Goal: Task Accomplishment & Management: Manage account settings

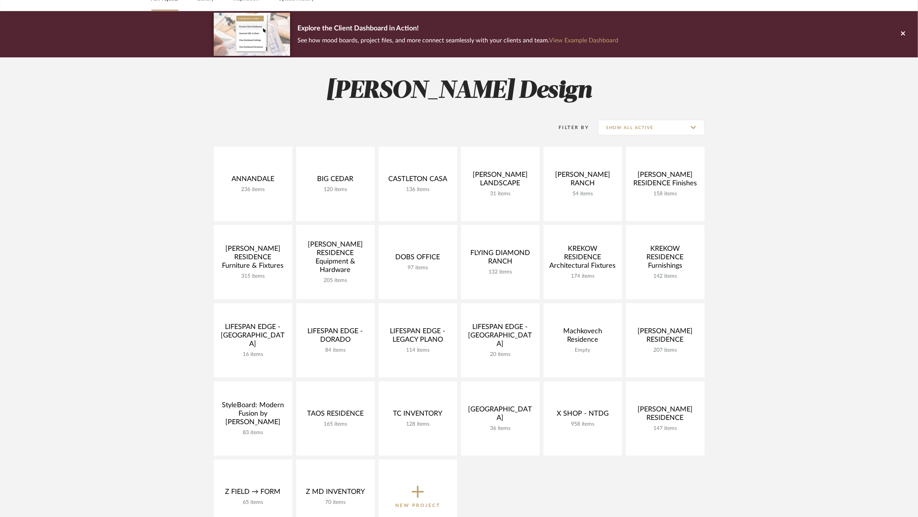
scroll to position [46, 0]
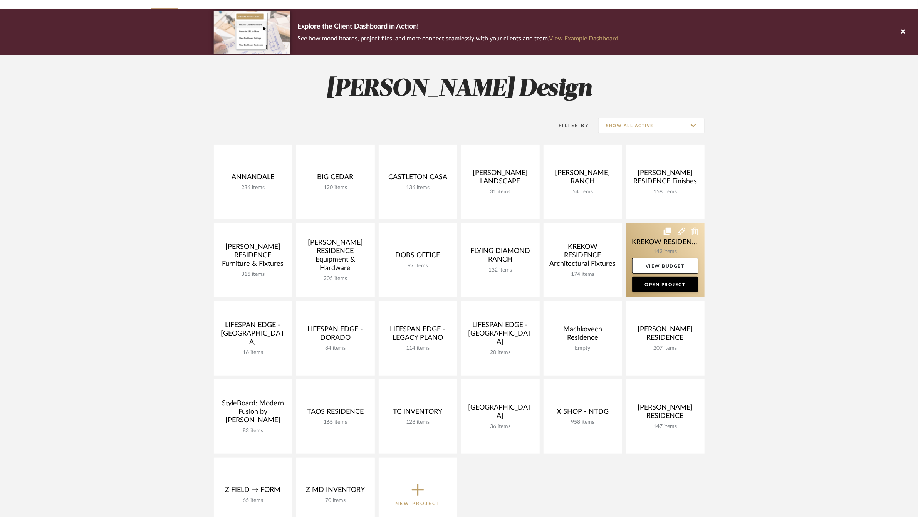
click at [640, 242] on link at bounding box center [665, 260] width 79 height 74
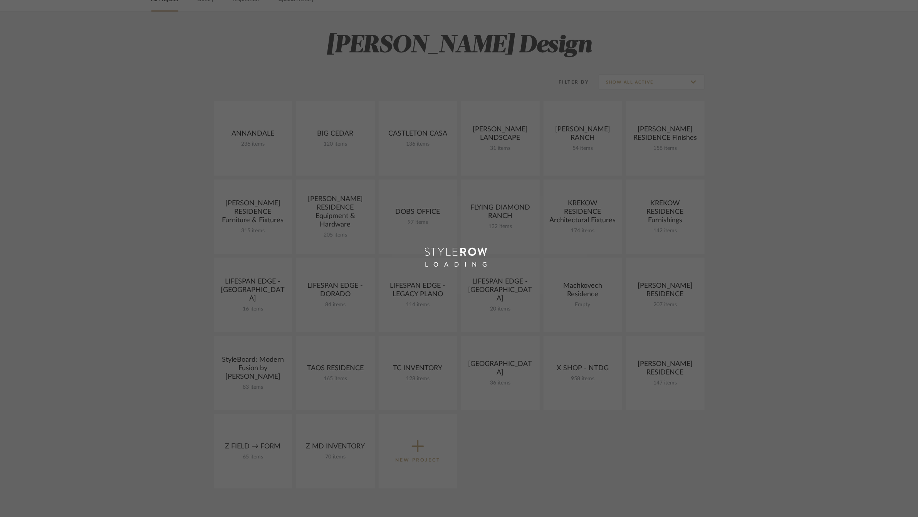
scroll to position [46, 0]
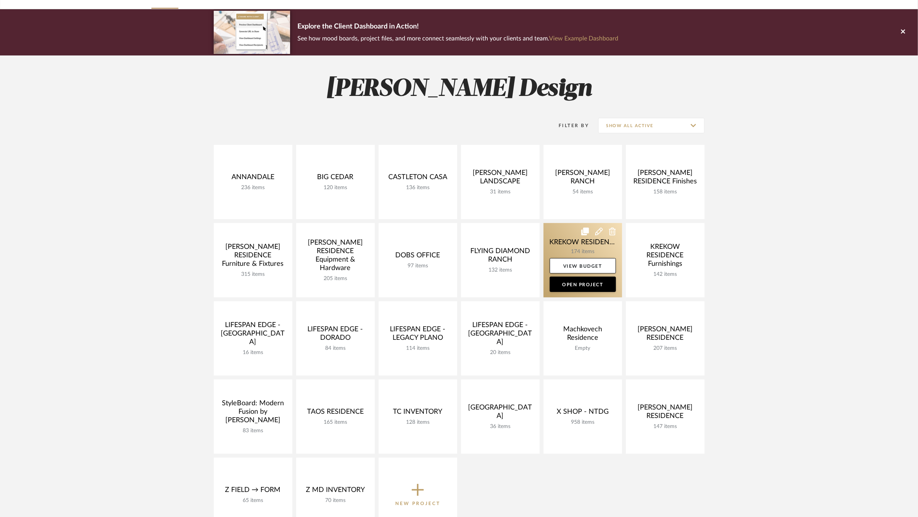
click at [562, 241] on link at bounding box center [582, 260] width 79 height 74
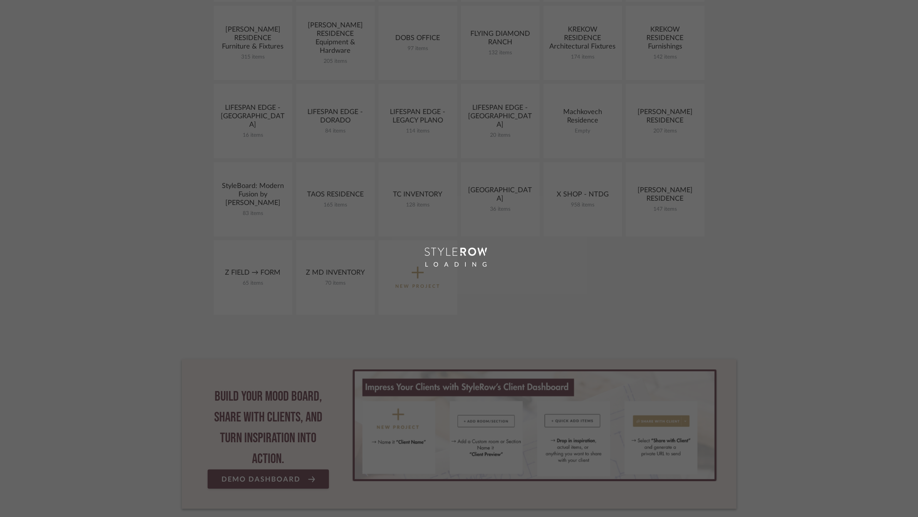
scroll to position [46, 0]
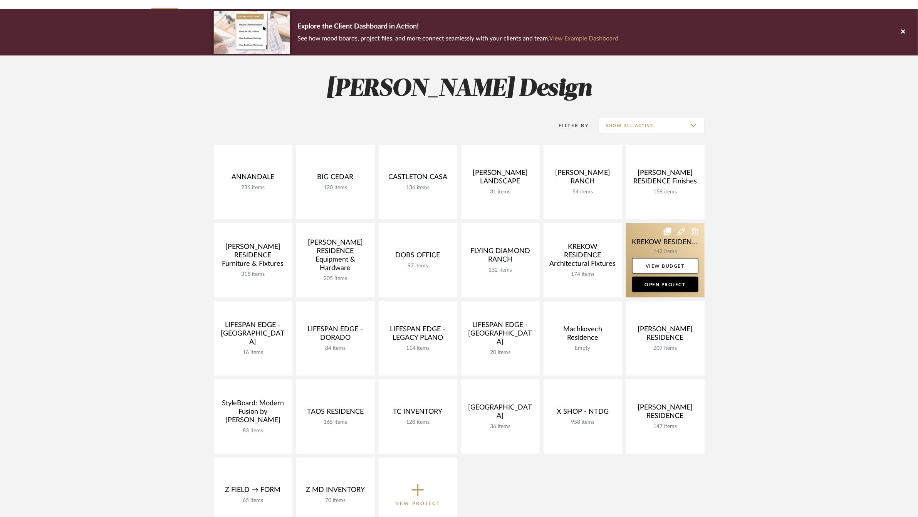
click at [643, 241] on link at bounding box center [665, 260] width 79 height 74
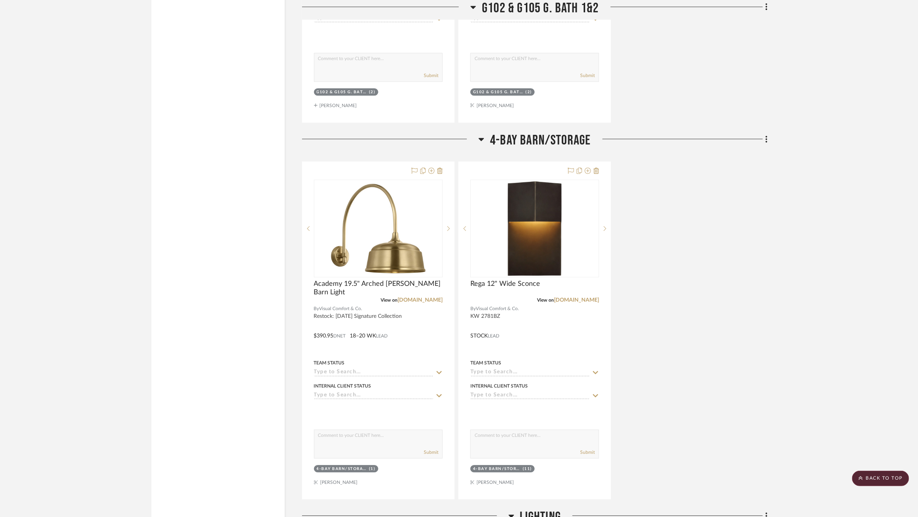
scroll to position [12141, 0]
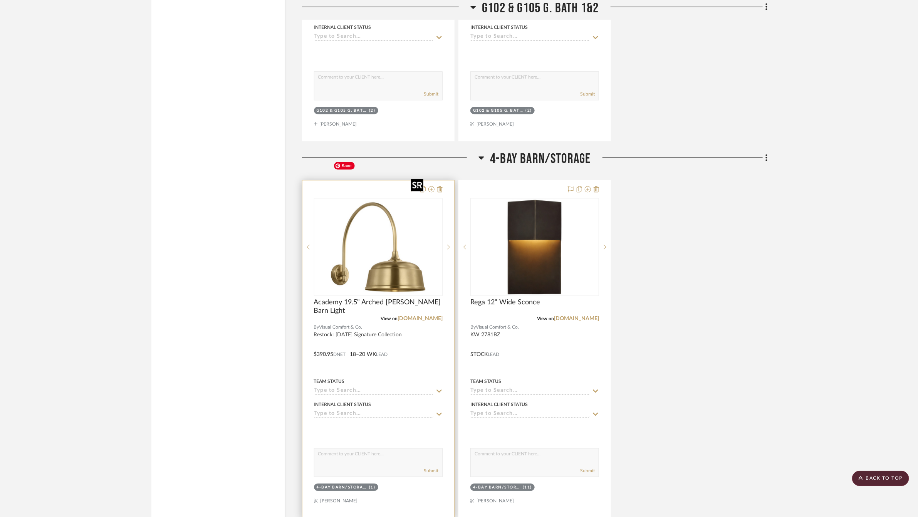
click at [0, 0] on img at bounding box center [0, 0] width 0 height 0
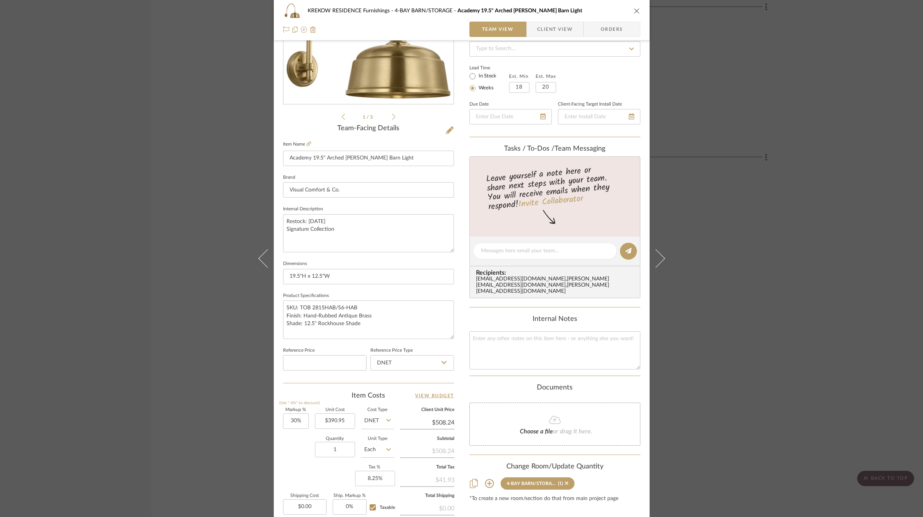
scroll to position [198, 0]
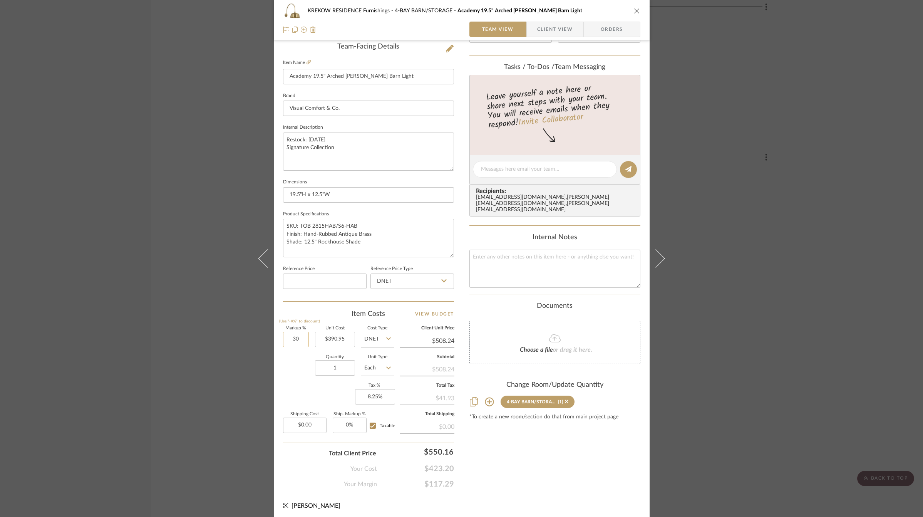
click at [294, 340] on input "30" at bounding box center [296, 339] width 26 height 15
type input "40%"
click at [291, 369] on div "Quantity 1 Unit Type Each" at bounding box center [338, 368] width 111 height 27
type input "$547.33"
click at [296, 338] on input "40" at bounding box center [296, 339] width 26 height 15
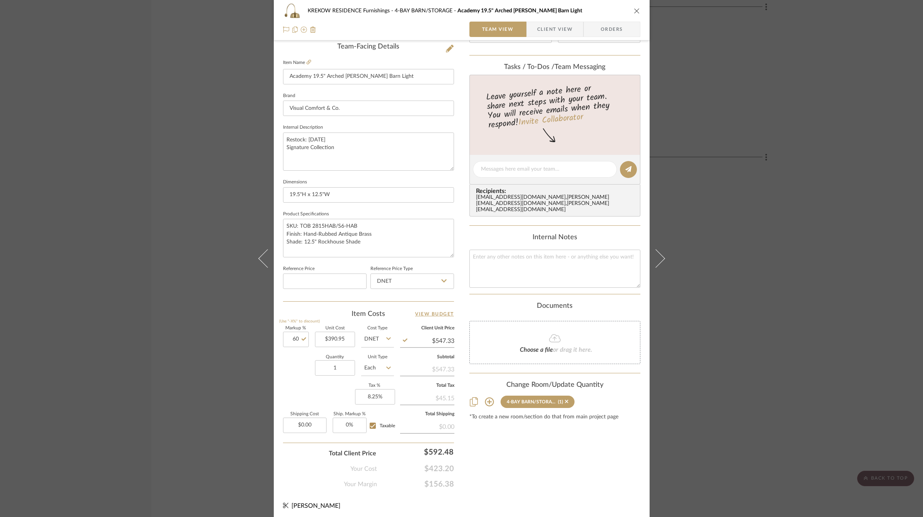
type input "60%"
click at [290, 372] on div "Quantity 1 Unit Type Each" at bounding box center [338, 368] width 111 height 27
type input "$625.52"
click at [293, 338] on input "60" at bounding box center [296, 339] width 26 height 15
type input "70%"
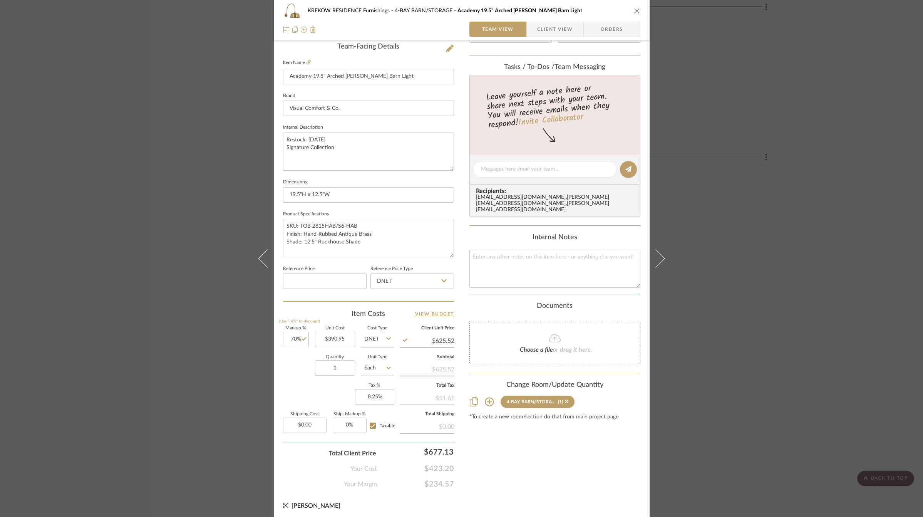
click at [294, 363] on div "Quantity 1 Unit Type Each" at bounding box center [338, 368] width 111 height 27
type input "$664.62"
click at [295, 341] on input "70" at bounding box center [296, 339] width 26 height 15
type input "80%"
click at [294, 372] on div "Quantity 1 Unit Type Each" at bounding box center [338, 368] width 111 height 27
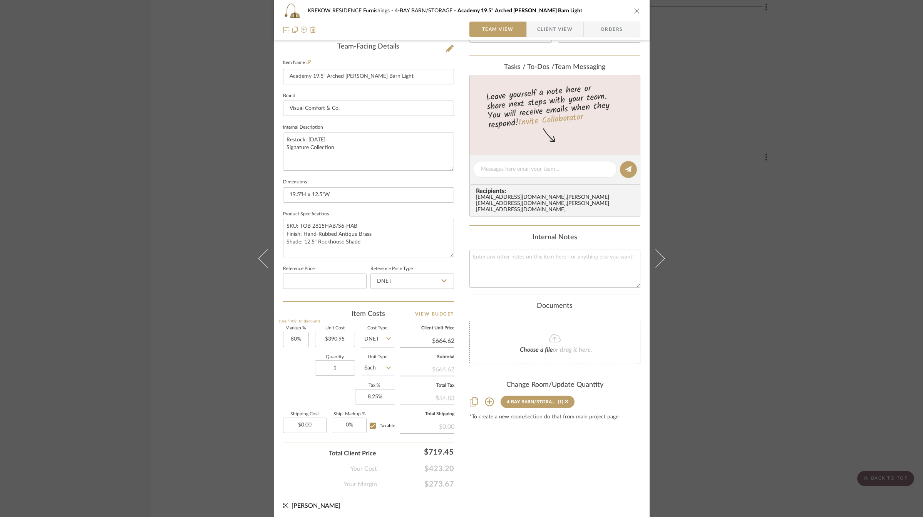
type input "$703.71"
click at [292, 338] on input "80" at bounding box center [296, 339] width 26 height 15
type input "85%"
click at [306, 406] on div "Markup % (Use "-X%" to discount) 85% Unit Cost $390.95 Cost Type DNET Client Un…" at bounding box center [368, 382] width 171 height 112
type input "$723.26"
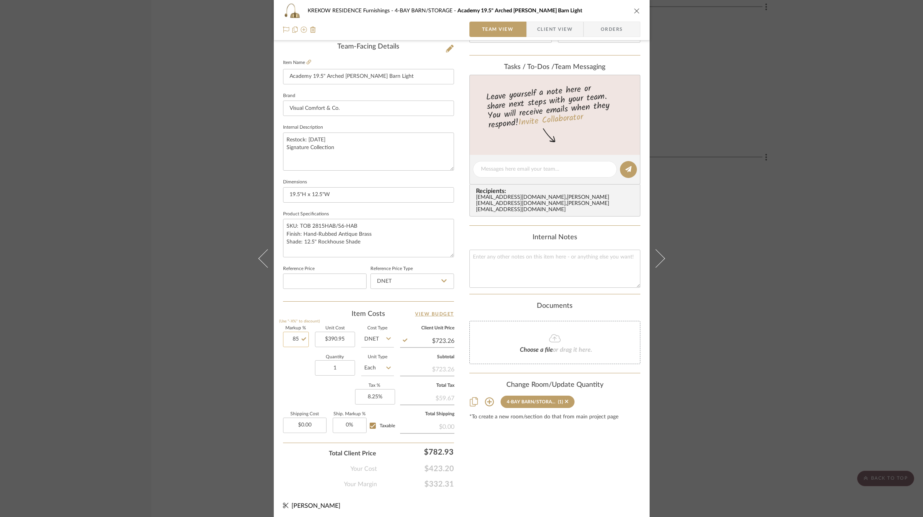
click at [293, 337] on input "85" at bounding box center [296, 339] width 26 height 15
type input "84%"
click at [292, 371] on div "Quantity 1 Unit Type Each" at bounding box center [338, 368] width 111 height 27
type input "$719.35"
click at [743, 248] on div "KREKOW RESIDENCE Furnishings 4-BAY BARN/STORAGE Academy 19.5" Arched Mack Barn …" at bounding box center [461, 258] width 923 height 517
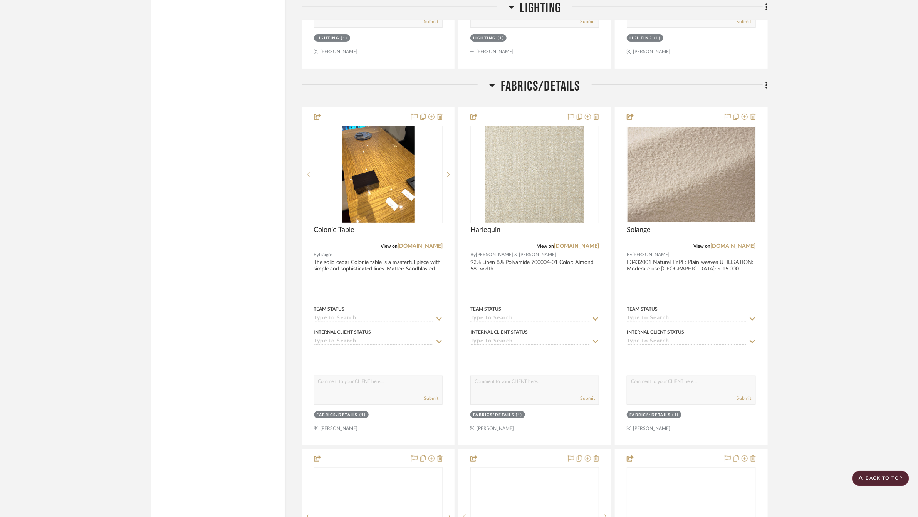
scroll to position [12980, 0]
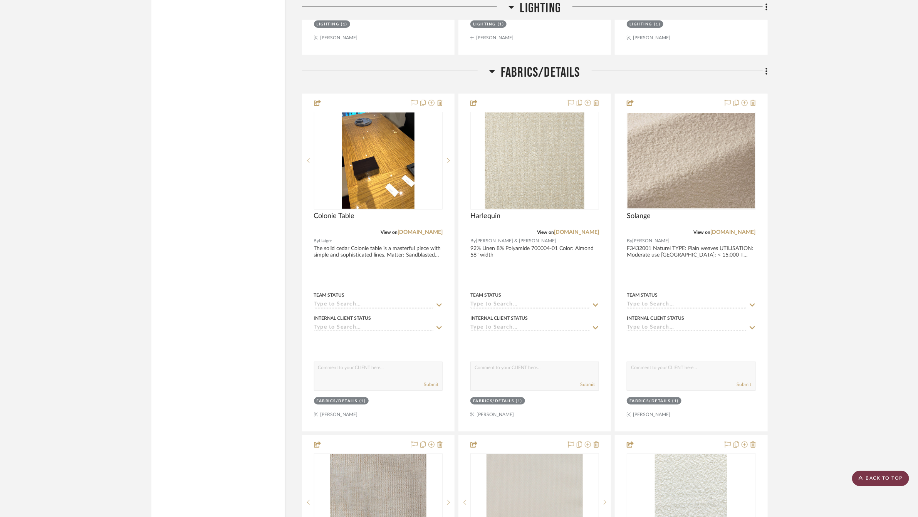
click at [878, 477] on scroll-to-top-button "BACK TO TOP" at bounding box center [880, 478] width 57 height 15
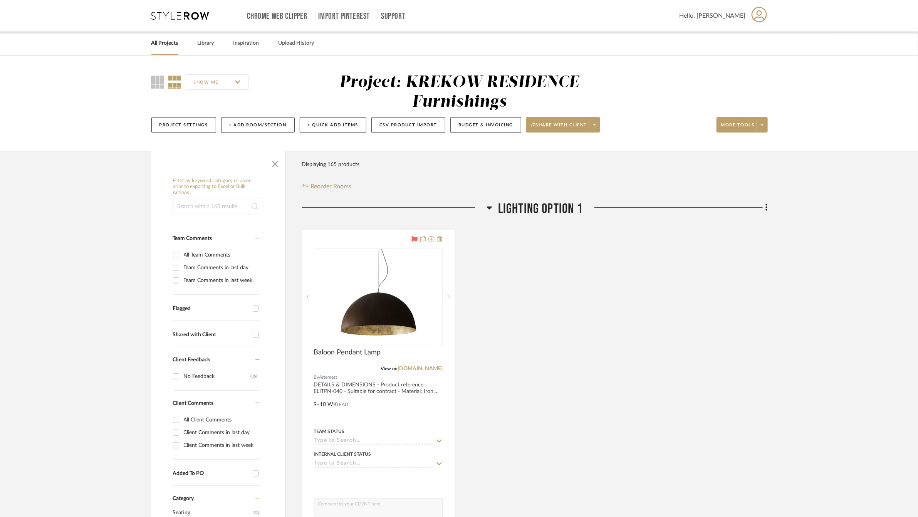
scroll to position [27, 0]
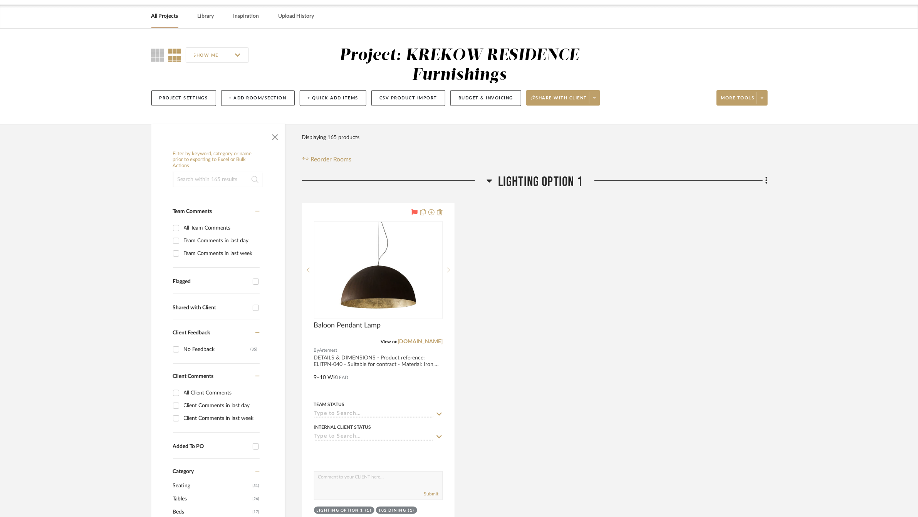
click at [510, 179] on span "Lighting Option 1" at bounding box center [540, 182] width 85 height 17
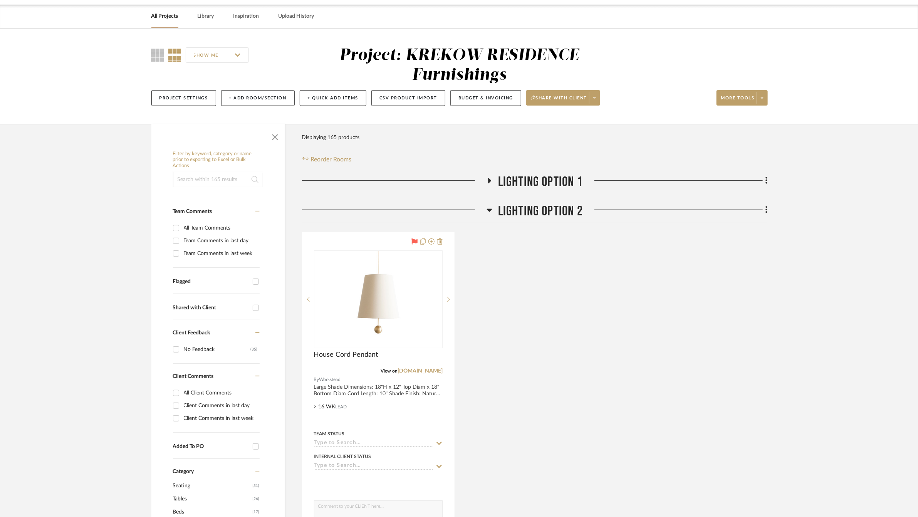
click at [515, 210] on span "Lighting Option 2" at bounding box center [540, 211] width 85 height 17
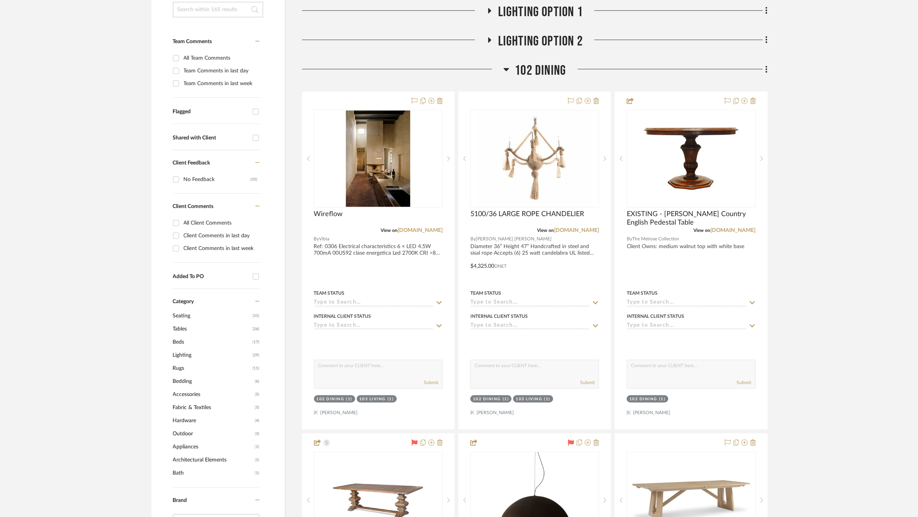
scroll to position [205, 0]
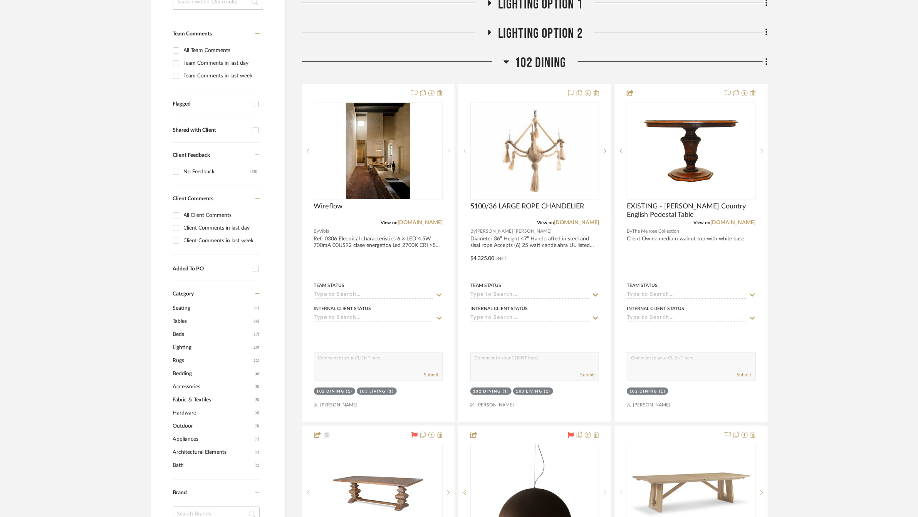
click at [537, 59] on span "102 DINING" at bounding box center [540, 63] width 51 height 17
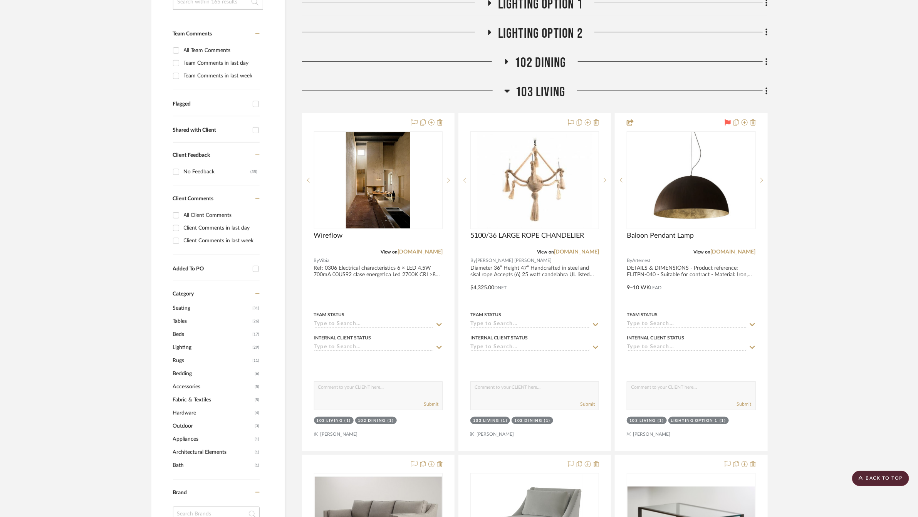
click at [537, 92] on span "103 LIVING" at bounding box center [541, 92] width 50 height 17
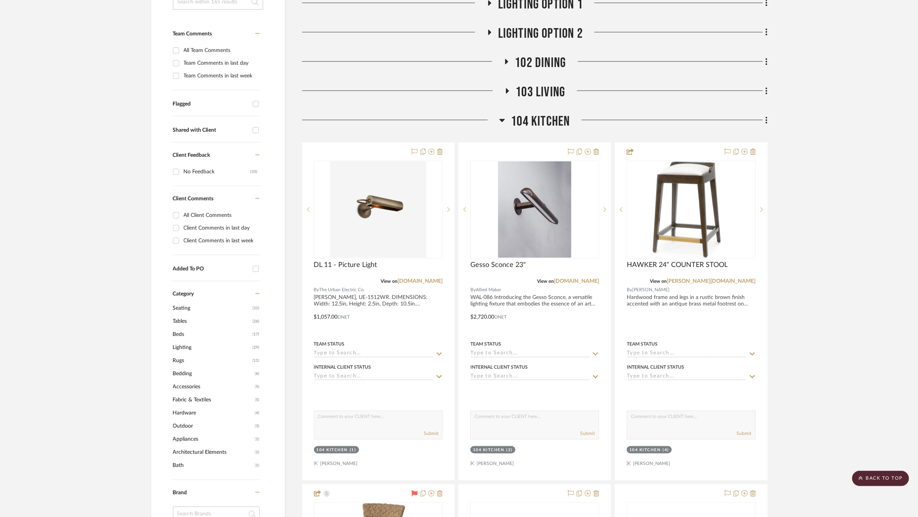
click at [530, 121] on span "104 KITCHEN" at bounding box center [540, 121] width 59 height 17
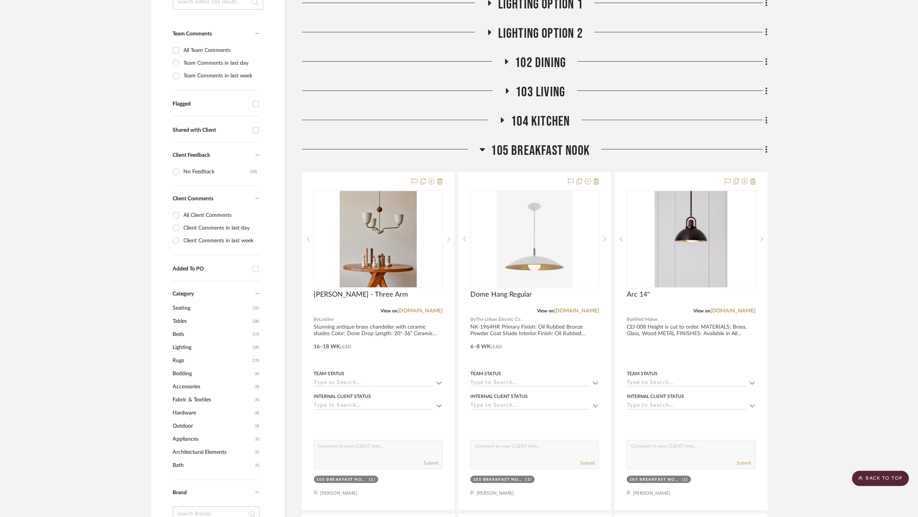
click at [530, 148] on span "105 BREAKFAST NOOK" at bounding box center [540, 151] width 99 height 17
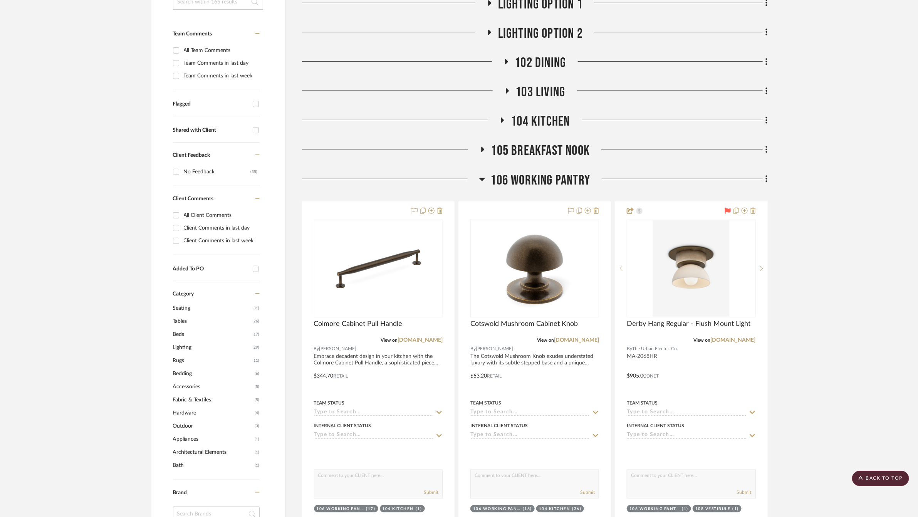
click at [530, 179] on span "106 WORKING PANTRY" at bounding box center [541, 180] width 100 height 17
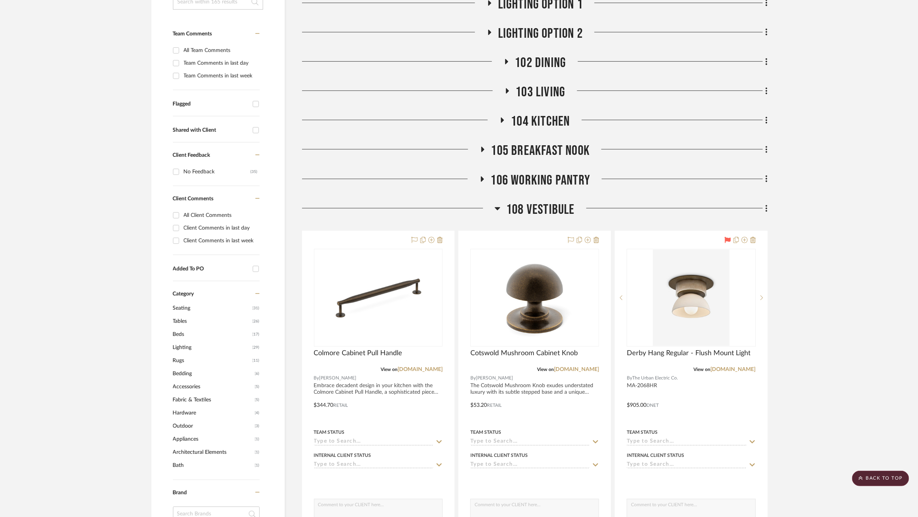
click at [530, 213] on span "108 VESTIBULE" at bounding box center [540, 209] width 69 height 17
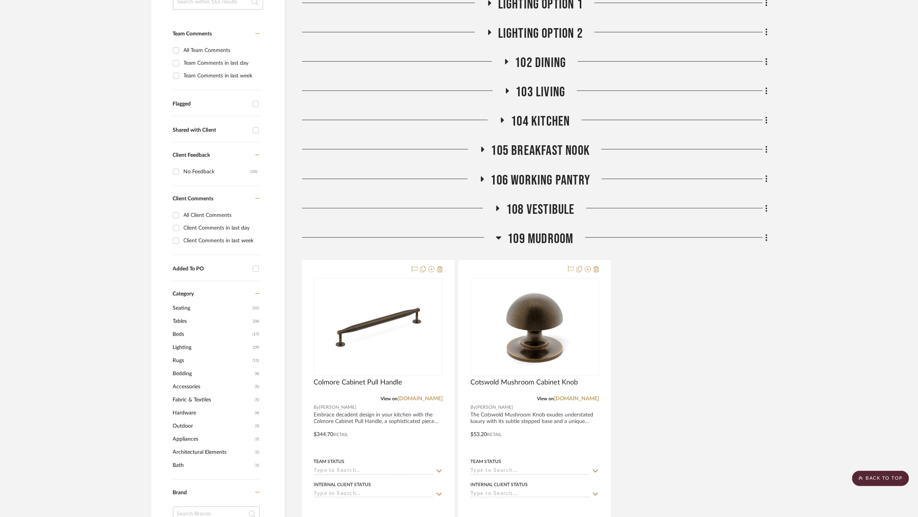
click at [530, 237] on span "109 MUDROOM" at bounding box center [540, 239] width 66 height 17
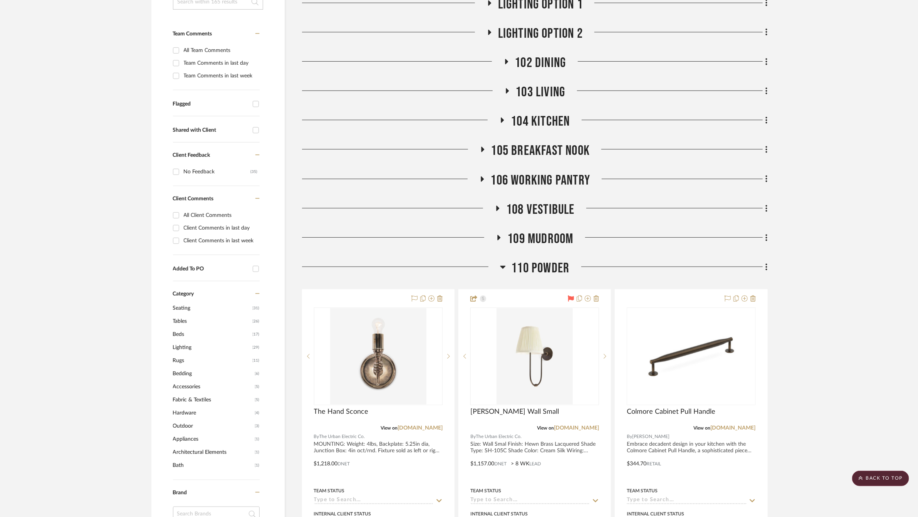
click at [531, 276] on h3 "110 POWDER" at bounding box center [535, 268] width 70 height 17
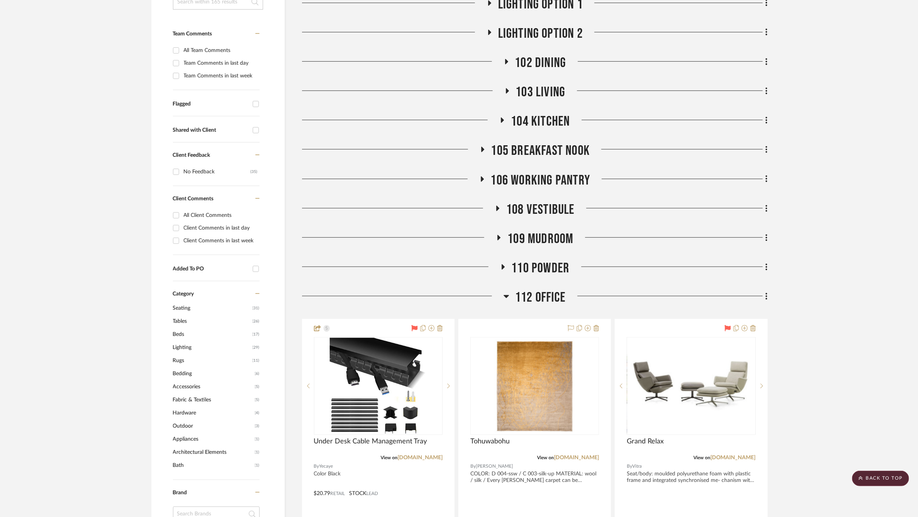
click at [532, 304] on span "112 OFFICE" at bounding box center [540, 297] width 51 height 17
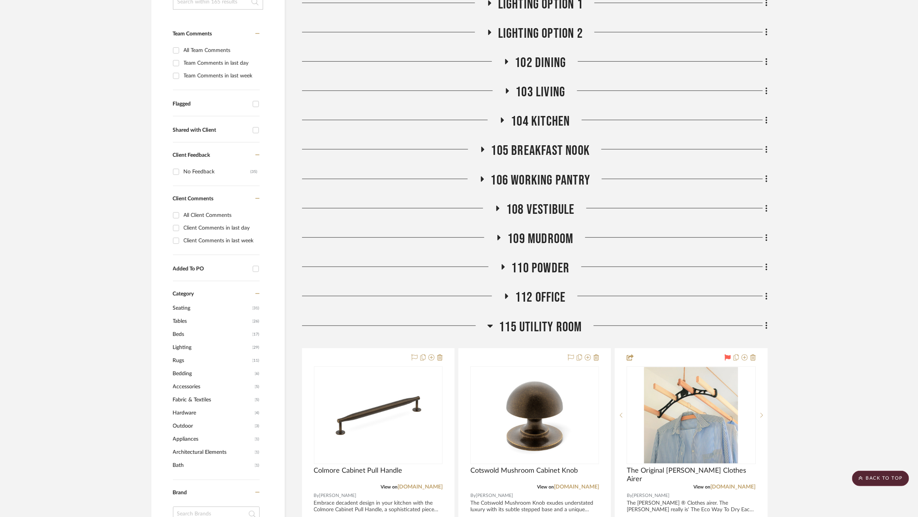
click at [532, 327] on span "115 UTILITY ROOM" at bounding box center [540, 327] width 83 height 17
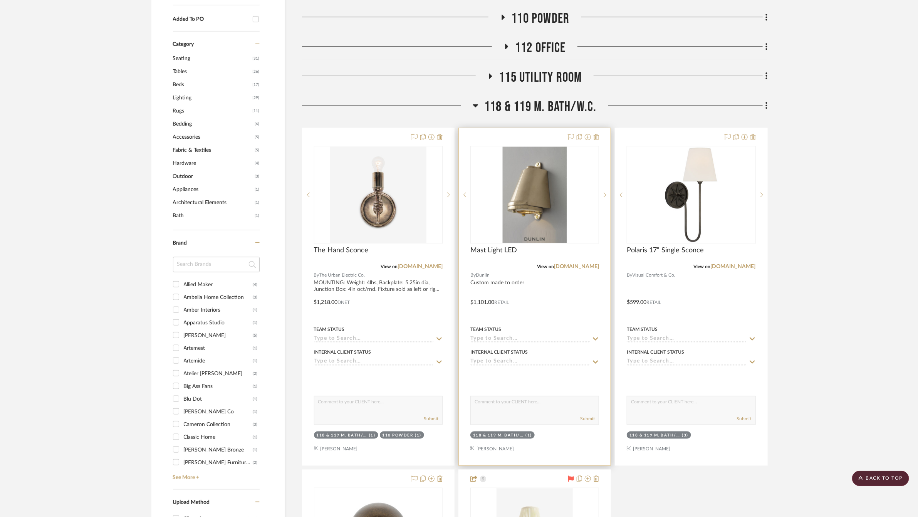
scroll to position [459, 0]
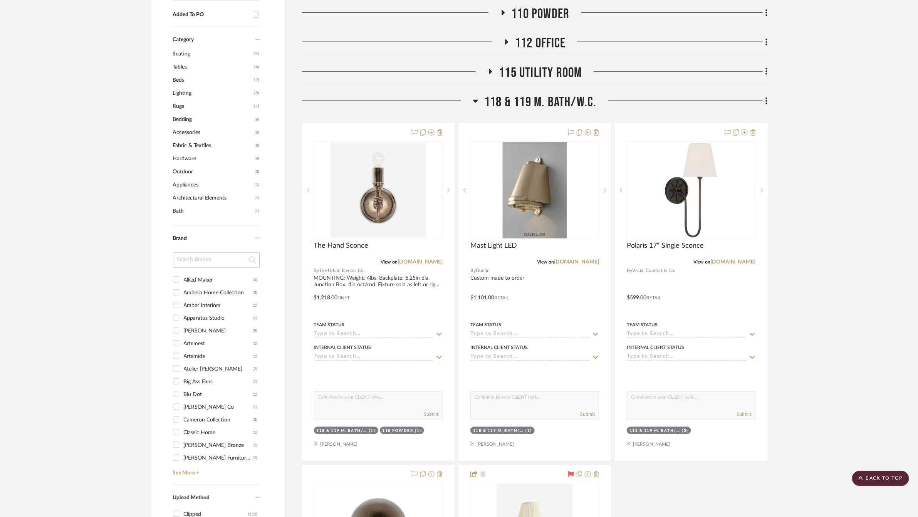
click at [535, 99] on span "118 & 119 M. BATH/W.C." at bounding box center [540, 102] width 112 height 17
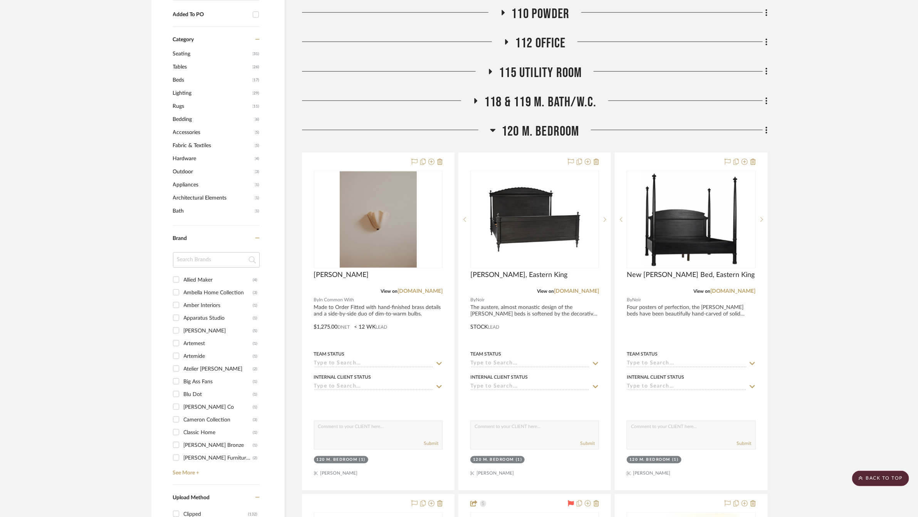
click at [533, 137] on span "120 M. BEDROOM" at bounding box center [540, 131] width 78 height 17
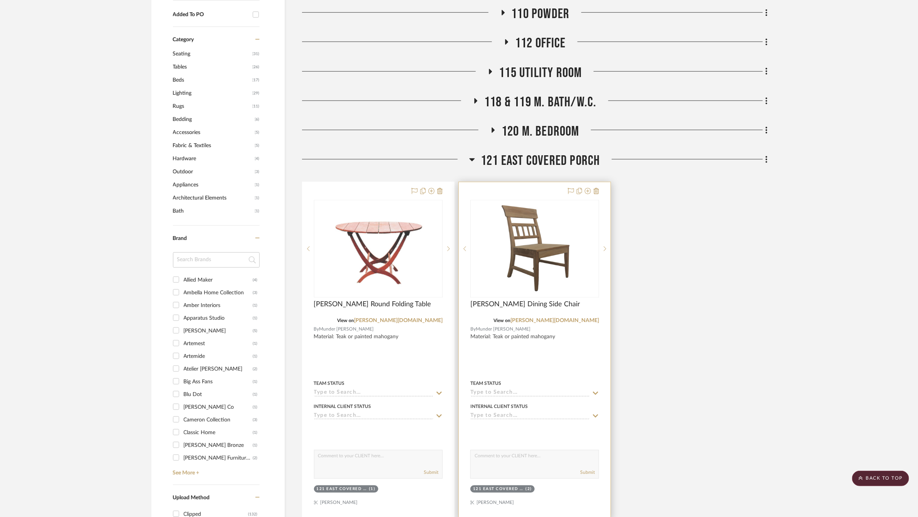
click at [532, 184] on div at bounding box center [535, 350] width 152 height 337
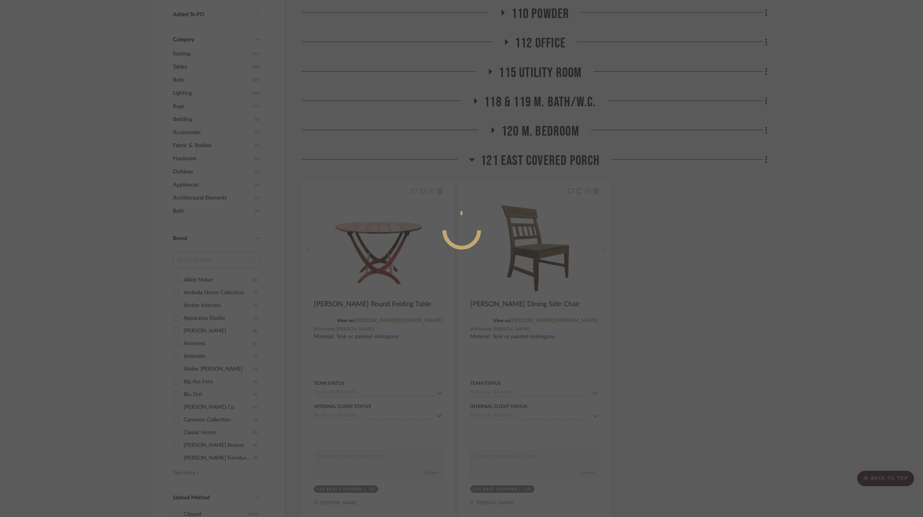
click at [833, 188] on div at bounding box center [461, 258] width 923 height 517
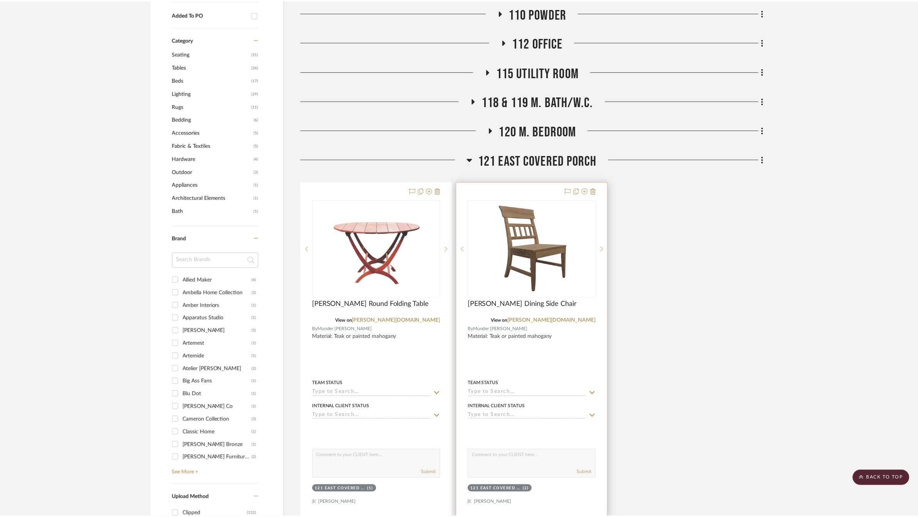
scroll to position [459, 0]
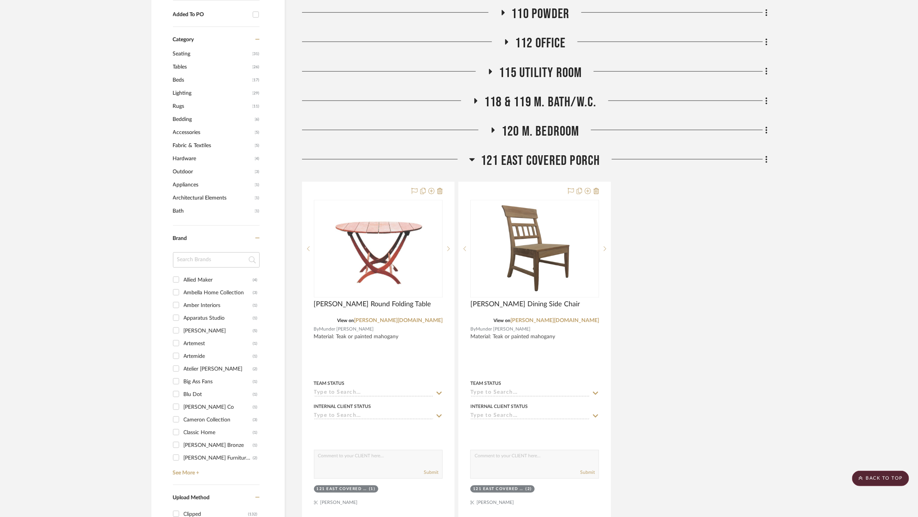
click at [524, 163] on span "121 EAST COVERED PORCH" at bounding box center [540, 161] width 119 height 17
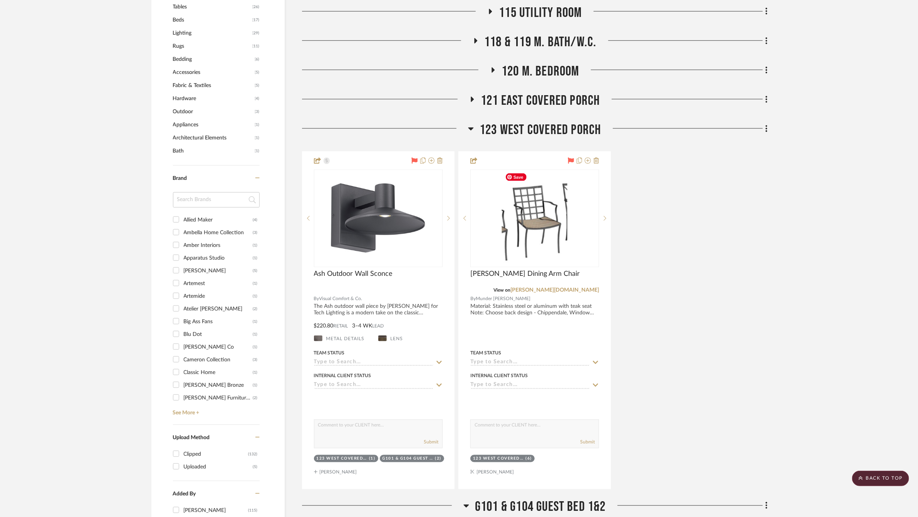
scroll to position [511, 0]
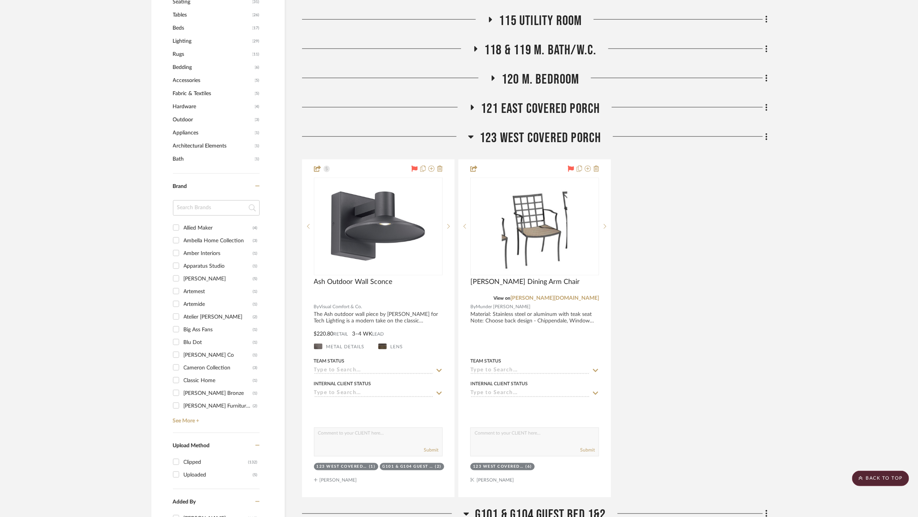
click at [524, 133] on span "123 WEST COVERED PORCH" at bounding box center [540, 138] width 121 height 17
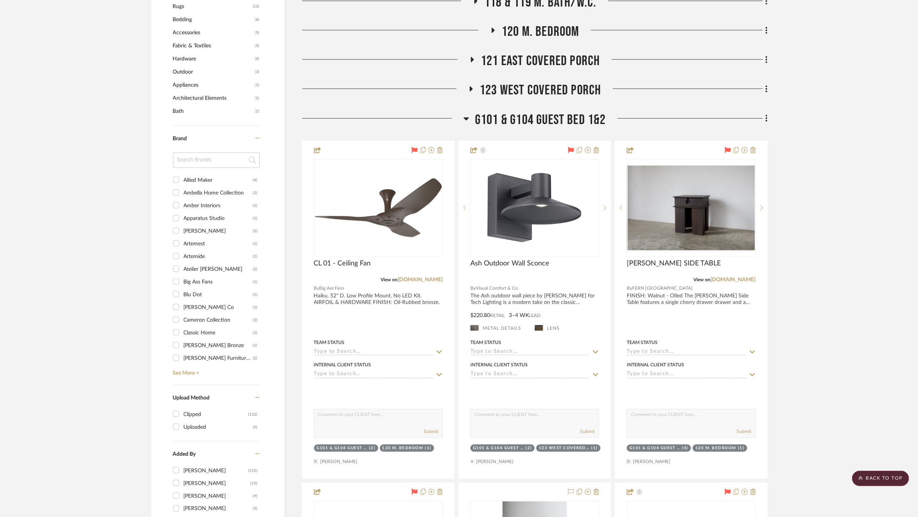
scroll to position [541, 0]
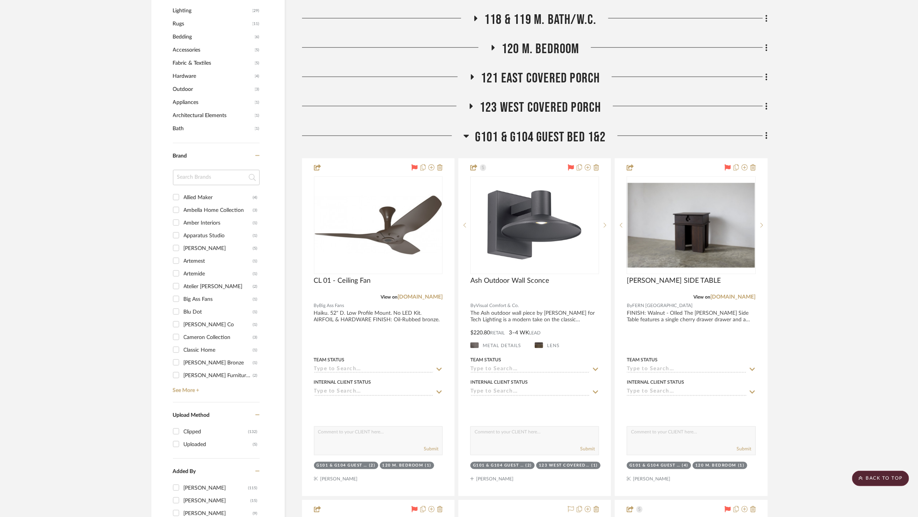
click at [530, 133] on span "G101 & G104 GUEST BED 1&2" at bounding box center [540, 137] width 131 height 17
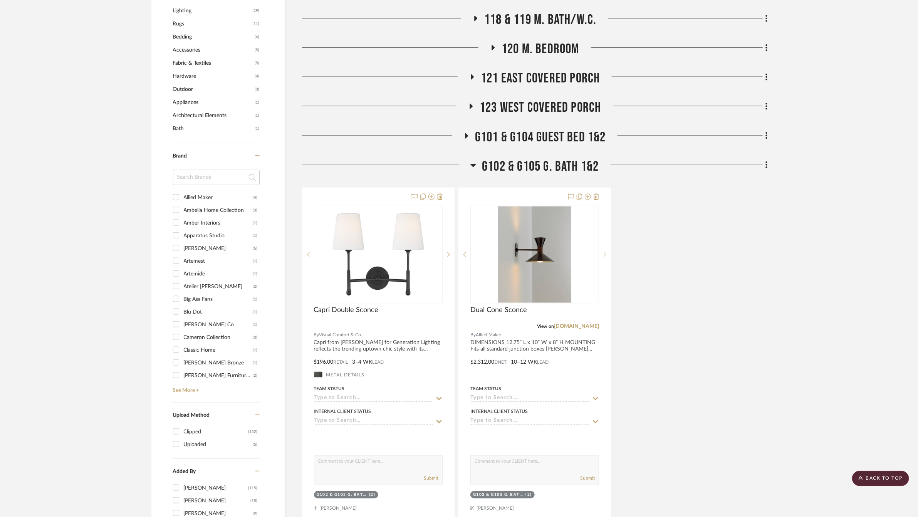
click at [527, 168] on span "G102 & G105 G. BATH 1&2" at bounding box center [540, 166] width 117 height 17
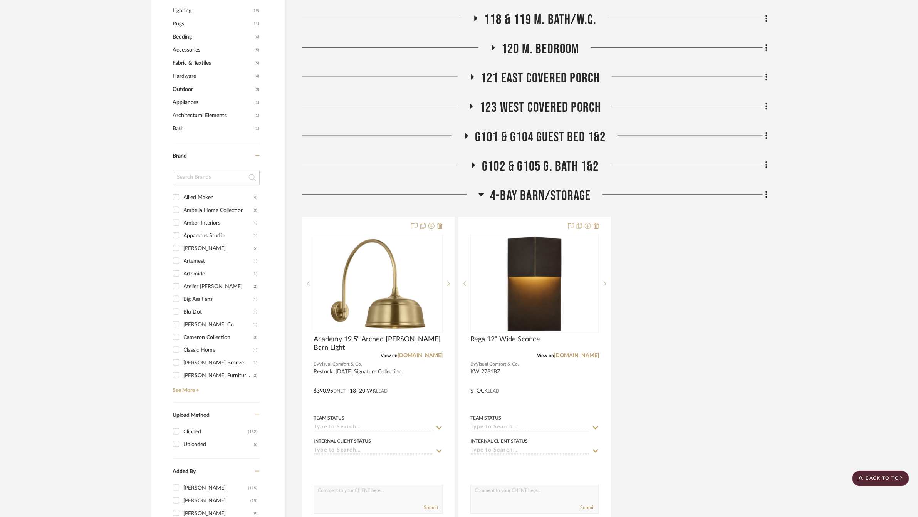
click at [525, 196] on span "4-BAY BARN/STORAGE" at bounding box center [540, 196] width 101 height 17
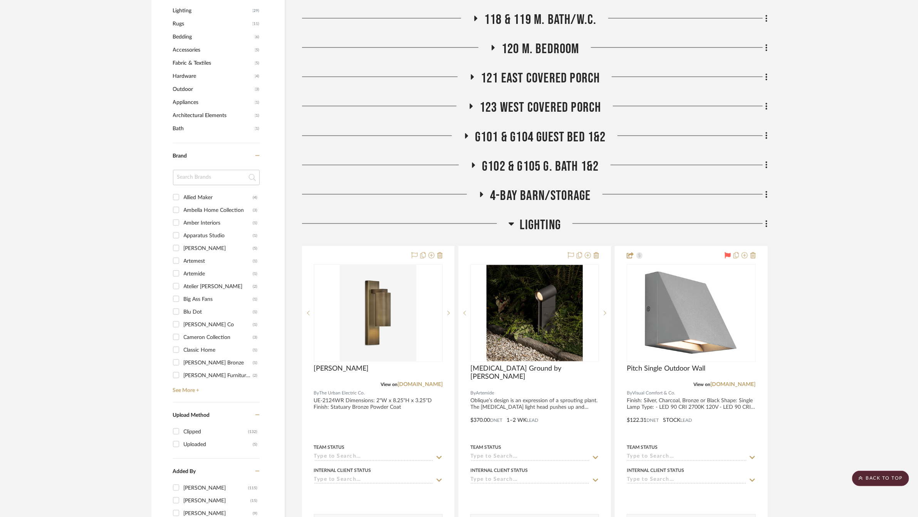
click at [526, 223] on span "LIGHTING" at bounding box center [540, 225] width 41 height 17
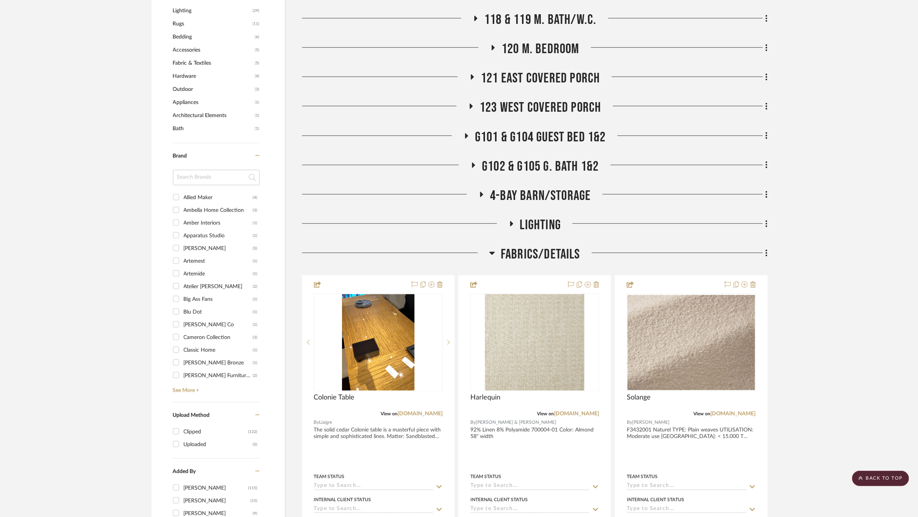
click at [526, 257] on span "FABRICS/DETAILS" at bounding box center [540, 254] width 79 height 17
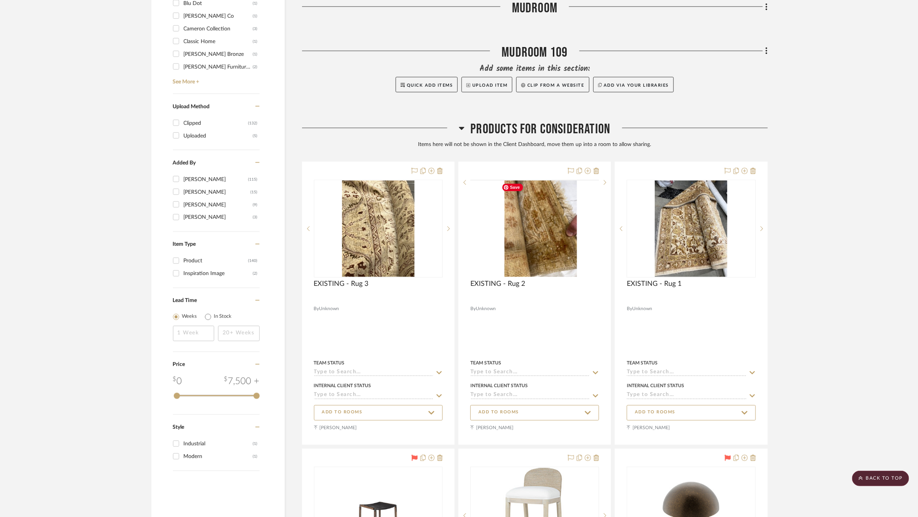
scroll to position [854, 0]
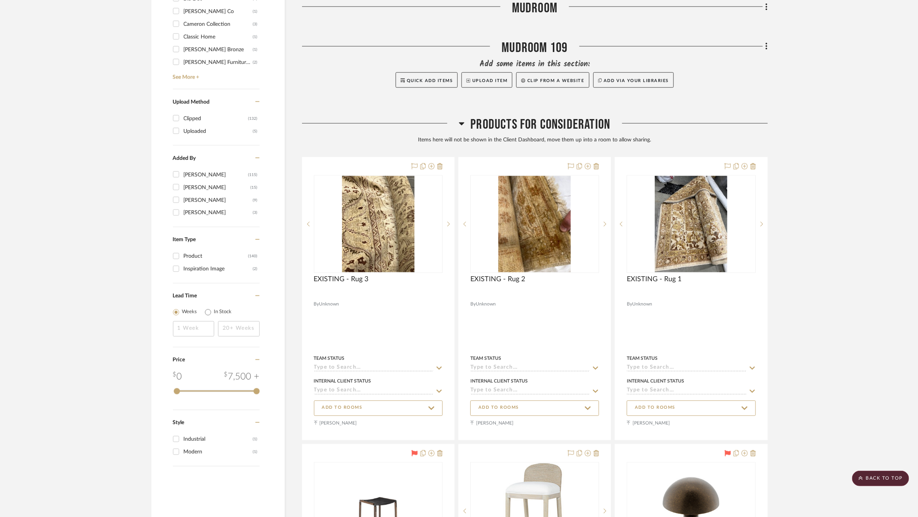
click at [534, 131] on span "Products For Consideration" at bounding box center [540, 125] width 140 height 17
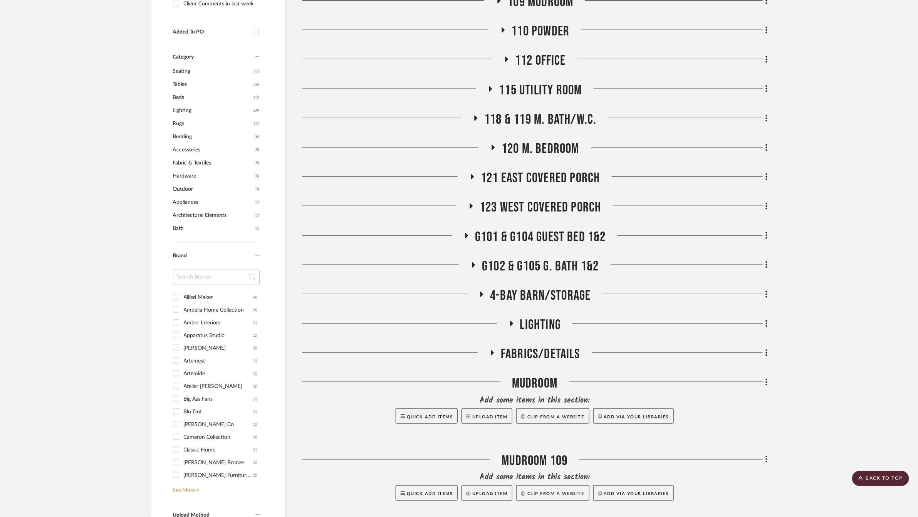
scroll to position [424, 0]
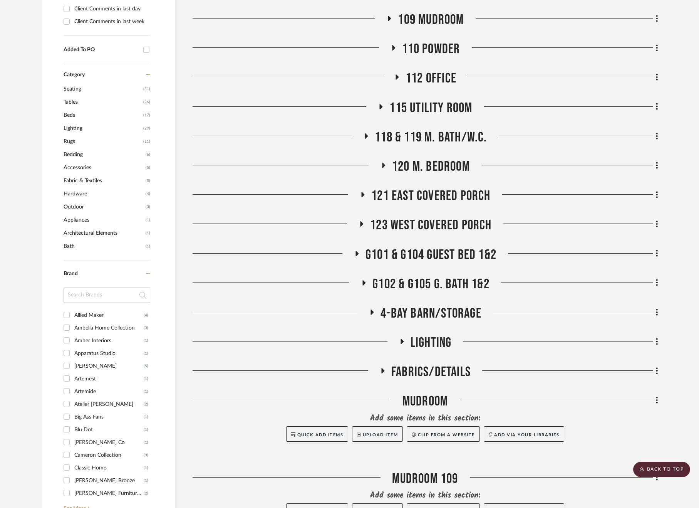
click at [424, 304] on div "Lighting Option 1 Lighting Option 2 102 DINING 103 LIVING 104 KITCHEN 105 BREAK…" at bounding box center [426, 177] width 466 height 801
click at [424, 314] on span "4-BAY BARN/STORAGE" at bounding box center [431, 313] width 101 height 17
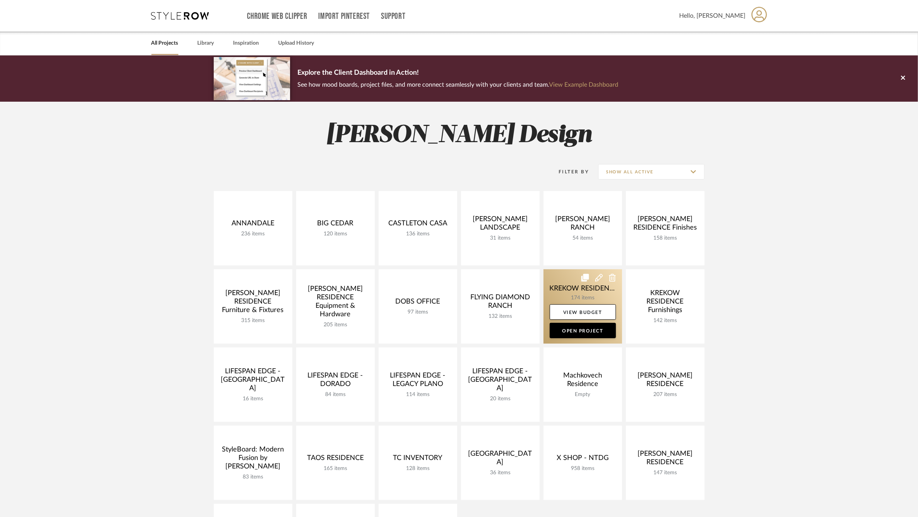
click at [557, 274] on link at bounding box center [582, 306] width 79 height 74
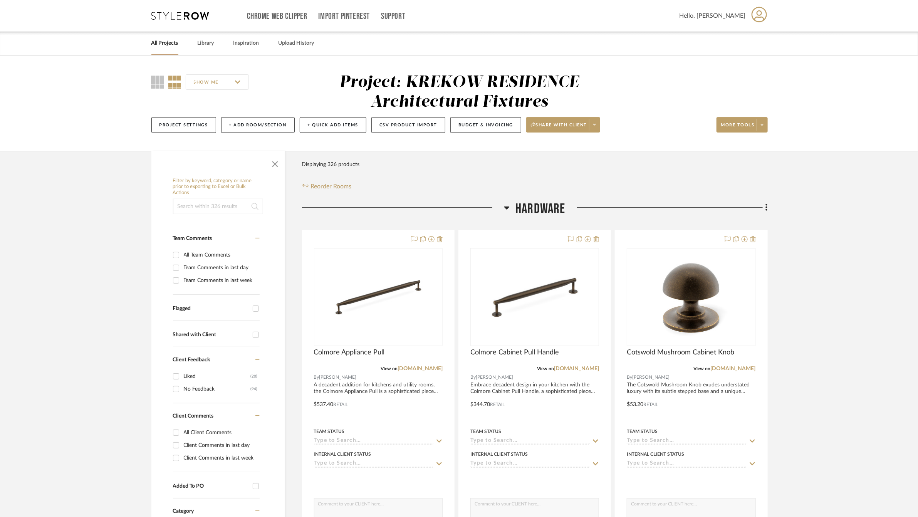
click at [526, 206] on span "Hardware" at bounding box center [540, 209] width 50 height 17
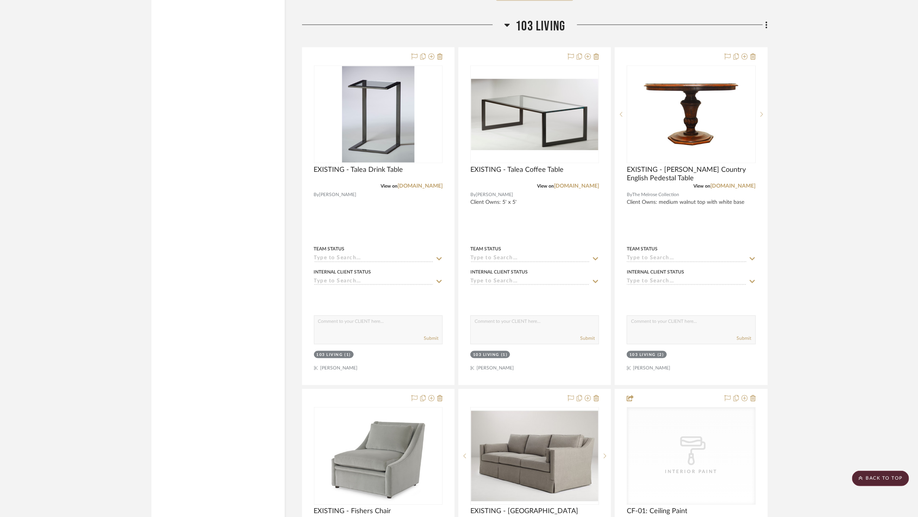
scroll to position [2391, 0]
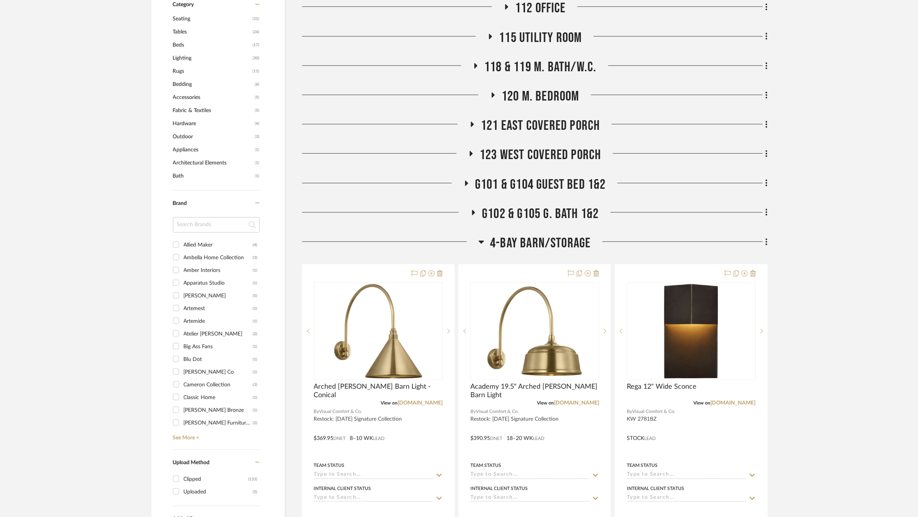
scroll to position [524, 0]
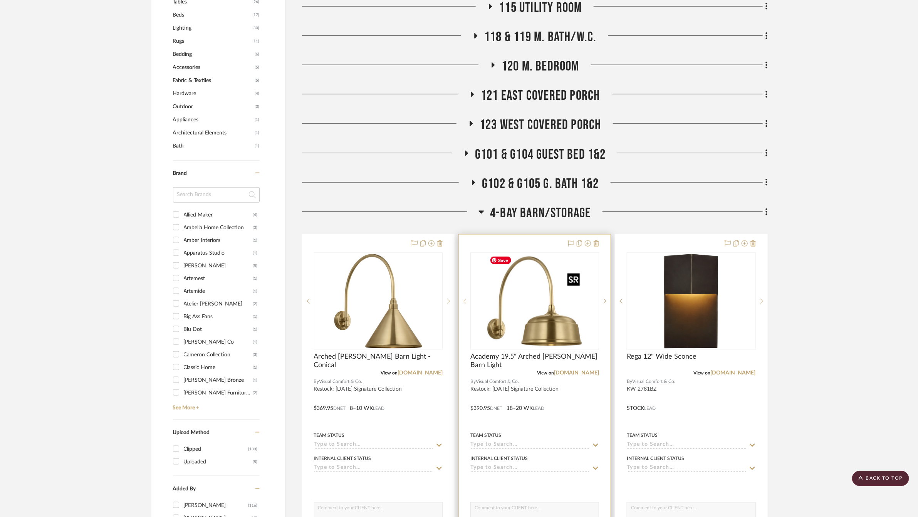
click at [538, 306] on img "0" at bounding box center [534, 301] width 96 height 96
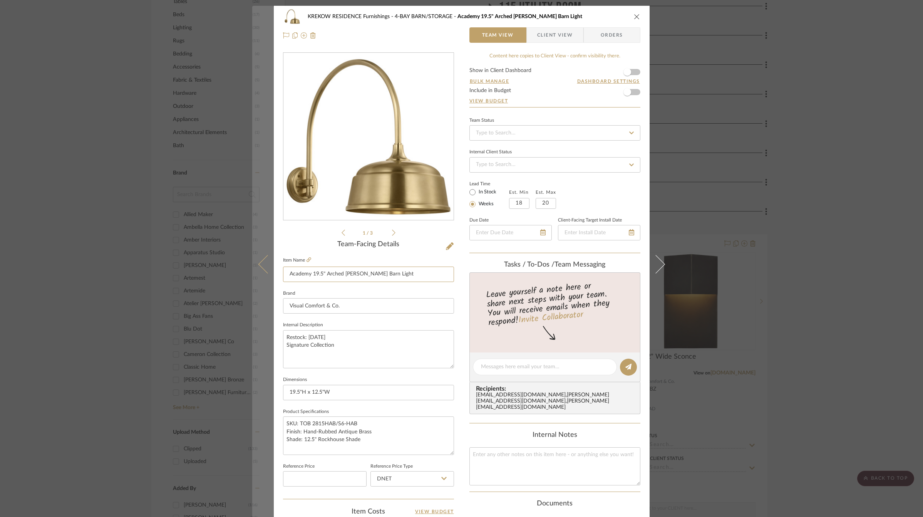
drag, startPoint x: 324, startPoint y: 274, endPoint x: 262, endPoint y: 274, distance: 62.4
click at [262, 274] on mat-dialog-content "KREKOW RESIDENCE Furnishings 4-BAY BARN/STORAGE Academy 19.5" Arched [PERSON_NA…" at bounding box center [461, 361] width 419 height 711
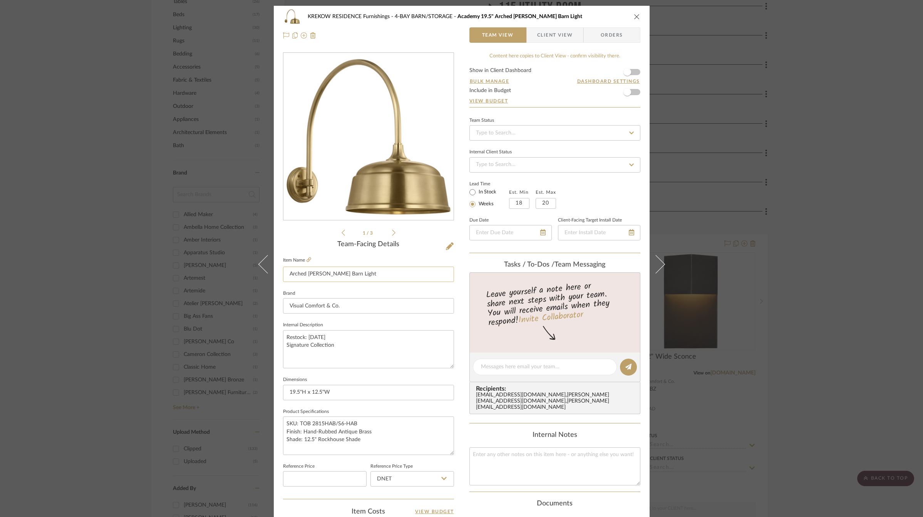
click at [350, 276] on input "Arched Mack Barn Light" at bounding box center [368, 274] width 171 height 15
type input "Arched Mack Barn Light - Rockhouse"
click at [362, 284] on sr-form-field "Item Name Arched Mack Barn Light - Rockhouse" at bounding box center [368, 271] width 171 height 33
click at [222, 223] on div "KREKOW RESIDENCE Furnishings 4-BAY BARN/STORAGE Arched Mack Barn Light - Rockho…" at bounding box center [461, 258] width 923 height 517
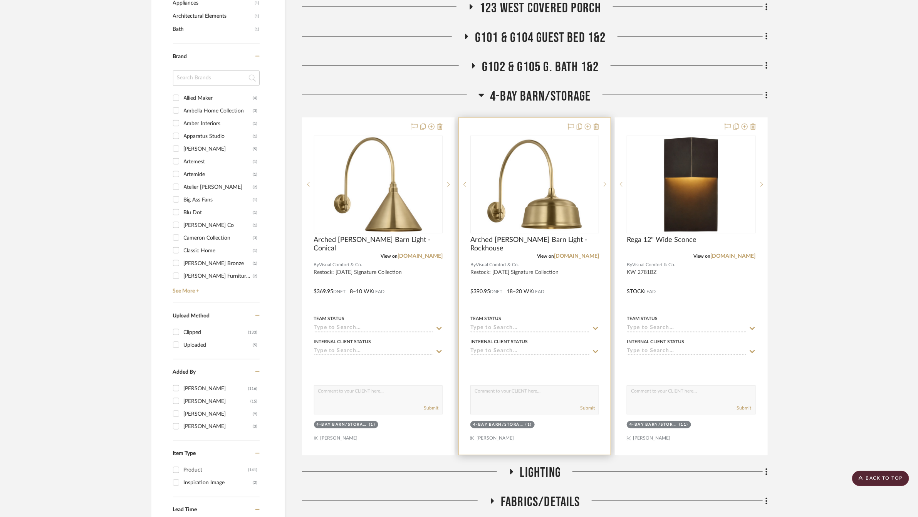
scroll to position [647, 0]
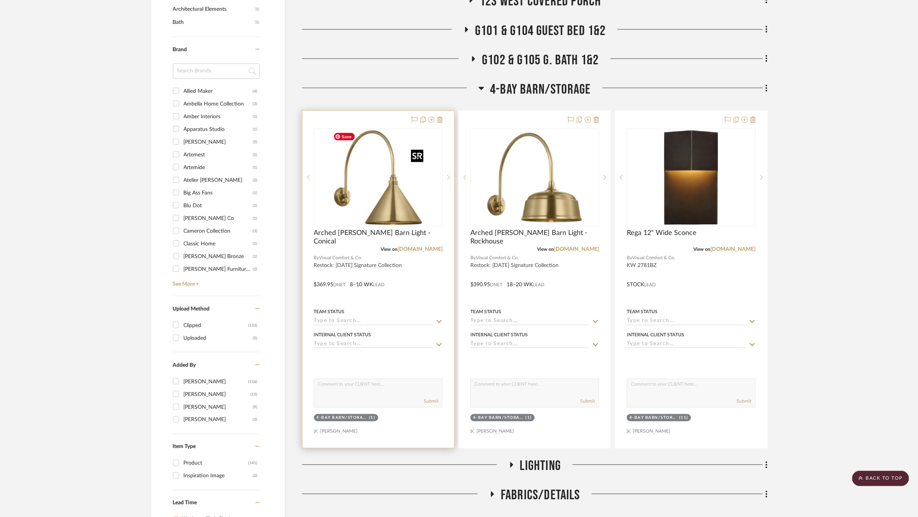
click at [385, 205] on img "0" at bounding box center [378, 177] width 96 height 96
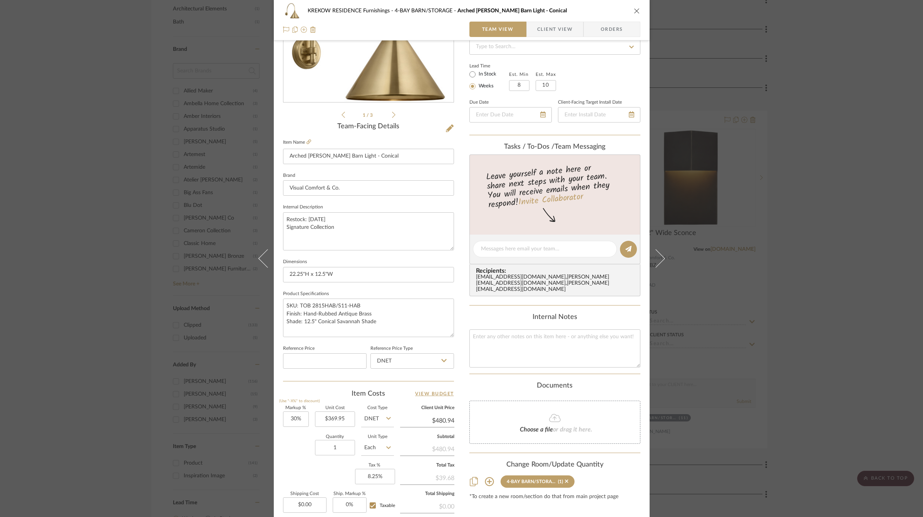
scroll to position [198, 0]
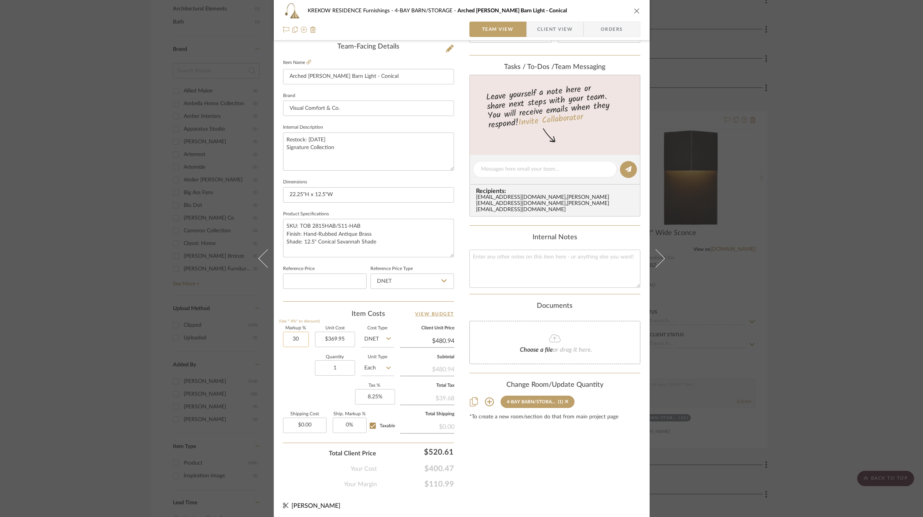
click at [292, 335] on input "30" at bounding box center [296, 339] width 26 height 15
type input "84%"
click at [284, 379] on div "Quantity 1 Unit Type Each" at bounding box center [338, 368] width 111 height 27
type input "$680.71"
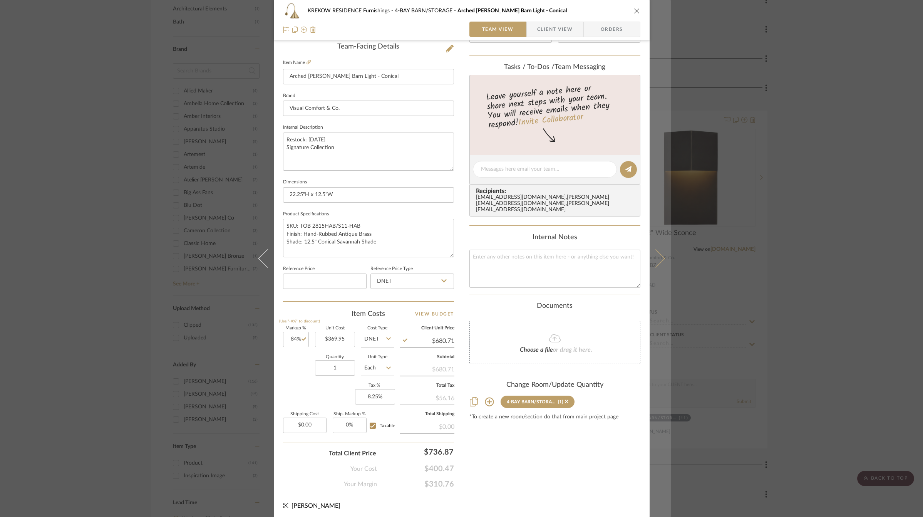
click at [666, 258] on button at bounding box center [661, 258] width 22 height 517
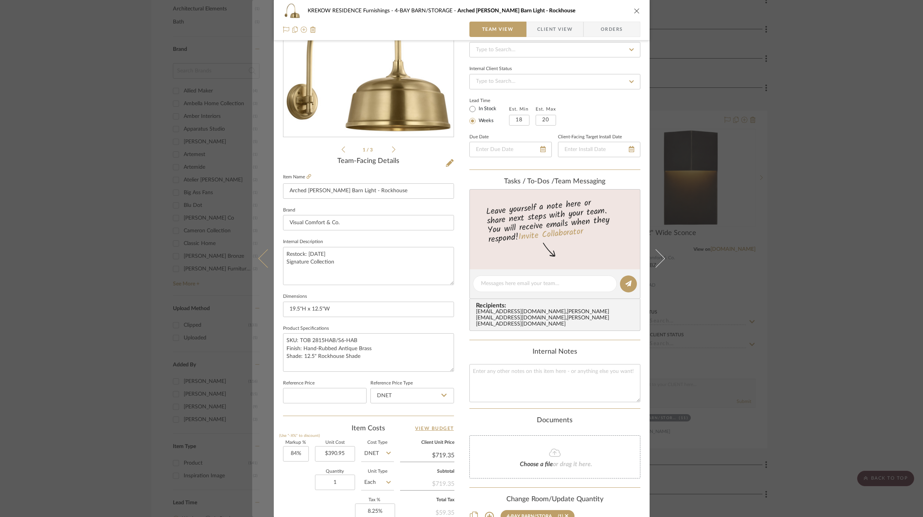
scroll to position [153, 0]
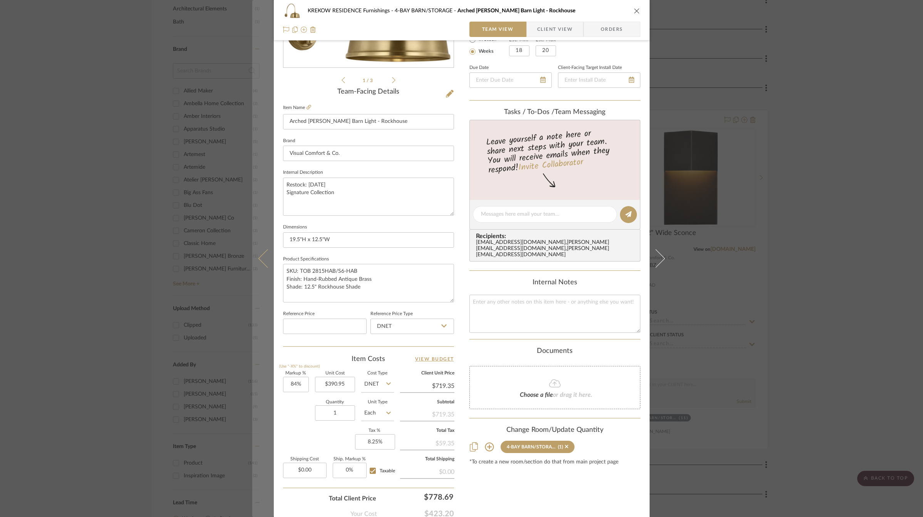
click at [258, 271] on button at bounding box center [263, 258] width 22 height 517
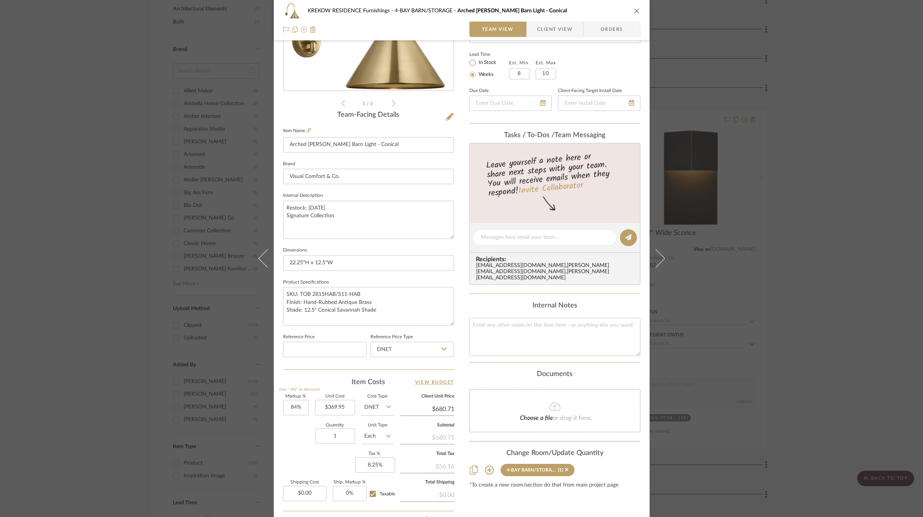
scroll to position [198, 0]
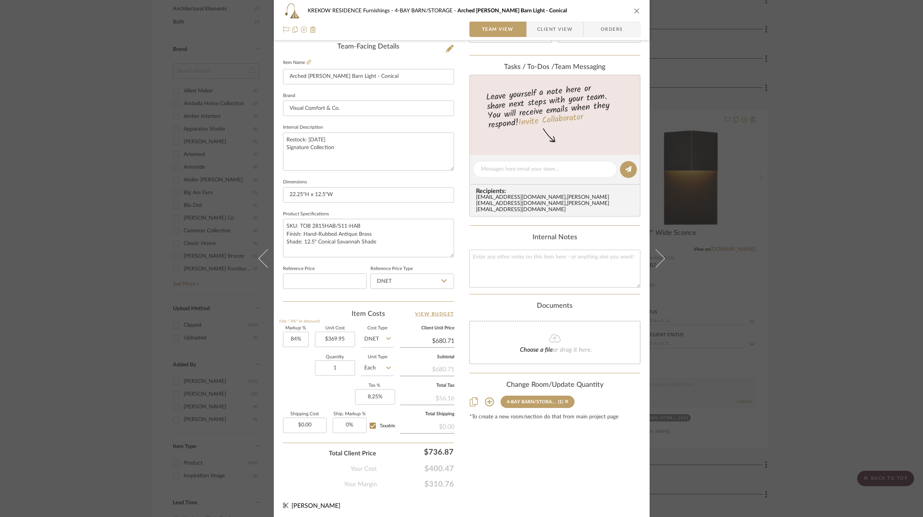
click at [718, 245] on div "KREKOW RESIDENCE Furnishings 4-BAY BARN/STORAGE Arched Mack Barn Light - Conica…" at bounding box center [461, 258] width 923 height 517
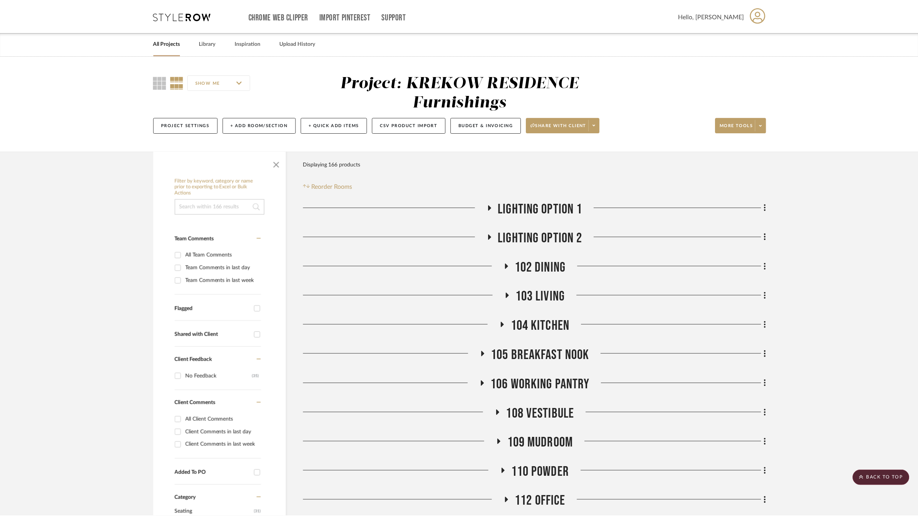
scroll to position [647, 0]
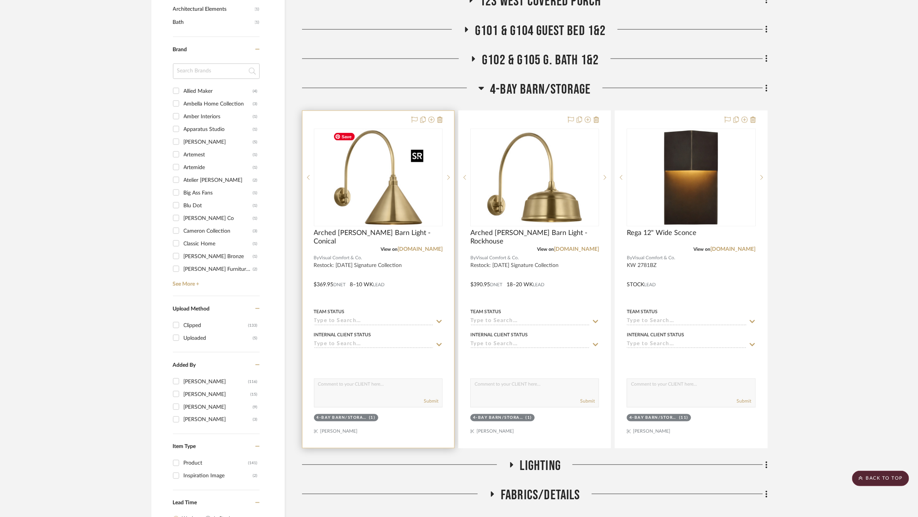
click at [353, 181] on img "0" at bounding box center [378, 177] width 96 height 96
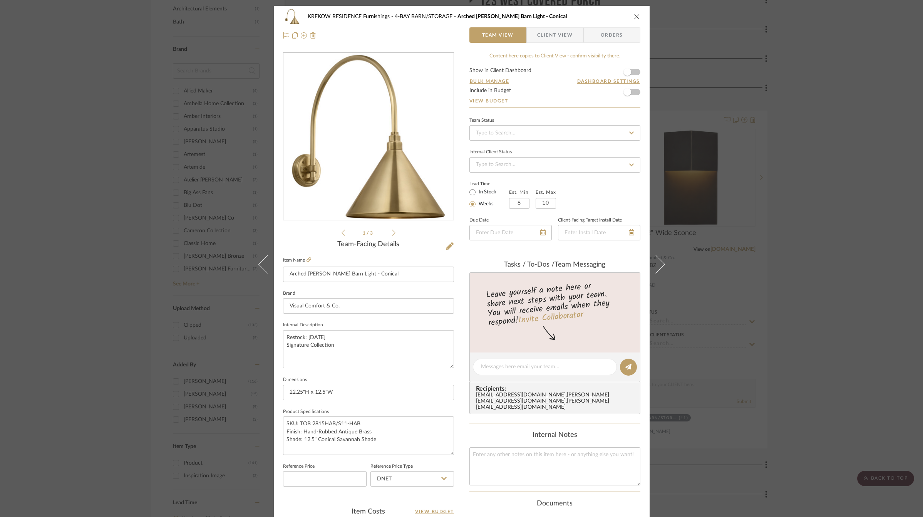
scroll to position [198, 0]
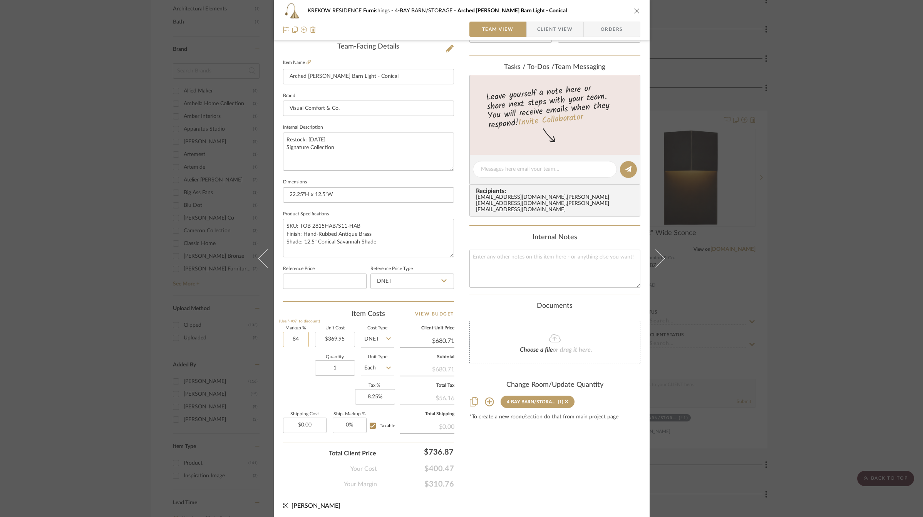
click at [295, 338] on input "84" at bounding box center [296, 339] width 26 height 15
type input "83%"
click at [287, 369] on div "Quantity 1 Unit Type Each" at bounding box center [338, 368] width 111 height 27
type input "$677.01"
click at [298, 335] on input "83" at bounding box center [296, 339] width 26 height 15
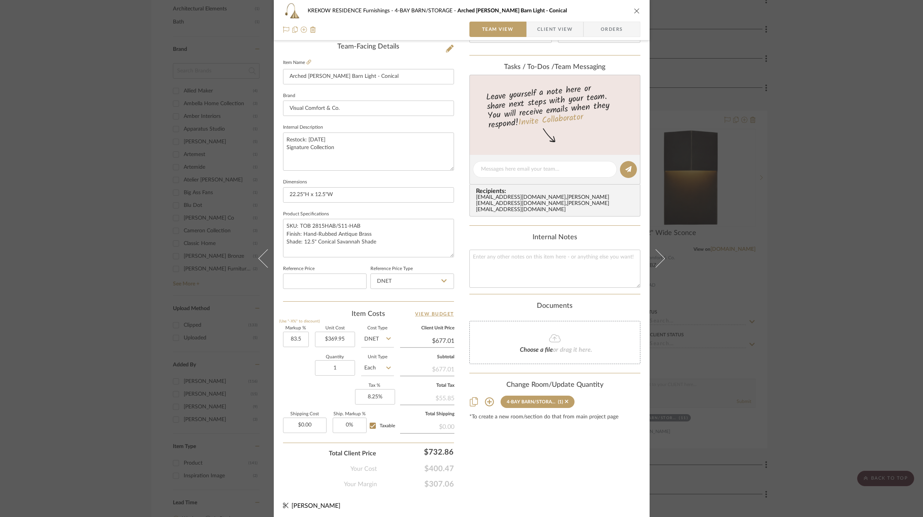
type input "83.5%"
click at [293, 362] on div "Quantity 1 Unit Type Each" at bounding box center [338, 368] width 111 height 27
type input "$678.86"
click at [292, 341] on input "83.5" at bounding box center [296, 339] width 26 height 15
type input "83.7%"
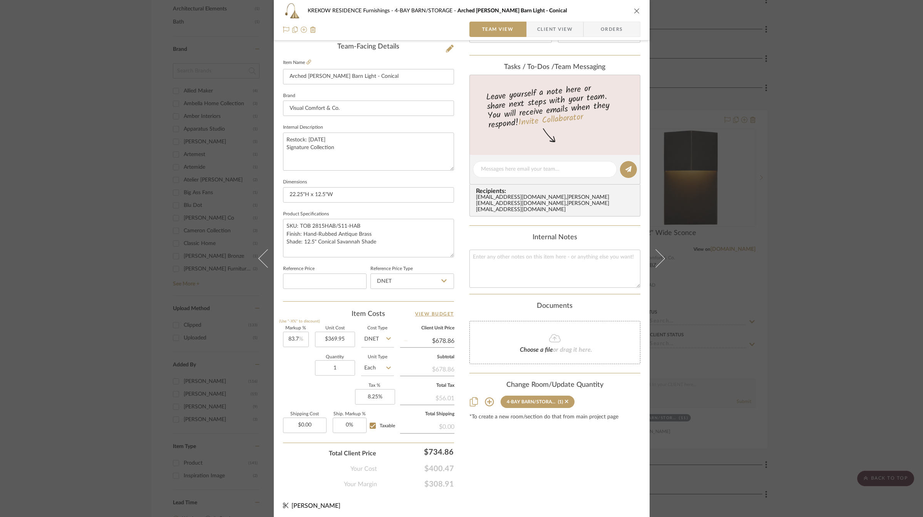
click at [284, 371] on div "Quantity 1 Unit Type Each" at bounding box center [338, 368] width 111 height 27
type input "$679.60"
click at [295, 338] on input "83.7" at bounding box center [296, 339] width 26 height 15
click at [297, 337] on input "83.7" at bounding box center [296, 339] width 26 height 15
type input "83.6%"
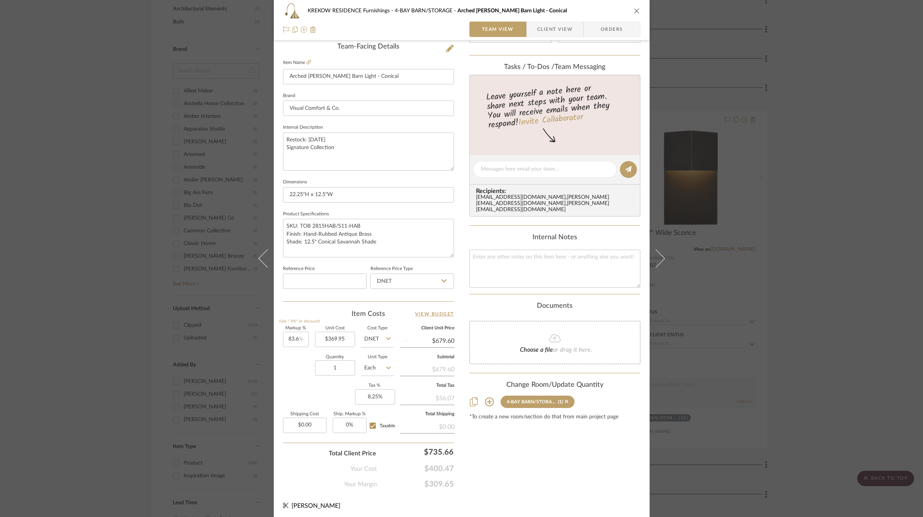
click at [296, 368] on div "Quantity 1 Unit Type Each" at bounding box center [338, 368] width 111 height 27
type input "$679.23"
click at [298, 337] on input "83.6" at bounding box center [296, 339] width 26 height 15
click at [298, 336] on input "83.6" at bounding box center [296, 339] width 26 height 15
type input "83.6%"
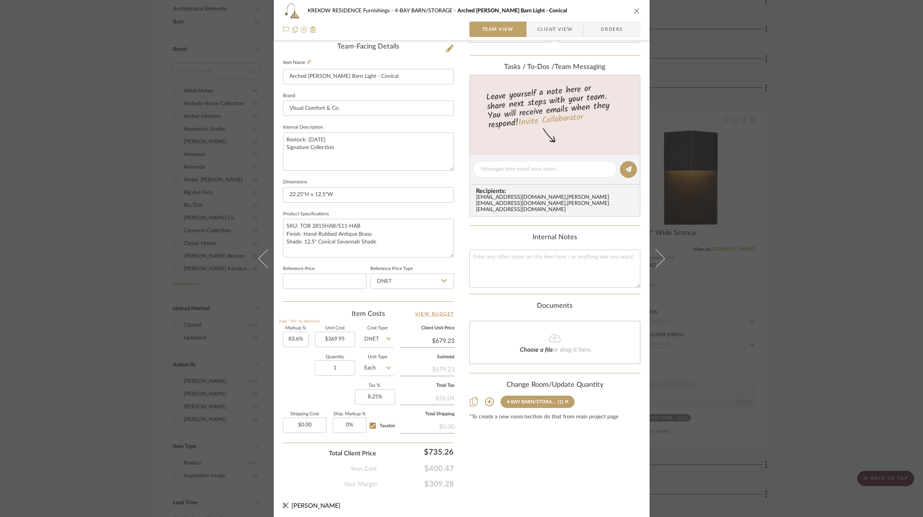
click at [300, 367] on div "Quantity 1 Unit Type Each" at bounding box center [338, 368] width 111 height 27
click at [730, 228] on div "KREKOW RESIDENCE Furnishings 4-BAY BARN/STORAGE Arched Mack Barn Light - Conica…" at bounding box center [461, 258] width 923 height 517
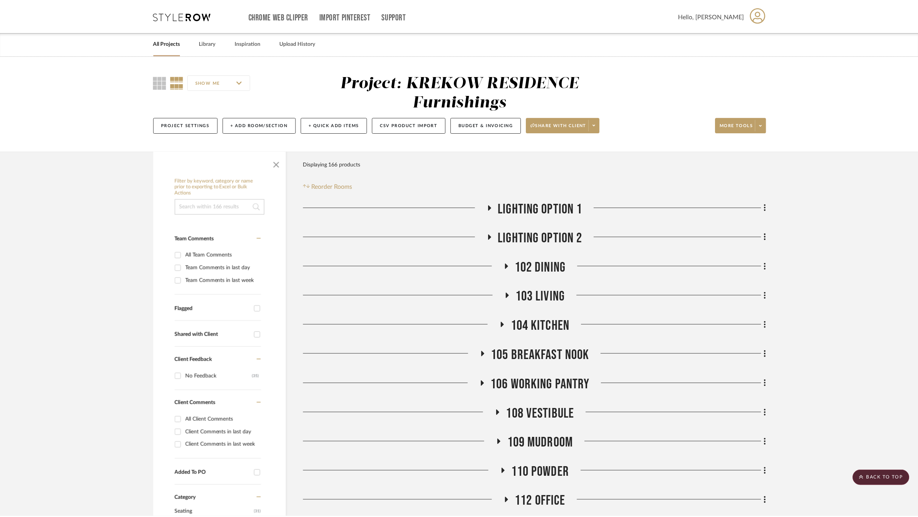
scroll to position [647, 0]
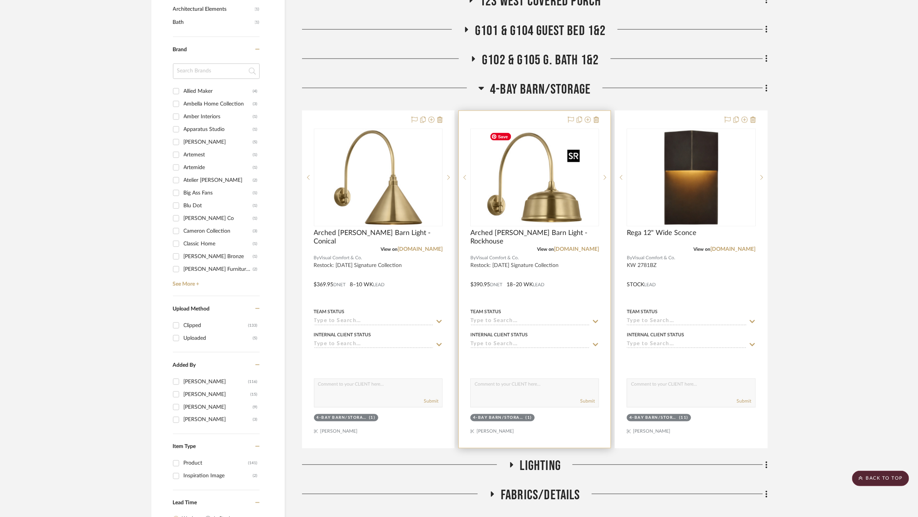
click at [537, 178] on img "0" at bounding box center [534, 177] width 96 height 96
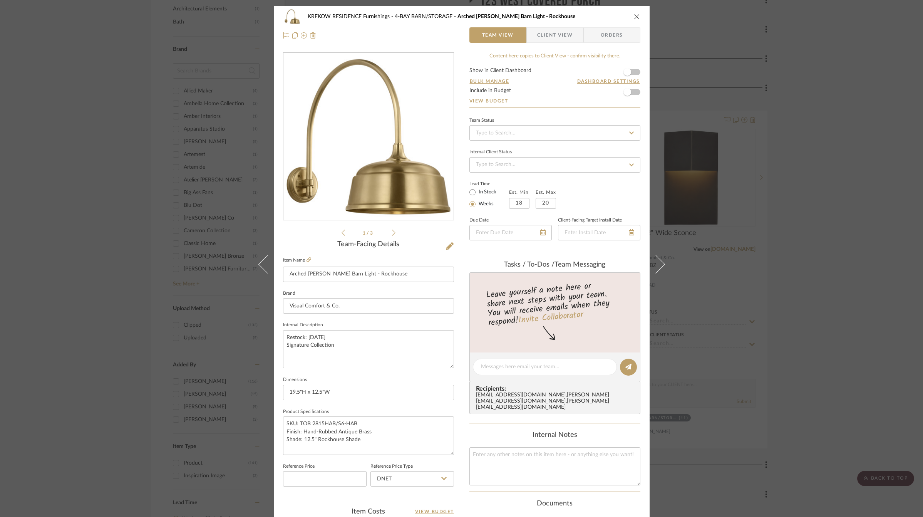
scroll to position [198, 0]
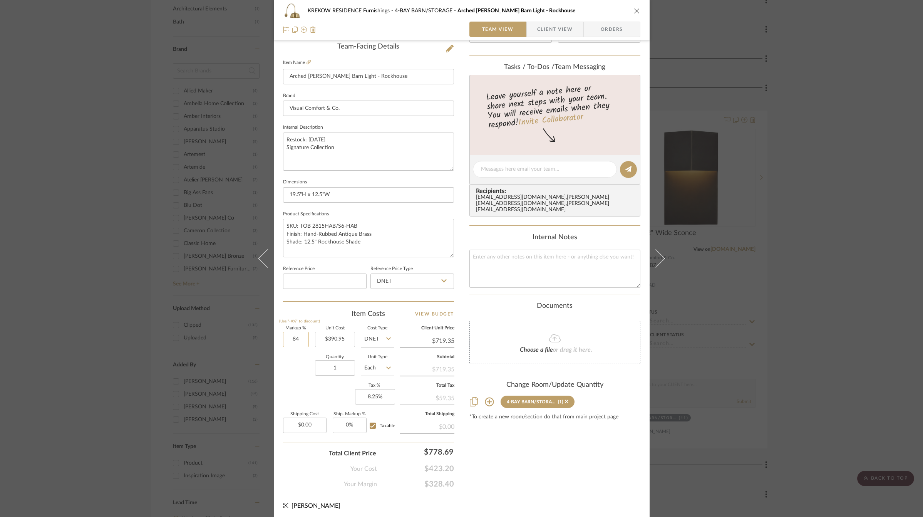
click at [293, 339] on input "84" at bounding box center [296, 339] width 26 height 15
click at [296, 336] on input "84" at bounding box center [296, 339] width 26 height 15
type input "83.6%"
click at [293, 381] on div "Markup % (Use "-X%" to discount) 83.6% Unit Cost $390.95 Cost Type DNET Client …" at bounding box center [368, 382] width 171 height 112
type input "$717.78"
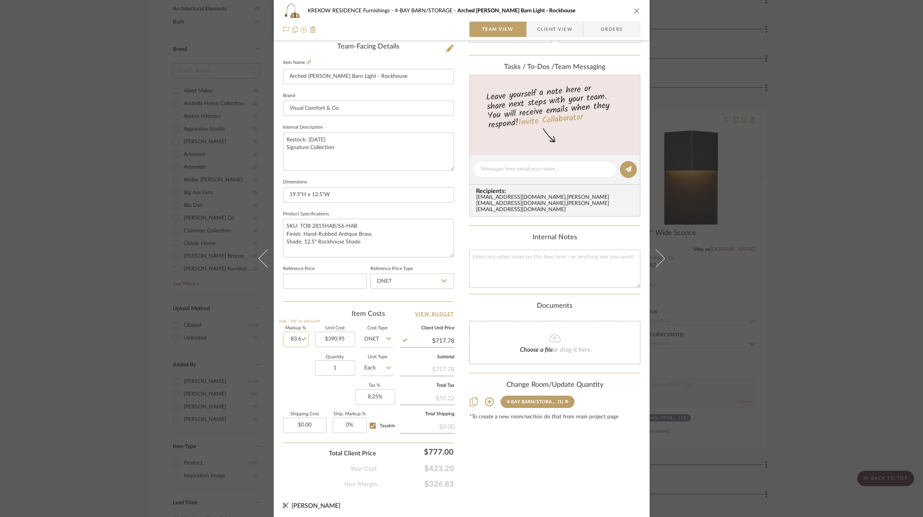
click at [294, 337] on input "83.6" at bounding box center [296, 339] width 26 height 15
type input "83.7%"
click at [298, 361] on div "Quantity 1 Unit Type Each" at bounding box center [338, 368] width 111 height 27
type input "$718.18"
click at [295, 337] on input "83.7" at bounding box center [296, 339] width 26 height 15
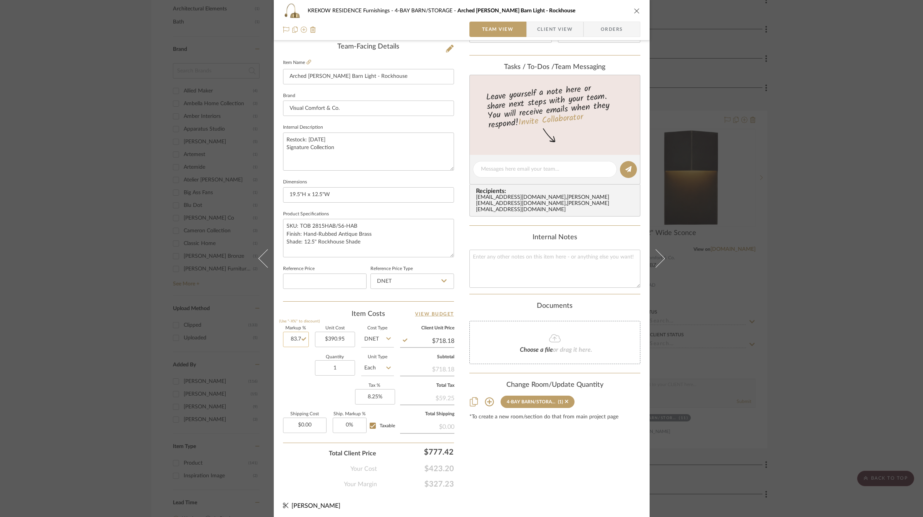
click at [298, 337] on input "83.7" at bounding box center [296, 339] width 26 height 15
type input "84%"
click at [288, 370] on div "Quantity 1 Unit Type Each" at bounding box center [338, 368] width 111 height 27
type input "$719.35"
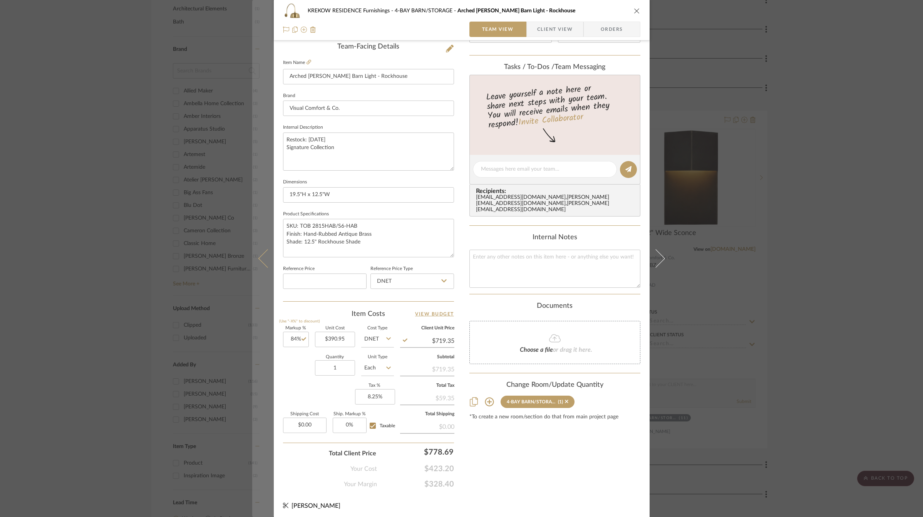
click at [258, 243] on button at bounding box center [263, 258] width 22 height 517
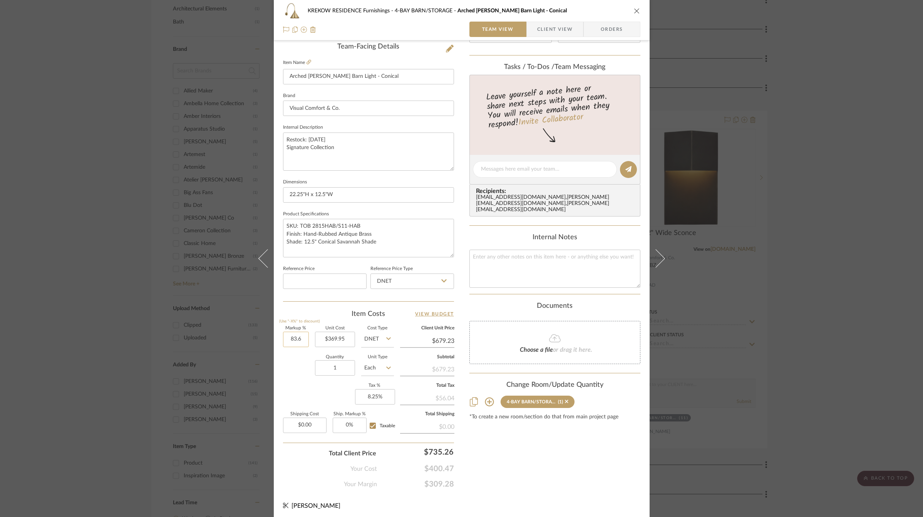
click at [293, 339] on input "83.6" at bounding box center [296, 339] width 26 height 15
type input "84%"
click at [293, 367] on div "Quantity 1 Unit Type Each" at bounding box center [338, 368] width 111 height 27
type input "$680.71"
click at [205, 290] on div "KREKOW RESIDENCE Furnishings 4-BAY BARN/STORAGE Arched Mack Barn Light - Conica…" at bounding box center [461, 258] width 923 height 517
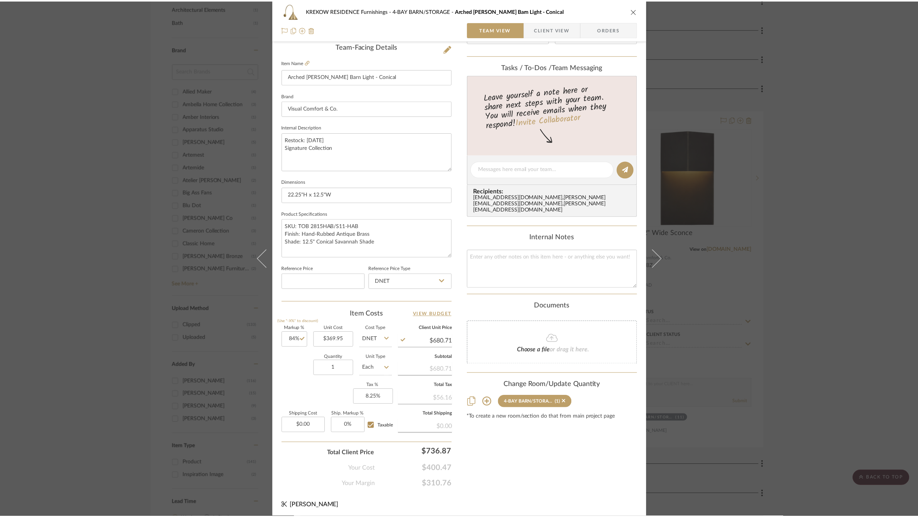
scroll to position [647, 0]
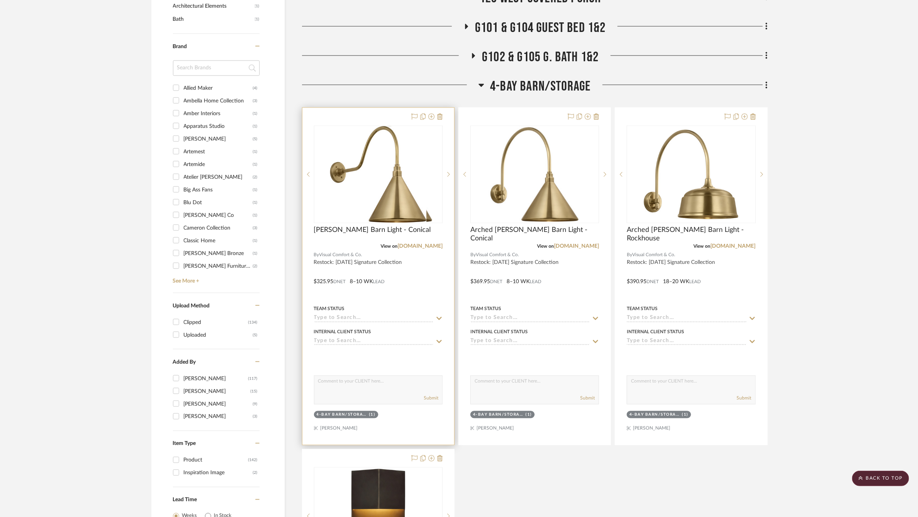
scroll to position [654, 0]
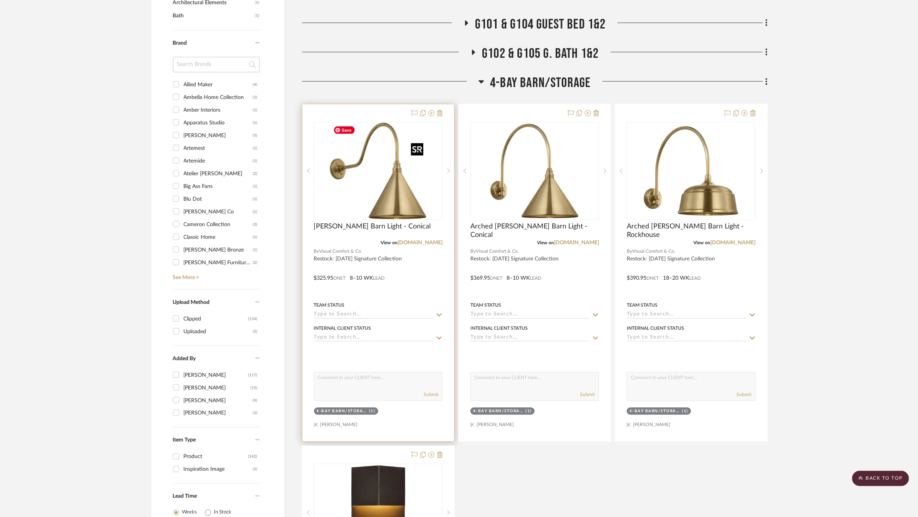
click at [386, 156] on img "0" at bounding box center [378, 171] width 96 height 96
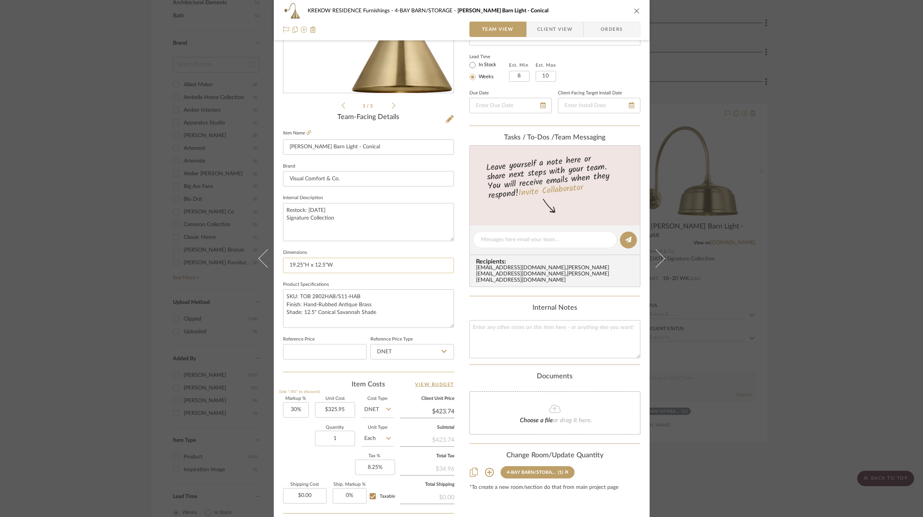
scroll to position [198, 0]
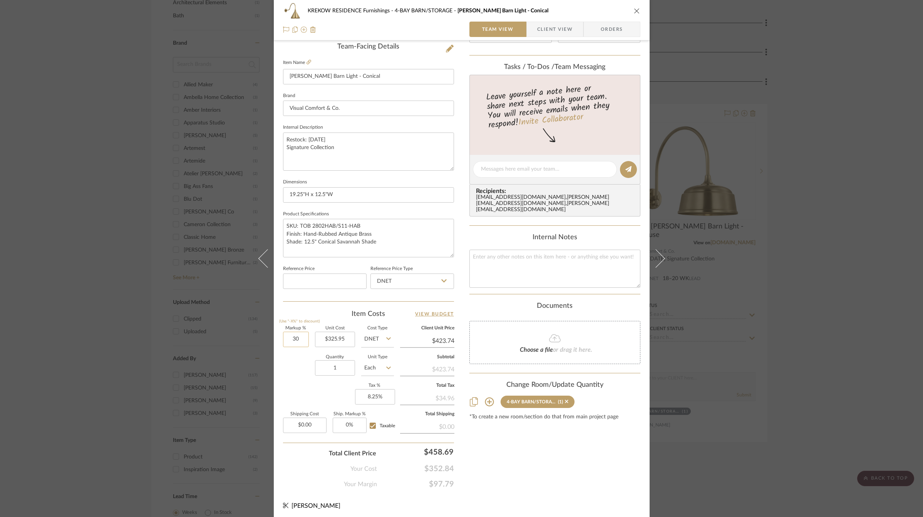
click at [292, 335] on input "30" at bounding box center [296, 339] width 26 height 15
type input "84%"
click at [293, 349] on sr-form-field "Markup % (Use "-X%" to discount) 84%" at bounding box center [296, 339] width 26 height 27
type input "$599.75"
click at [737, 274] on div "KREKOW RESIDENCE Furnishings 4-BAY BARN/STORAGE Flynn Barn Light - Conical Team…" at bounding box center [461, 258] width 923 height 517
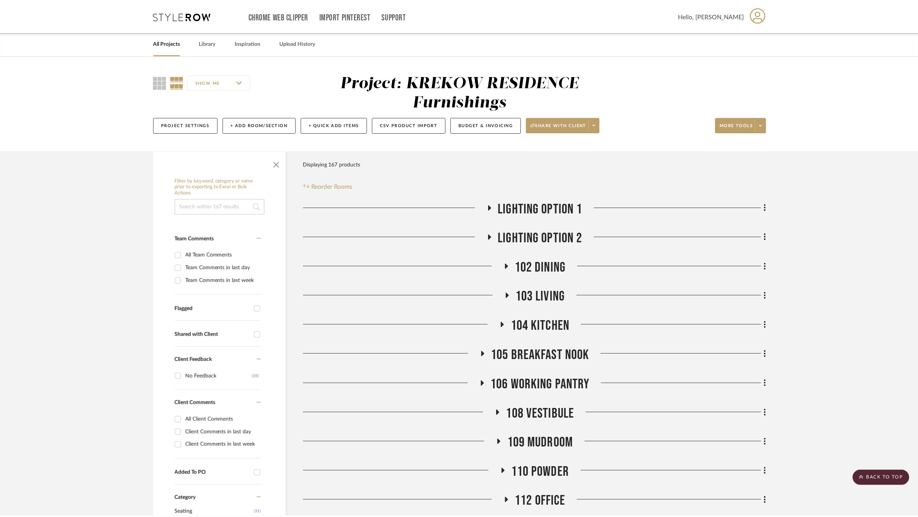
scroll to position [654, 0]
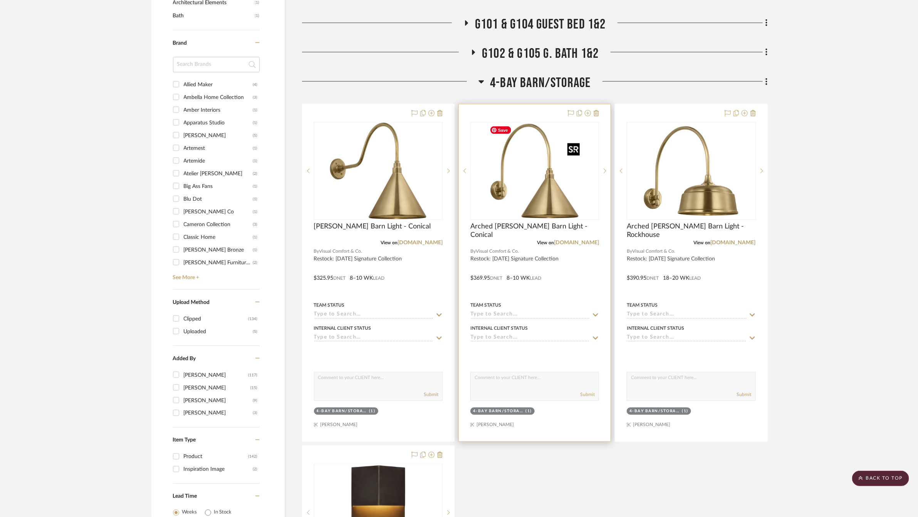
click at [547, 174] on img "0" at bounding box center [534, 171] width 96 height 96
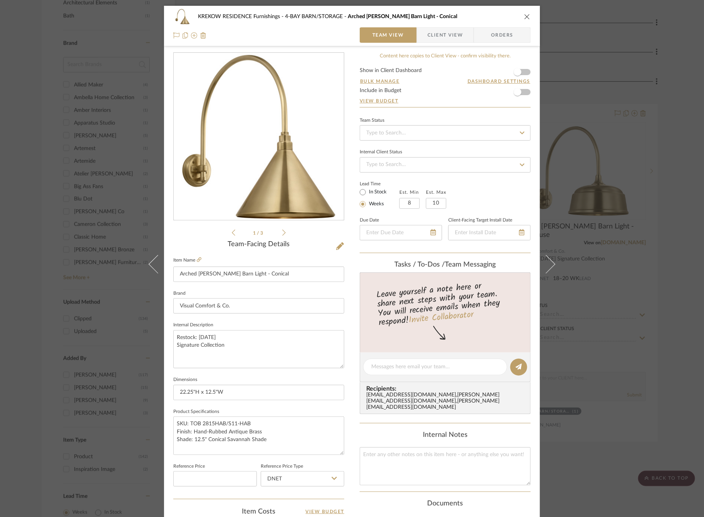
scroll to position [198, 0]
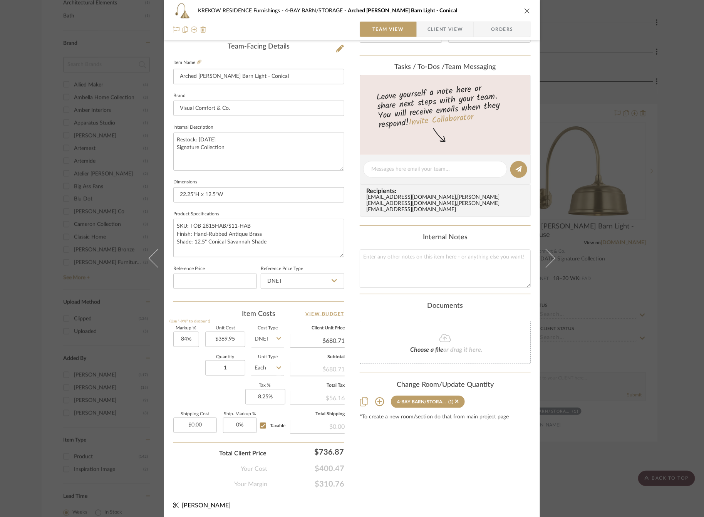
click at [592, 163] on div "KREKOW RESIDENCE Furnishings 4-BAY BARN/STORAGE Arched [PERSON_NAME] Barn Light…" at bounding box center [352, 258] width 704 height 517
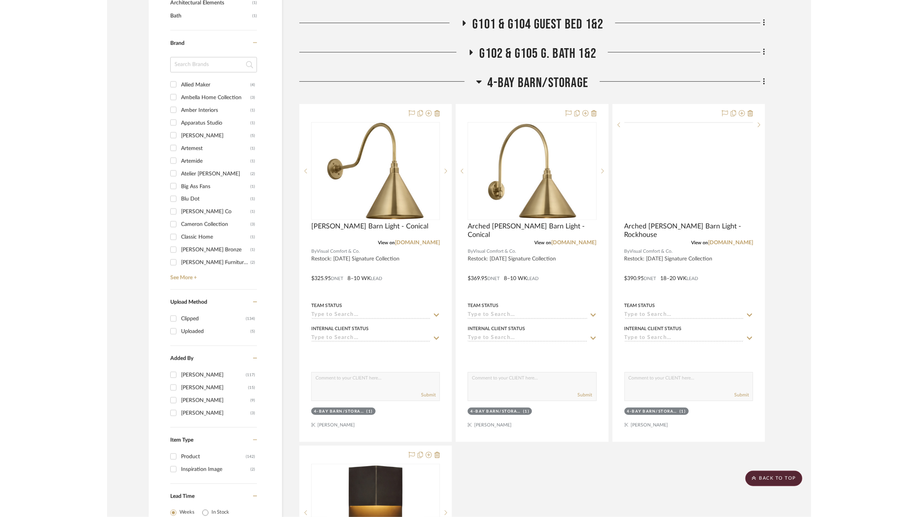
scroll to position [654, 0]
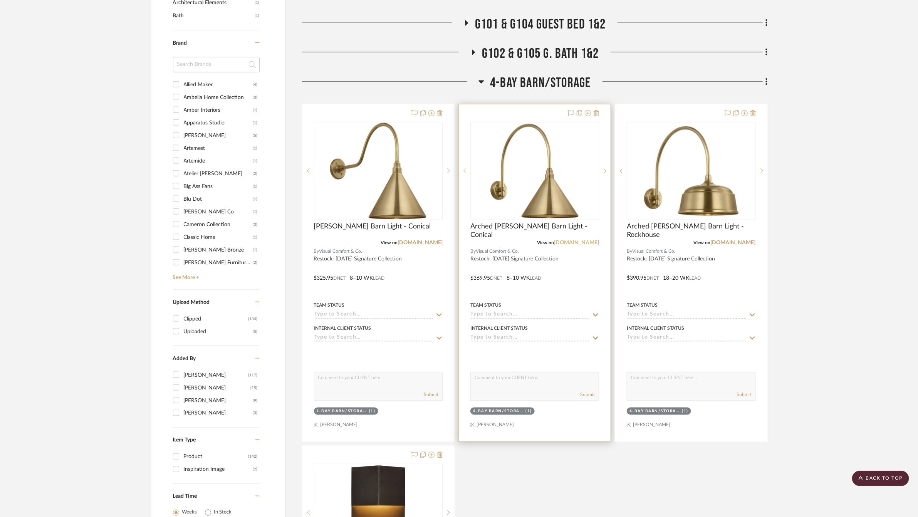
click at [579, 243] on link "[DOMAIN_NAME]" at bounding box center [576, 242] width 45 height 5
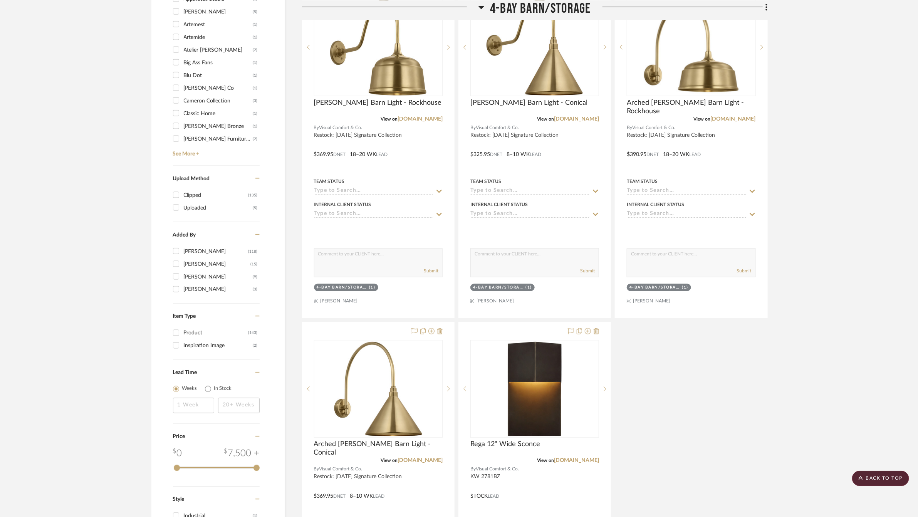
scroll to position [777, 0]
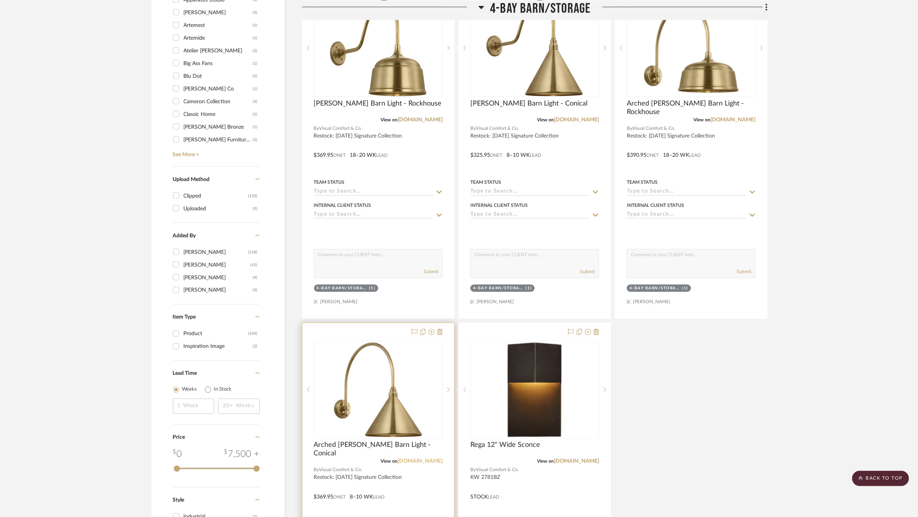
click at [407, 459] on link "[DOMAIN_NAME]" at bounding box center [419, 461] width 45 height 5
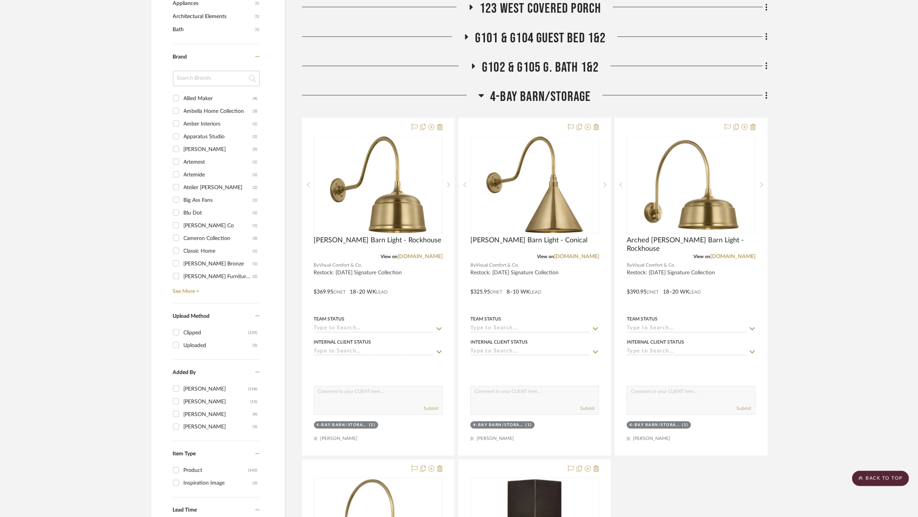
scroll to position [639, 0]
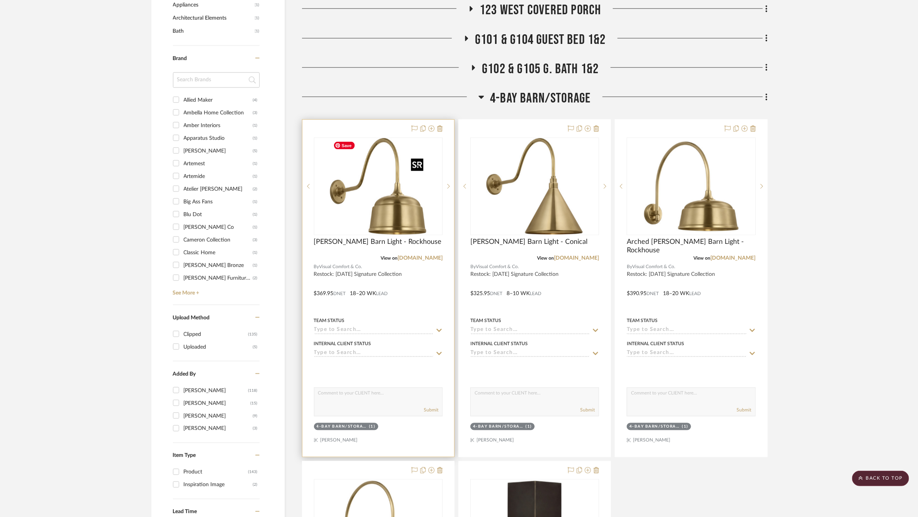
click at [0, 0] on img at bounding box center [0, 0] width 0 height 0
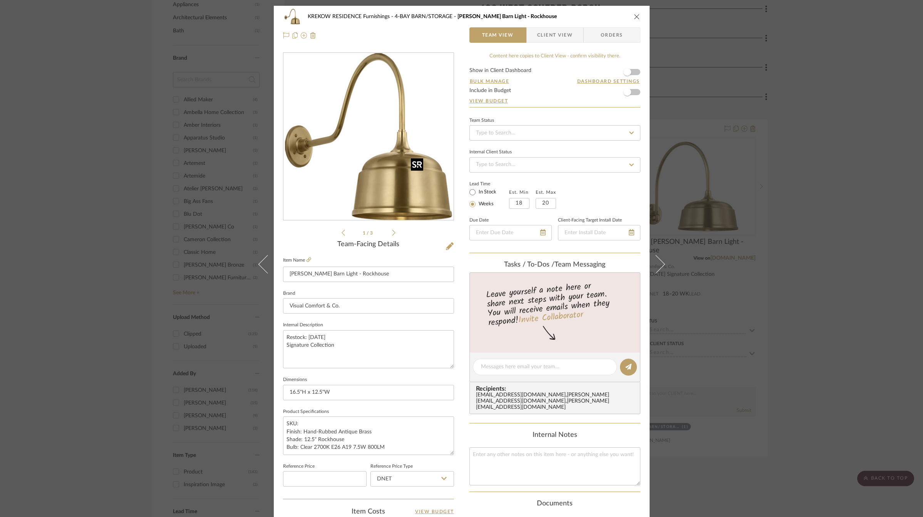
scroll to position [198, 0]
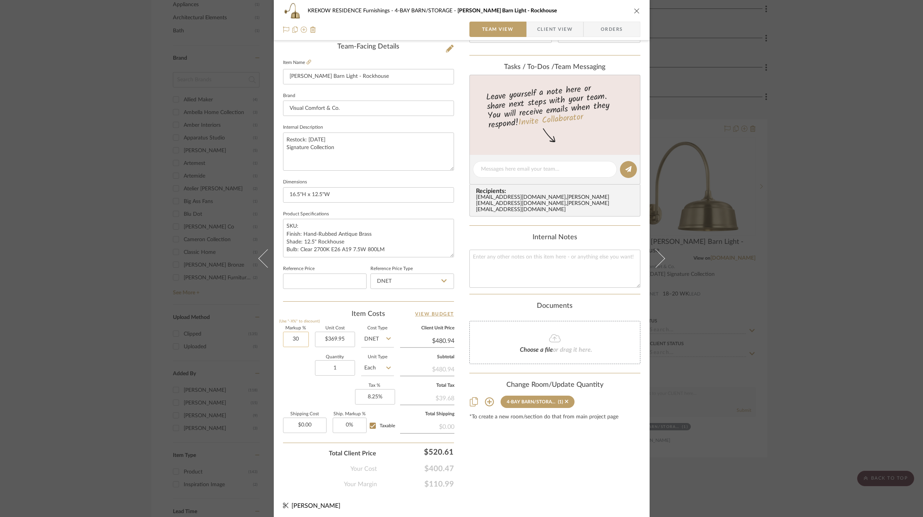
click at [291, 337] on input "30" at bounding box center [296, 339] width 26 height 15
type input "84%"
click at [295, 384] on div "Markup % (Use "-X%" to discount) 84% Unit Cost $369.95 Cost Type DNET Client Un…" at bounding box center [368, 382] width 171 height 112
type input "$680.71"
click at [808, 359] on div "KREKOW RESIDENCE Furnishings 4-BAY BARN/STORAGE Flynn Barn Light - Rockhouse Te…" at bounding box center [461, 258] width 923 height 517
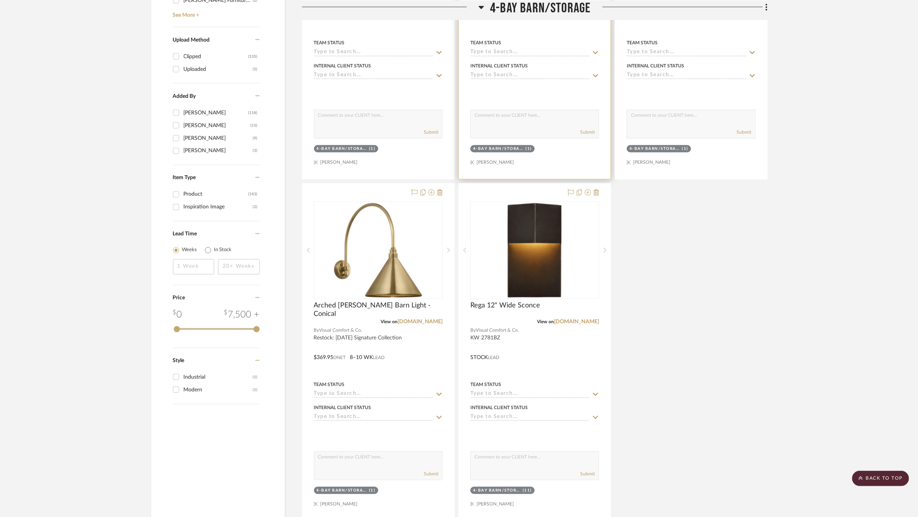
scroll to position [923, 0]
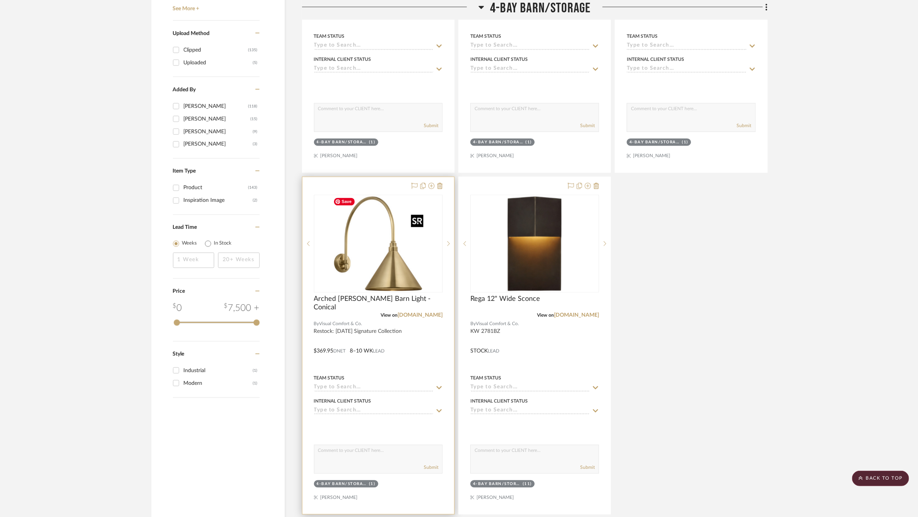
click at [381, 275] on img "0" at bounding box center [378, 243] width 96 height 96
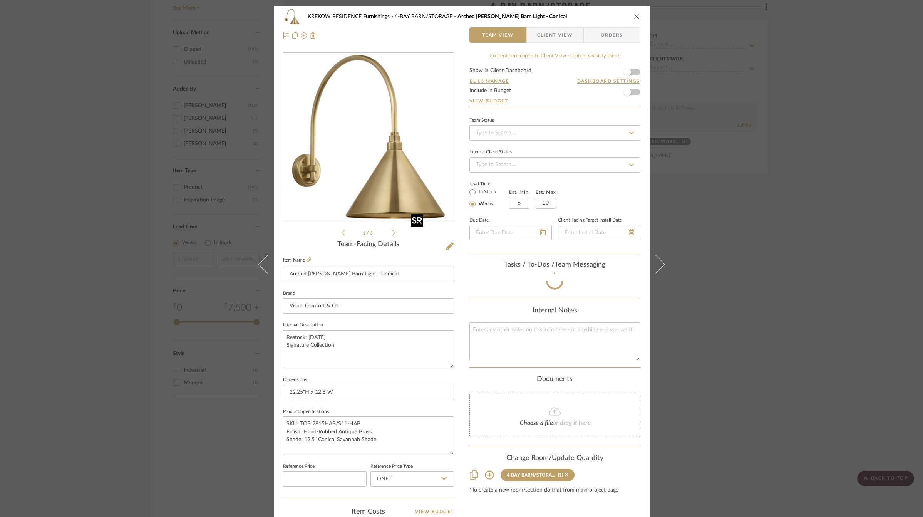
scroll to position [198, 0]
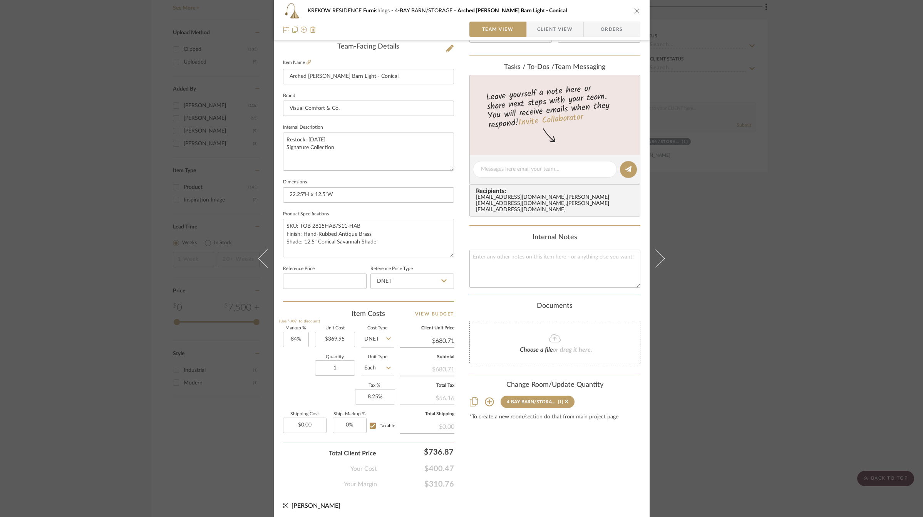
click at [752, 277] on div "KREKOW RESIDENCE Furnishings 4-BAY BARN/STORAGE Arched Mack Barn Light - Conica…" at bounding box center [461, 258] width 923 height 517
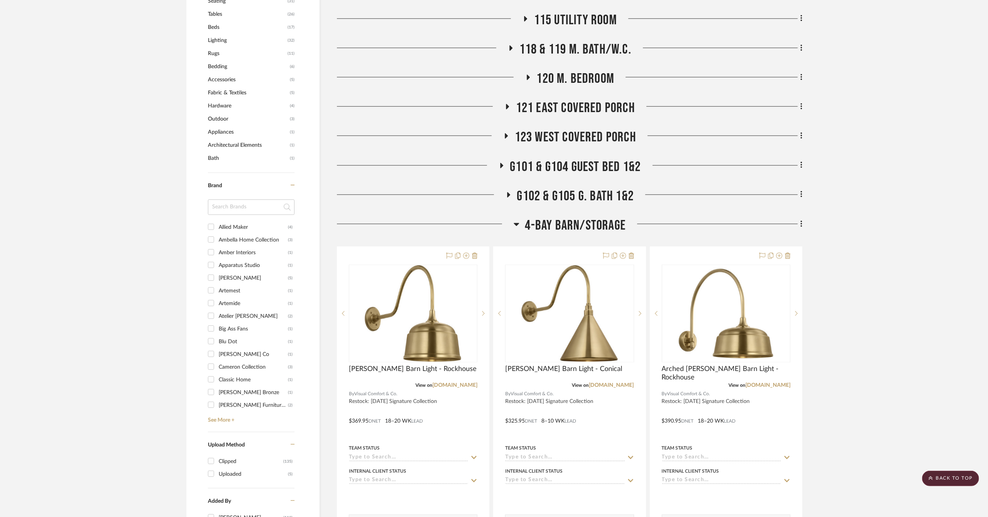
scroll to position [537, 0]
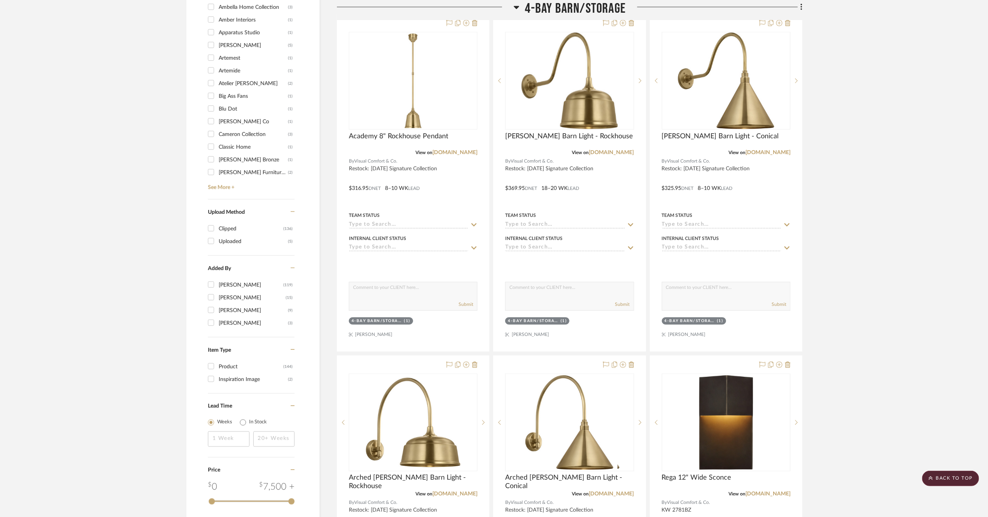
scroll to position [632, 0]
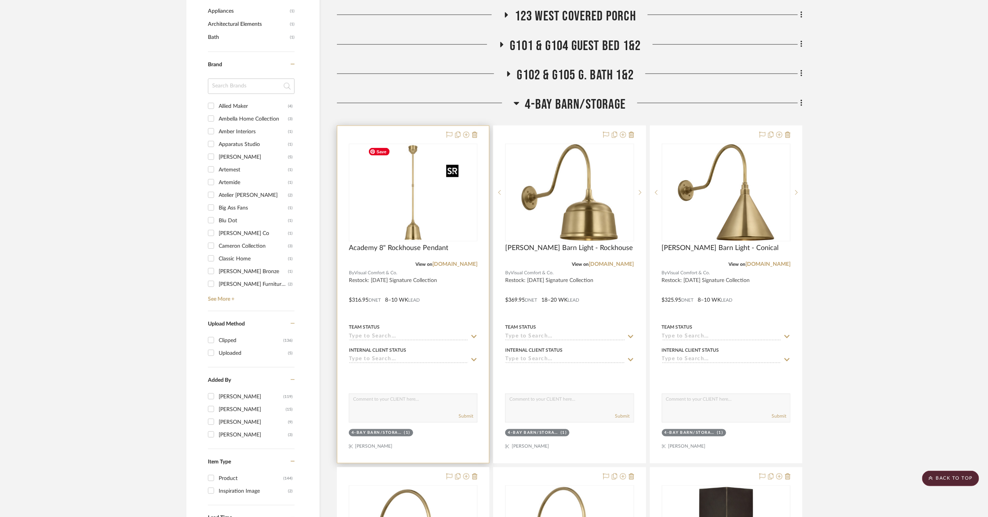
click at [399, 198] on img "0" at bounding box center [413, 192] width 96 height 96
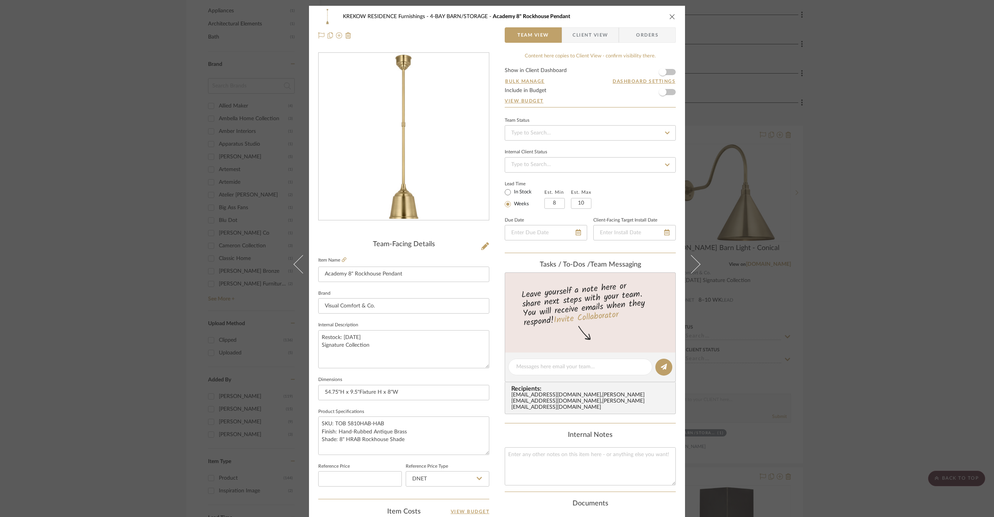
scroll to position [198, 0]
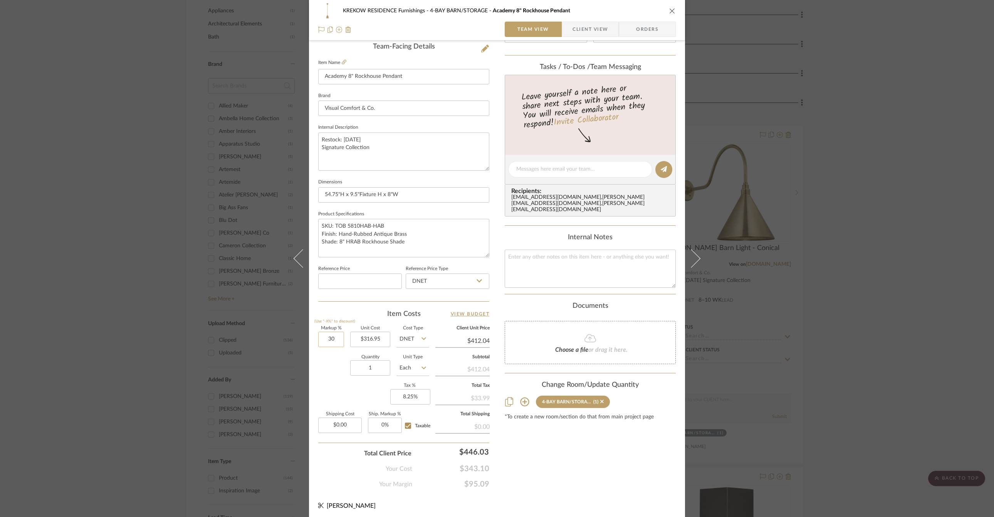
click at [334, 333] on input "30" at bounding box center [331, 339] width 26 height 15
type input "84%"
click at [345, 382] on div "Markup % (Use "-X%" to discount) 84% Unit Cost $316.95 Cost Type DNET Client Un…" at bounding box center [403, 382] width 171 height 112
type input "$583.19"
click at [262, 311] on div "KREKOW RESIDENCE Furnishings 4-BAY BARN/STORAGE Academy 8" Rockhouse Pendant Te…" at bounding box center [497, 258] width 994 height 517
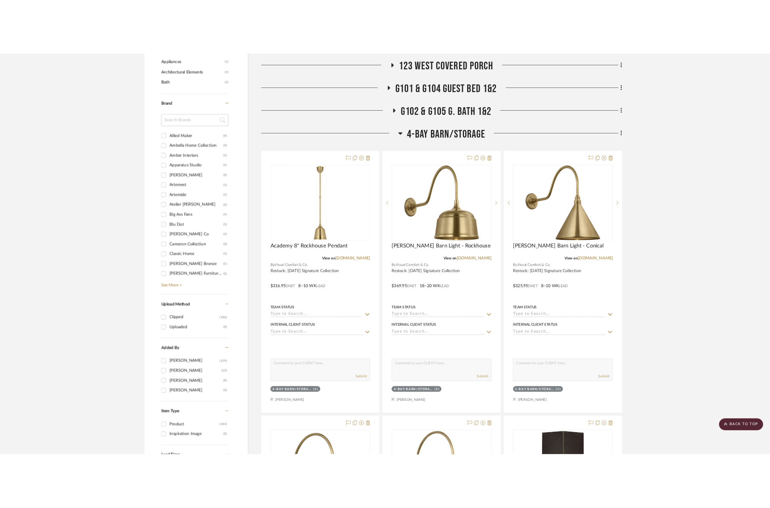
scroll to position [632, 0]
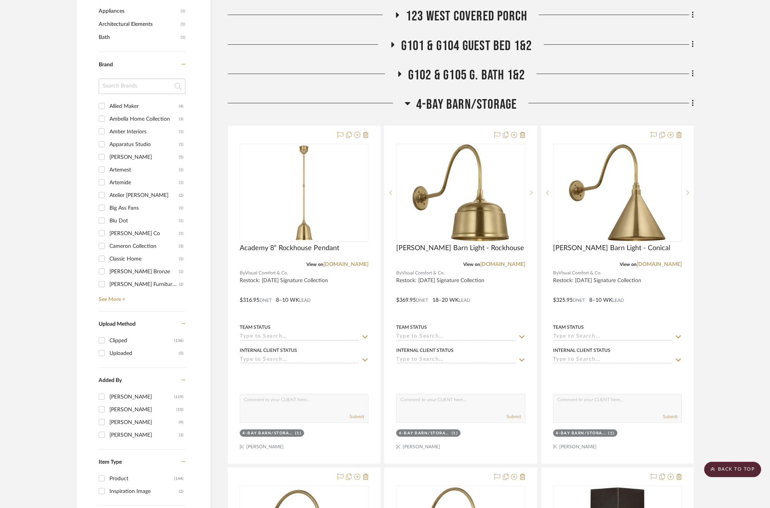
click at [458, 11] on span "123 WEST COVERED PORCH" at bounding box center [466, 16] width 121 height 17
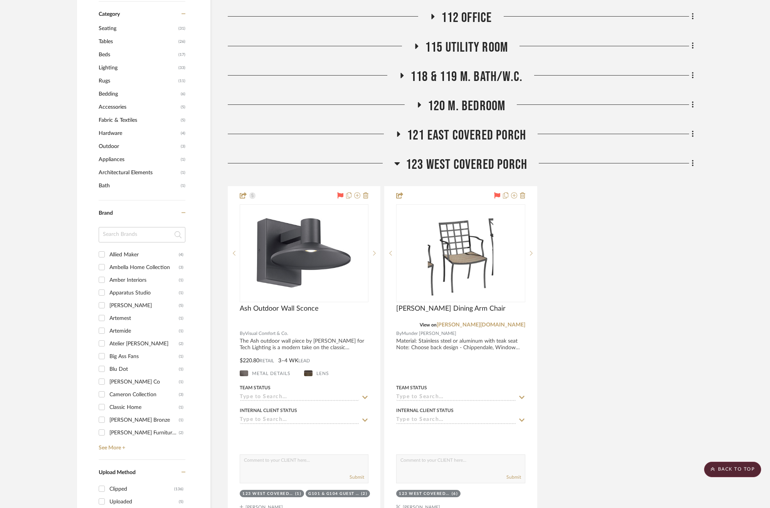
scroll to position [476, 0]
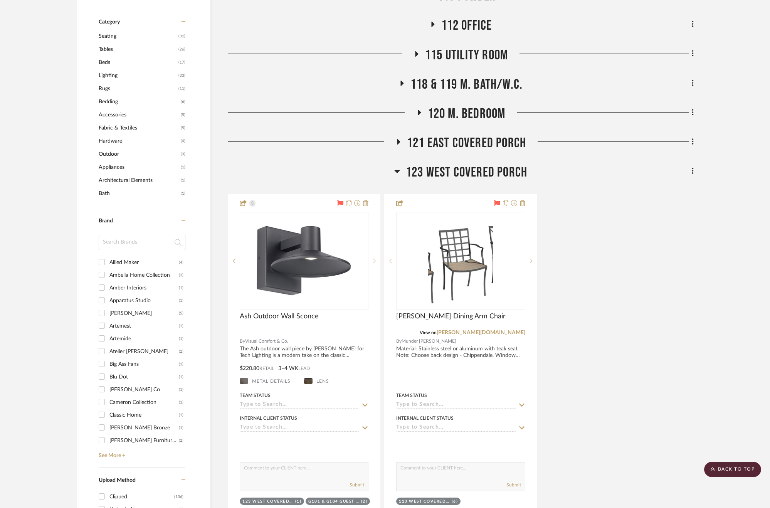
click at [454, 146] on span "121 EAST COVERED PORCH" at bounding box center [466, 143] width 119 height 17
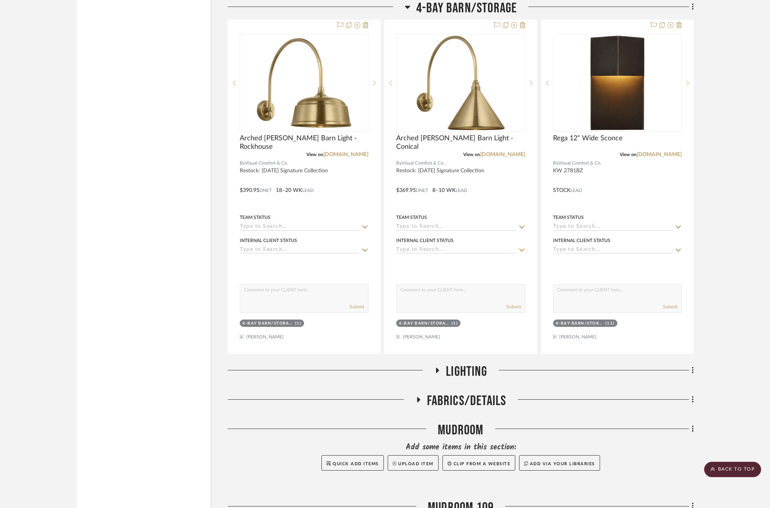
scroll to position [1933, 0]
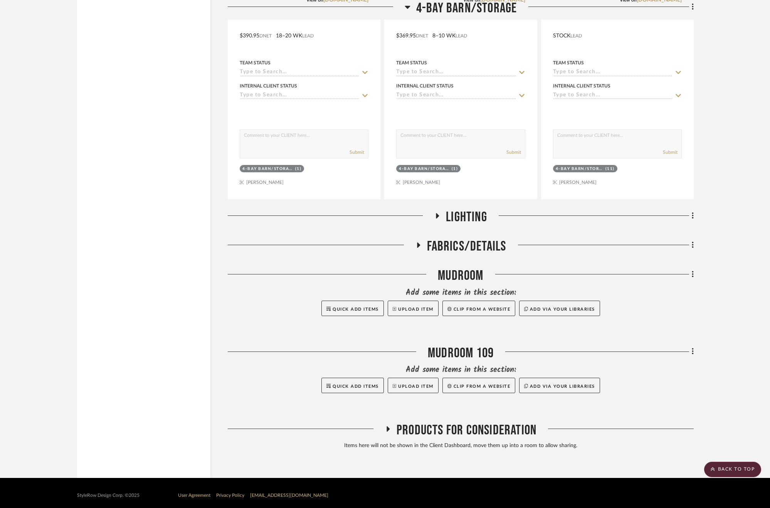
click at [460, 209] on span "LIGHTING" at bounding box center [466, 217] width 41 height 17
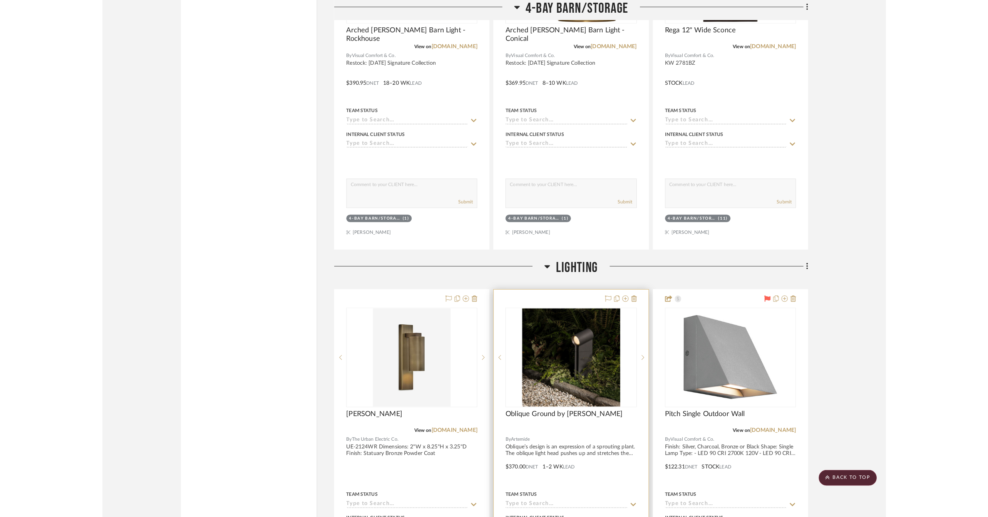
scroll to position [1887, 0]
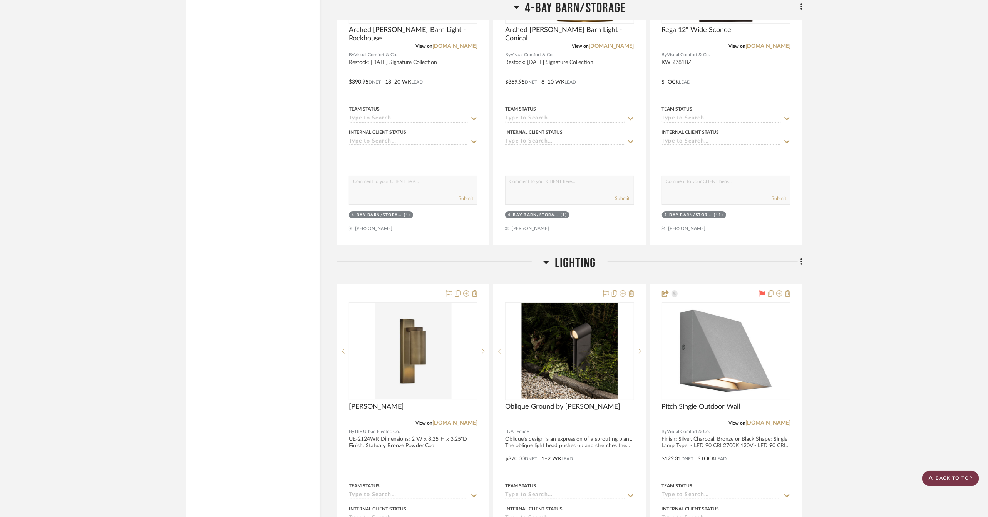
click at [955, 477] on scroll-to-top-button "BACK TO TOP" at bounding box center [950, 478] width 57 height 15
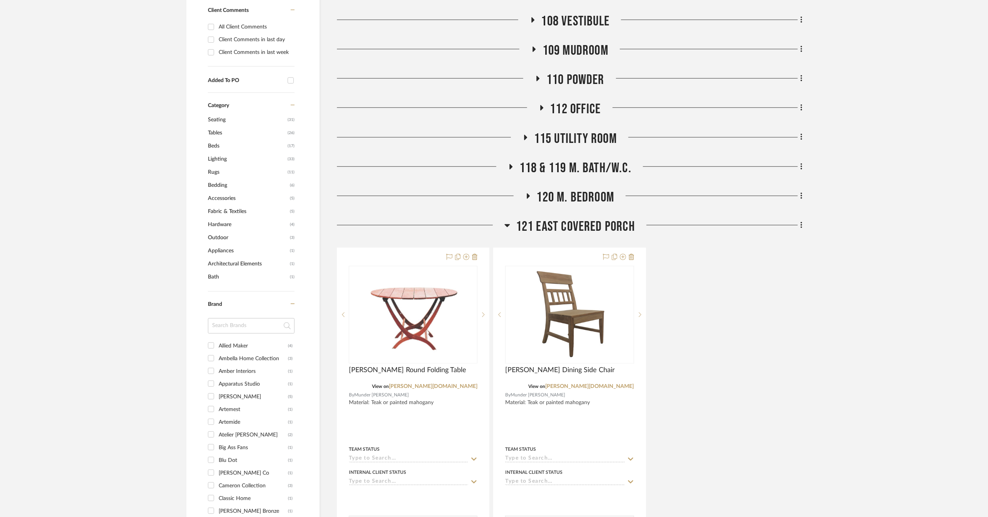
scroll to position [393, 0]
click at [214, 158] on span "Lighting" at bounding box center [247, 158] width 78 height 13
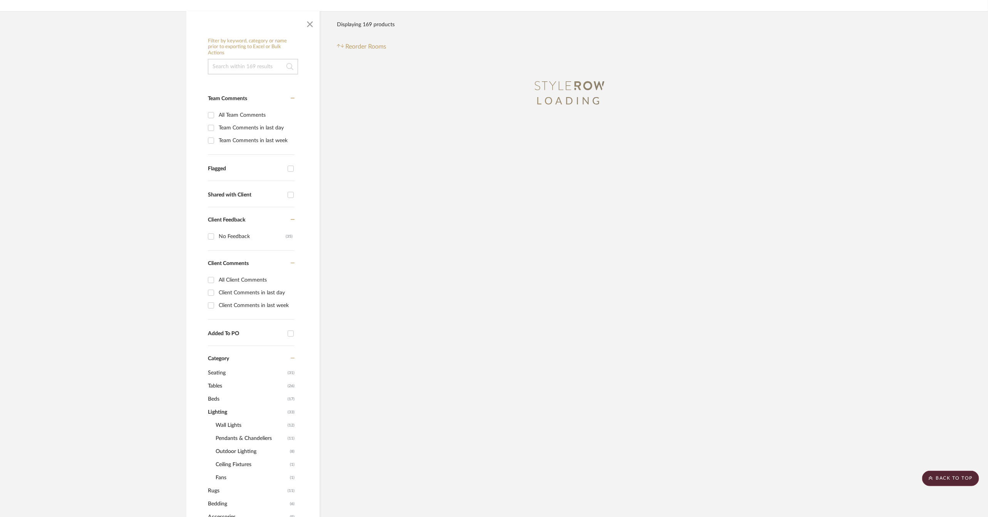
scroll to position [0, 0]
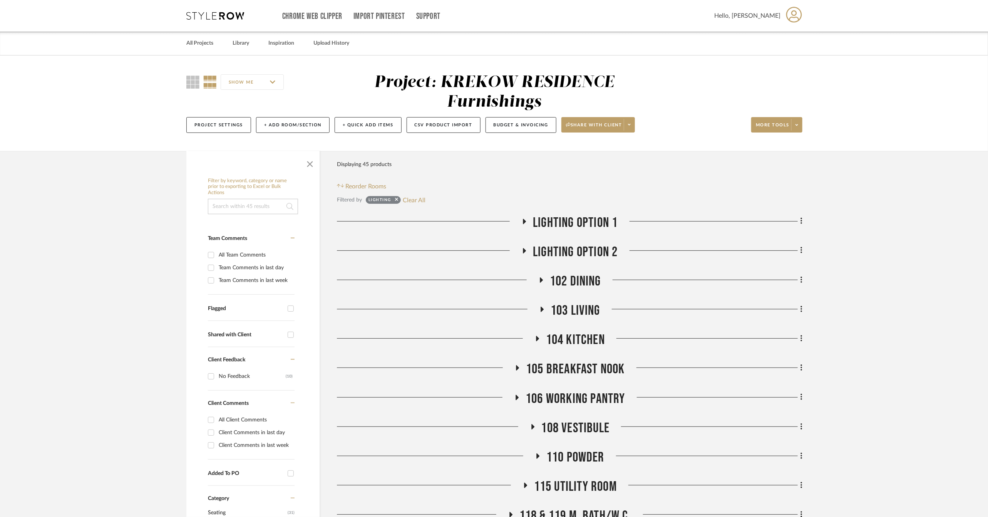
click at [573, 280] on span "102 DINING" at bounding box center [575, 281] width 51 height 17
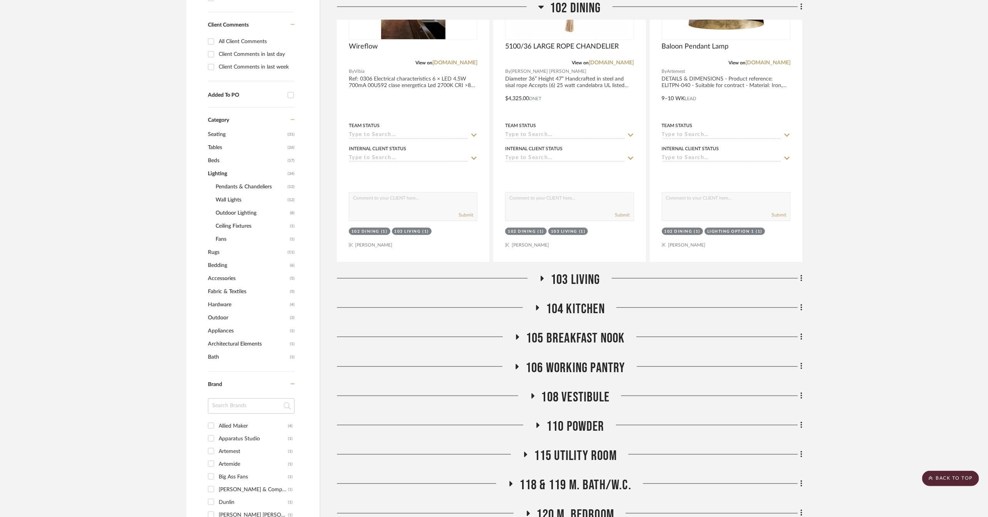
scroll to position [386, 0]
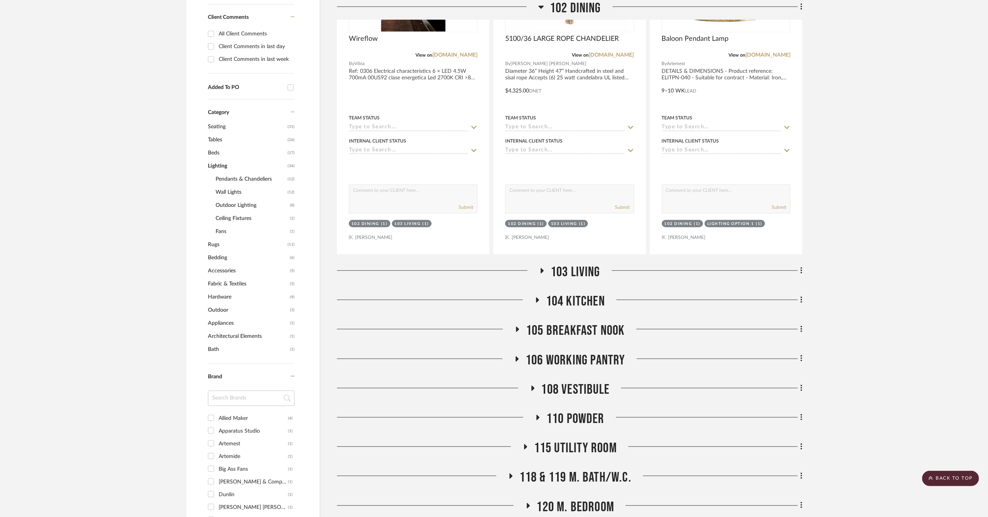
click at [573, 280] on div "103 LIVING" at bounding box center [570, 274] width 466 height 20
click at [573, 270] on span "103 LIVING" at bounding box center [576, 272] width 50 height 17
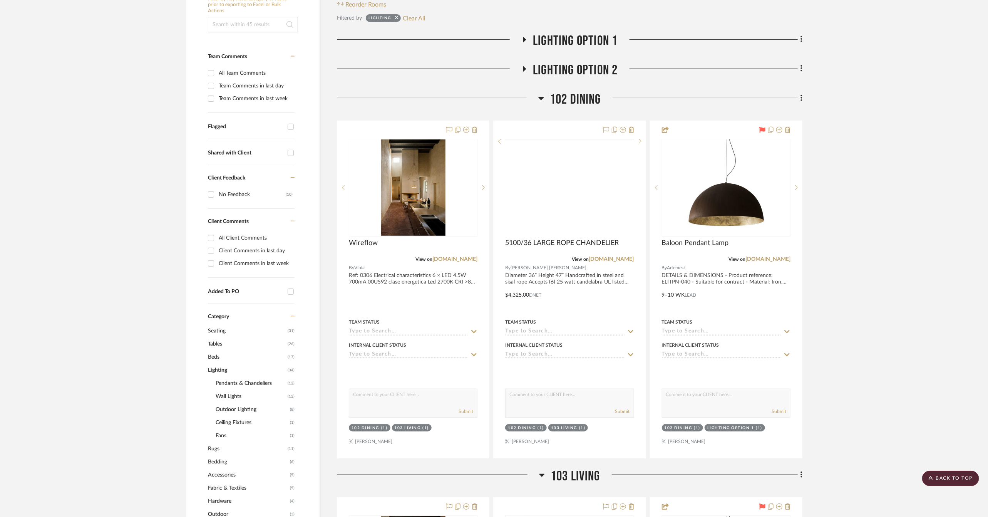
scroll to position [141, 0]
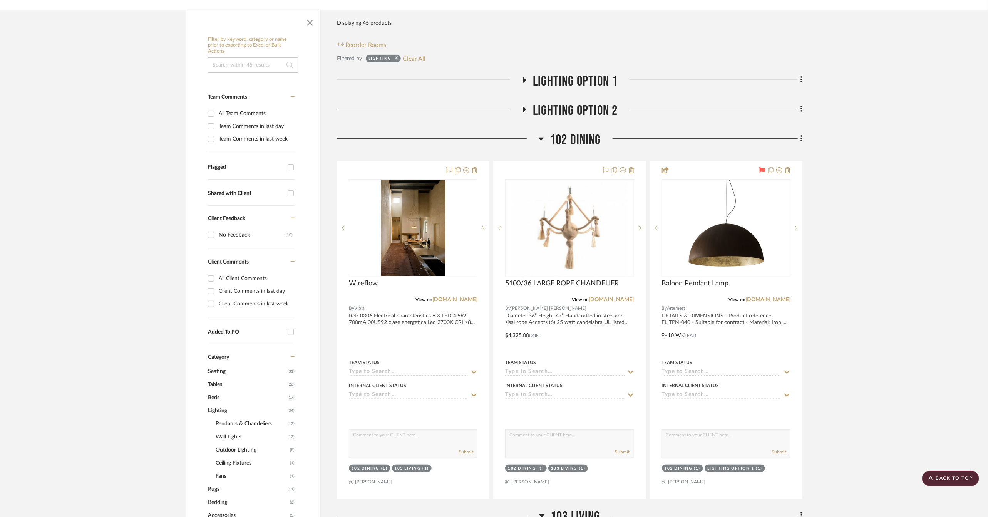
click at [558, 138] on span "102 DINING" at bounding box center [575, 140] width 51 height 17
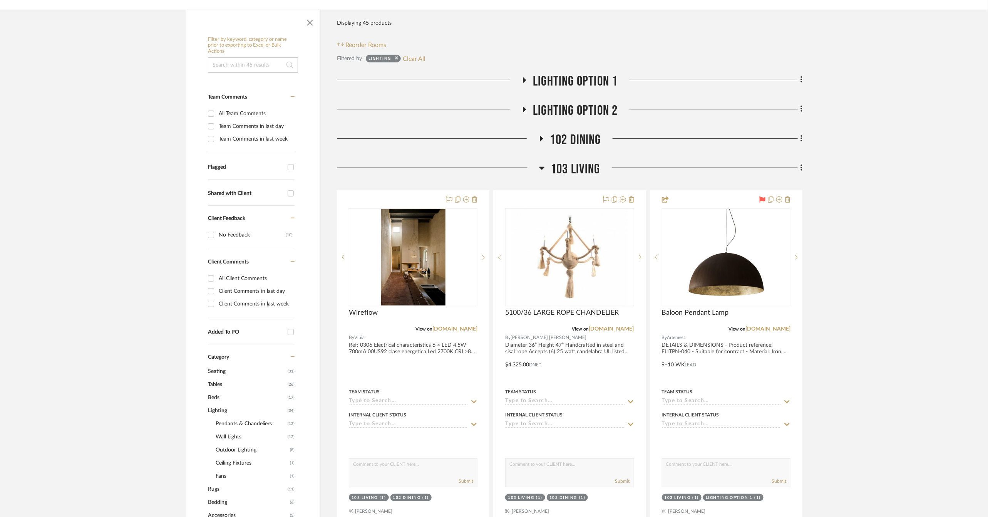
click at [558, 168] on span "103 LIVING" at bounding box center [576, 169] width 50 height 17
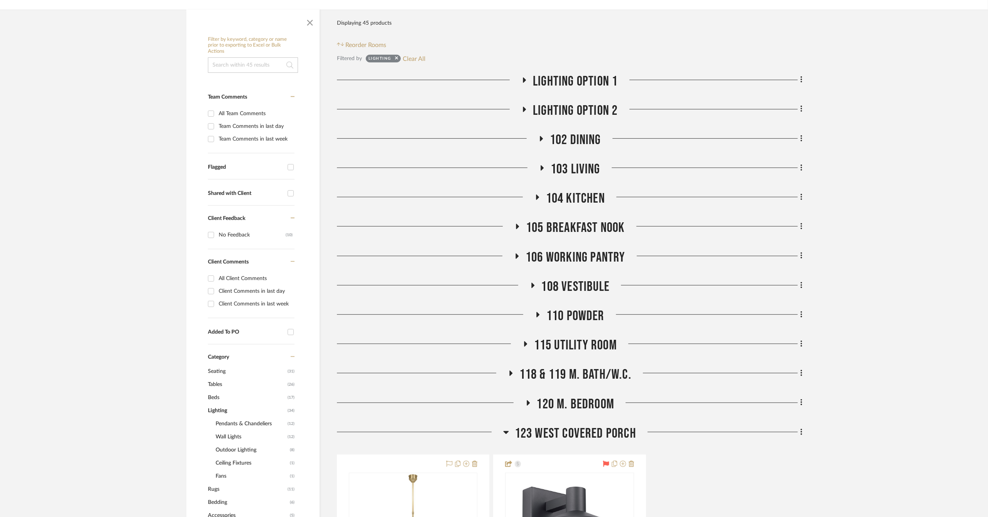
click at [562, 192] on span "104 KITCHEN" at bounding box center [575, 198] width 59 height 17
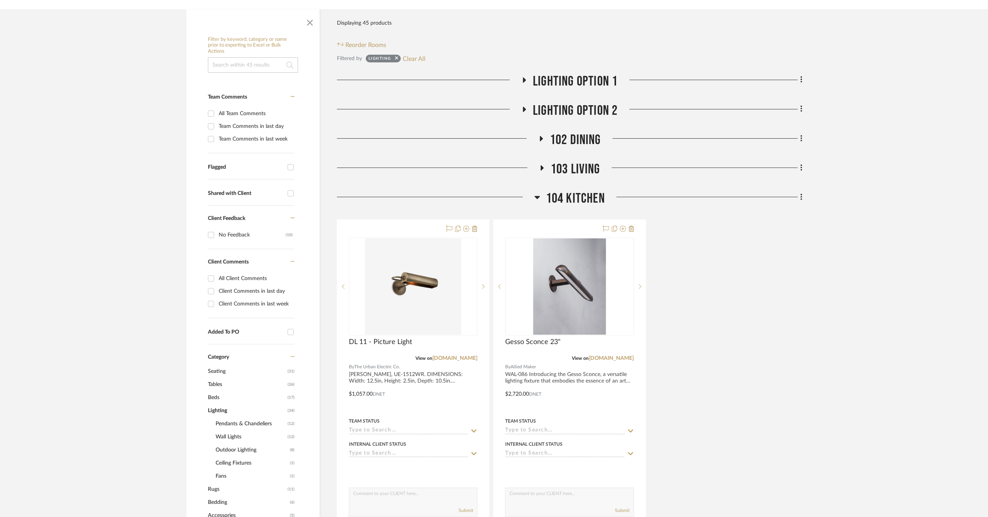
click at [562, 192] on span "104 KITCHEN" at bounding box center [575, 198] width 59 height 17
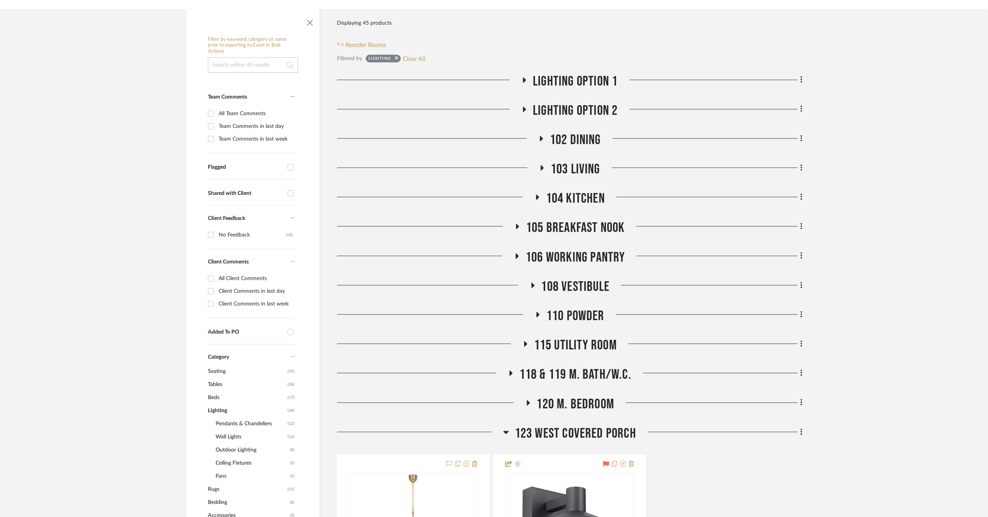
click at [562, 233] on span "105 BREAKFAST NOOK" at bounding box center [575, 228] width 99 height 17
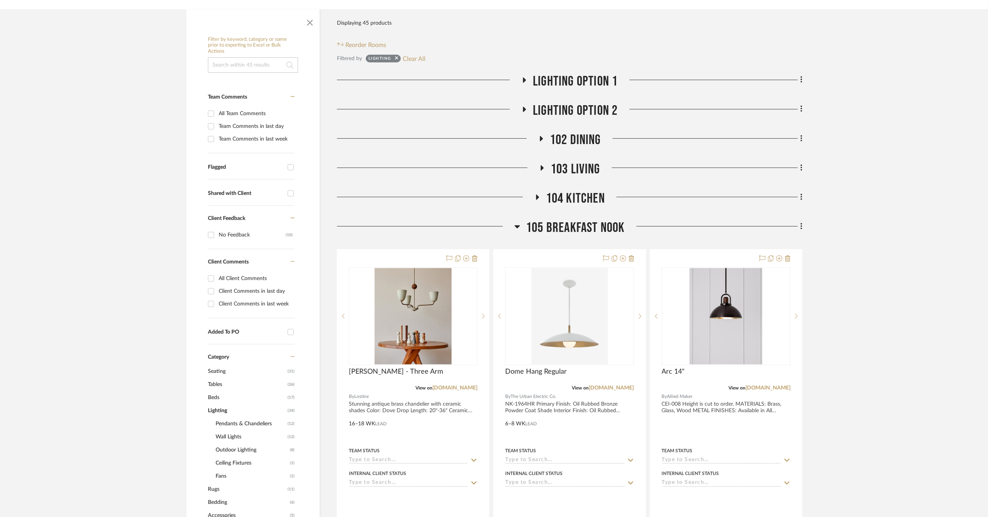
click at [562, 221] on span "105 BREAKFAST NOOK" at bounding box center [575, 228] width 99 height 17
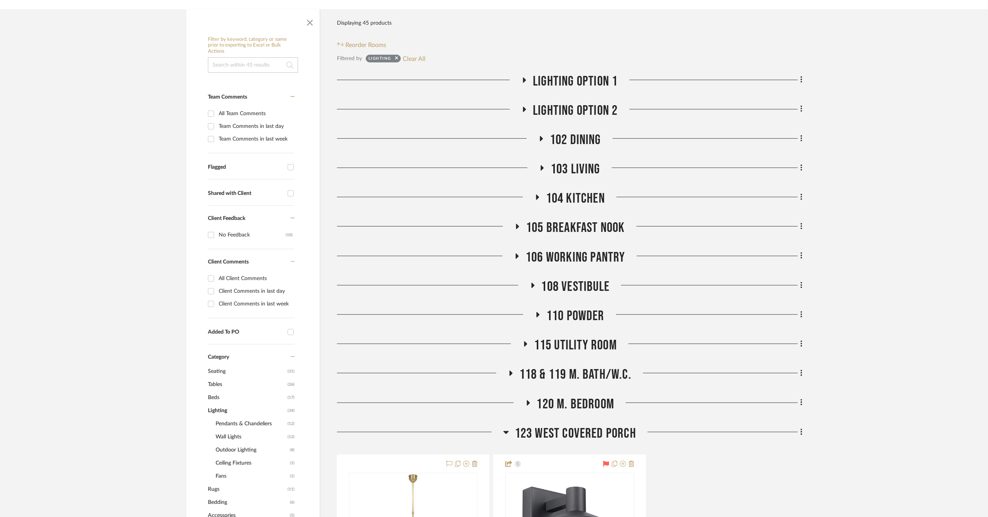
click at [562, 252] on span "106 WORKING PANTRY" at bounding box center [576, 257] width 100 height 17
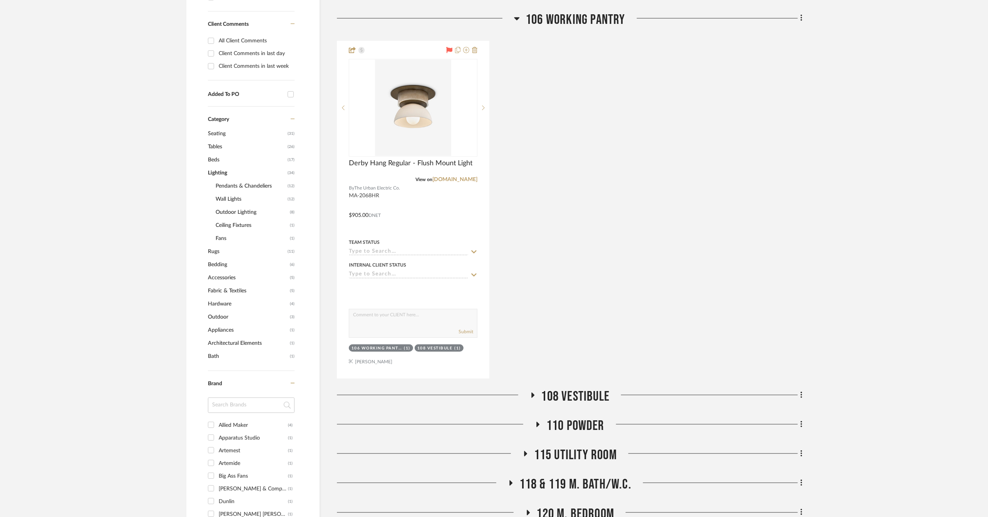
scroll to position [393, 0]
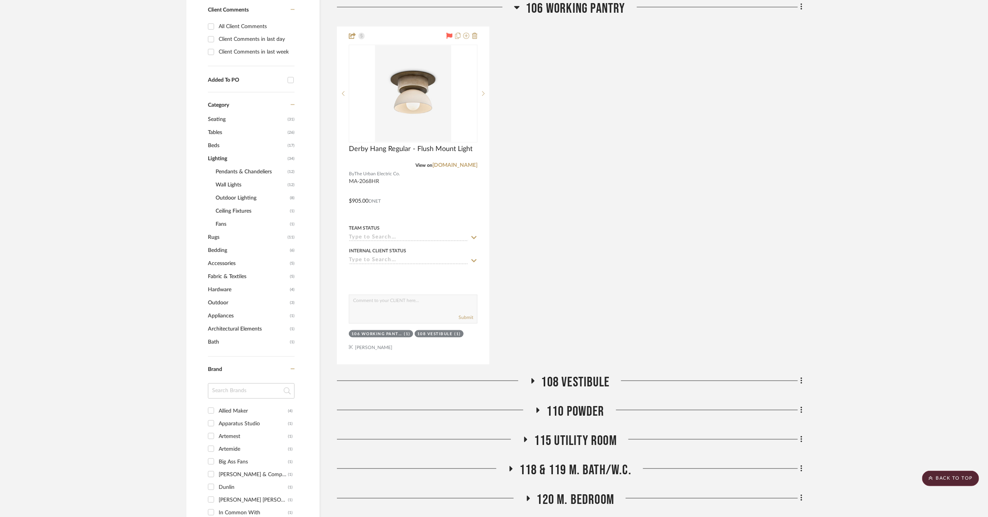
click at [581, 4] on span "106 WORKING PANTRY" at bounding box center [576, 8] width 100 height 17
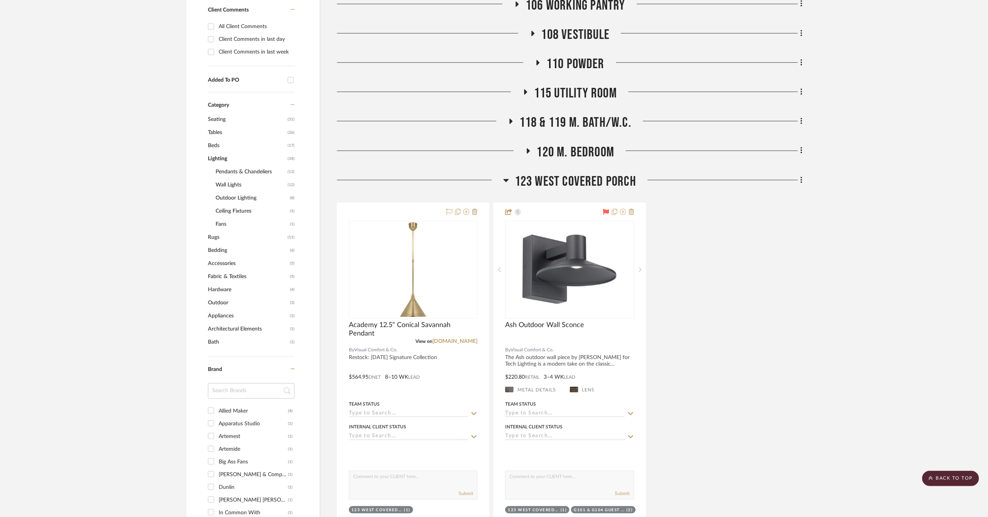
click at [573, 153] on span "120 M. BEDROOM" at bounding box center [576, 152] width 78 height 17
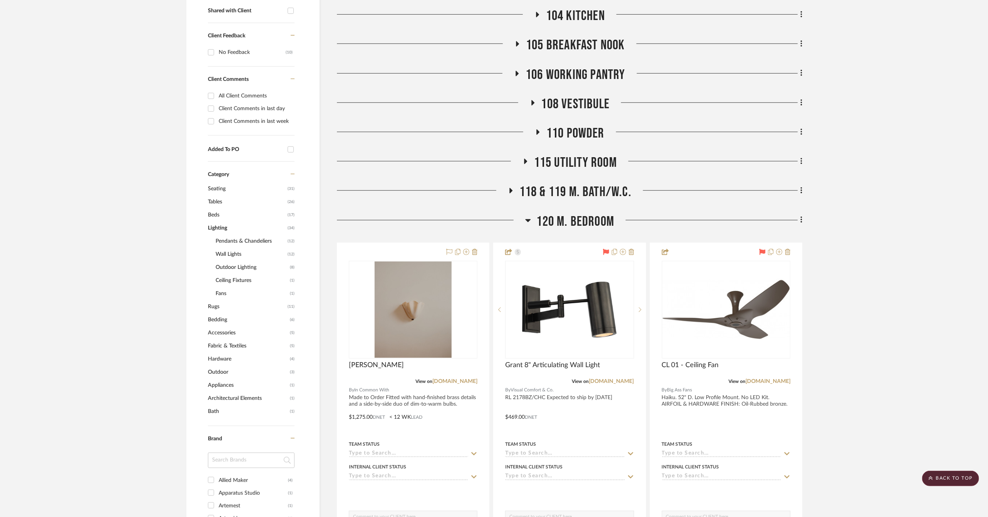
scroll to position [307, 0]
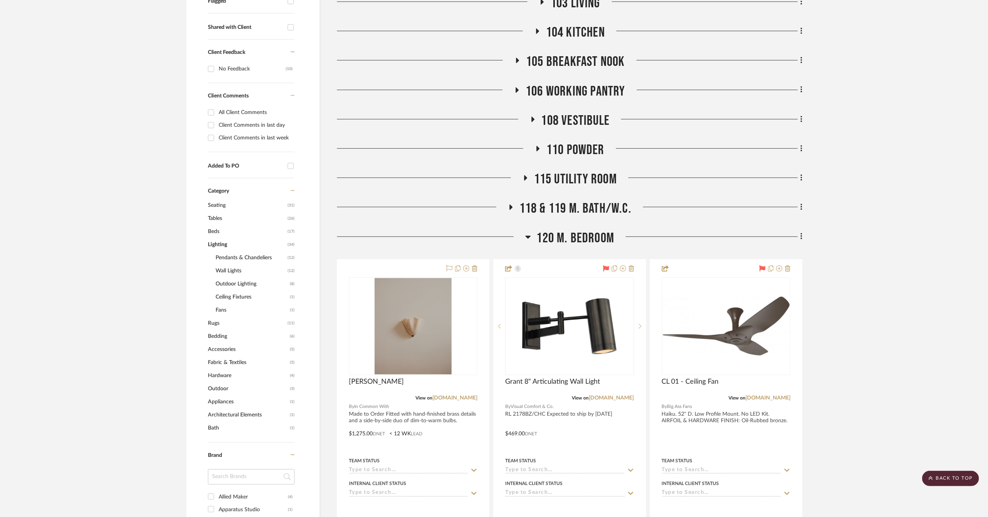
click at [569, 236] on span "120 M. BEDROOM" at bounding box center [576, 238] width 78 height 17
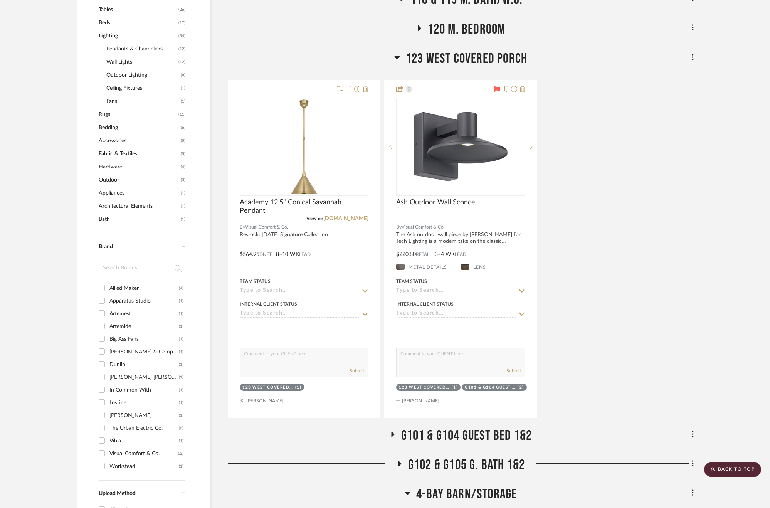
scroll to position [516, 0]
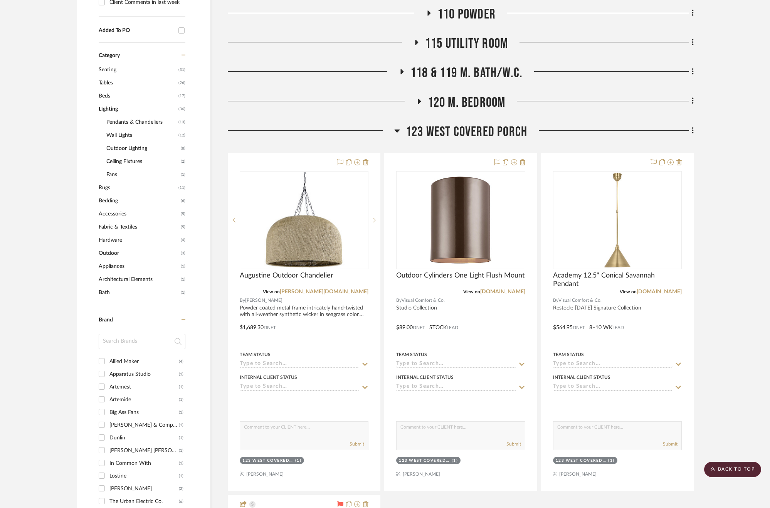
scroll to position [445, 0]
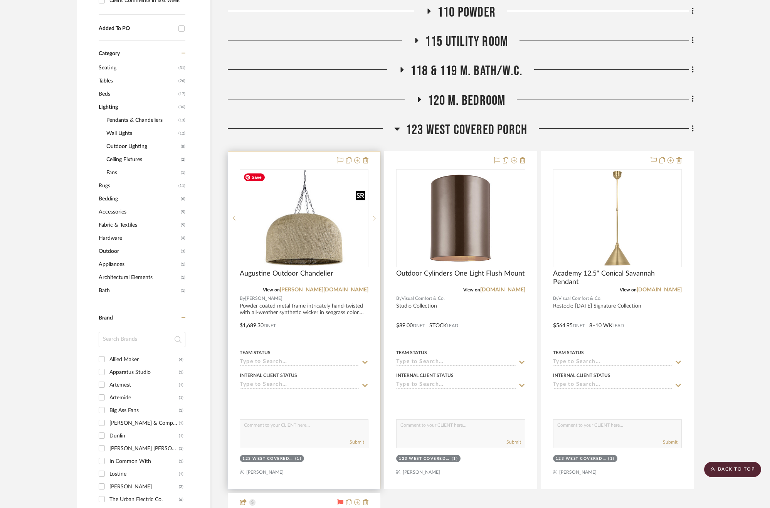
click at [0, 0] on img at bounding box center [0, 0] width 0 height 0
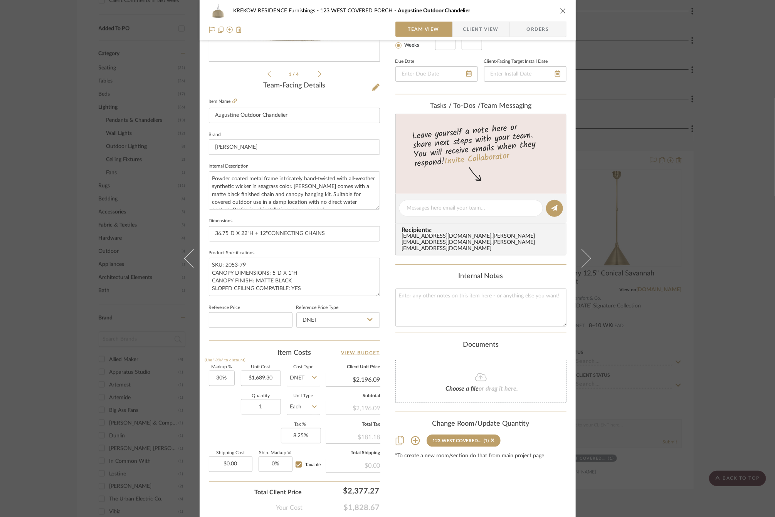
scroll to position [198, 0]
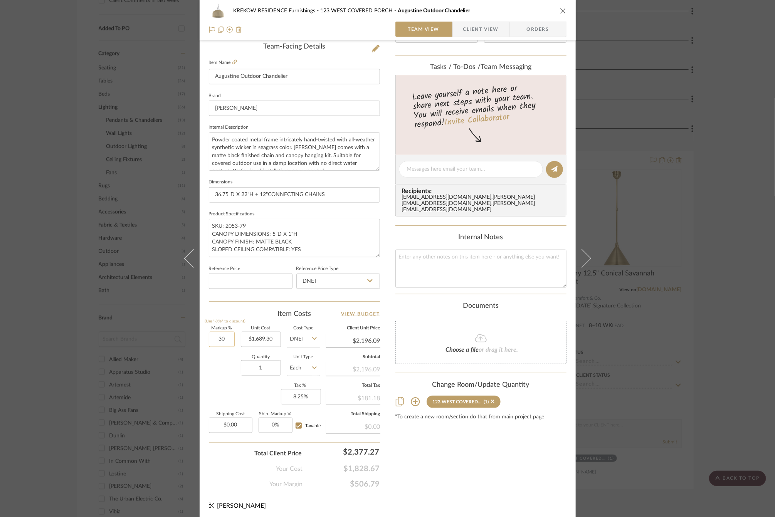
click at [224, 339] on input "30" at bounding box center [222, 339] width 26 height 15
type input "50%"
click at [214, 385] on div "Markup % (Use "-X%" to discount) 50% Unit Cost $1,689.30 Cost Type DNET Client …" at bounding box center [294, 382] width 171 height 112
type input "$2,533.95"
click at [221, 333] on input "50" at bounding box center [222, 339] width 26 height 15
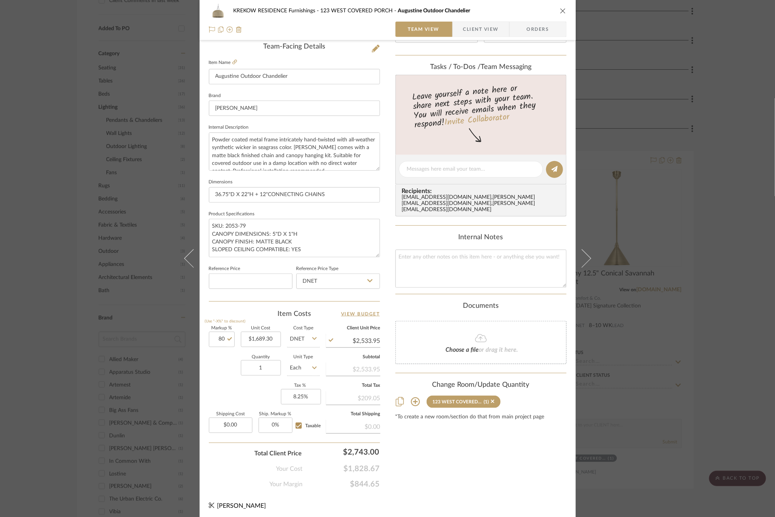
type input "80%"
click at [216, 372] on div "Quantity 1 Unit Type Each" at bounding box center [264, 368] width 111 height 27
type input "$3,040.74"
click at [221, 335] on input "80" at bounding box center [222, 339] width 26 height 15
type input "75%"
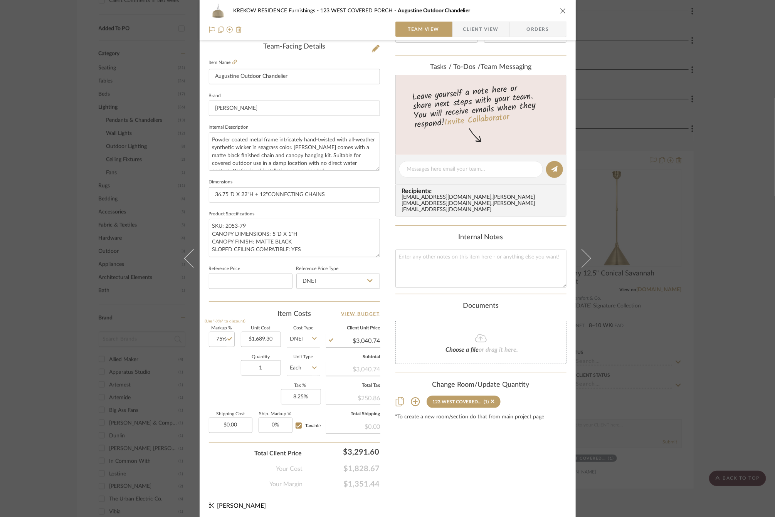
click at [229, 375] on div "Quantity 1 Unit Type Each" at bounding box center [264, 368] width 111 height 27
type input "$2,956.28"
click at [217, 335] on input "75" at bounding box center [222, 339] width 26 height 15
type input "77%"
click at [221, 361] on div "Quantity 1 Unit Type Each" at bounding box center [264, 368] width 111 height 27
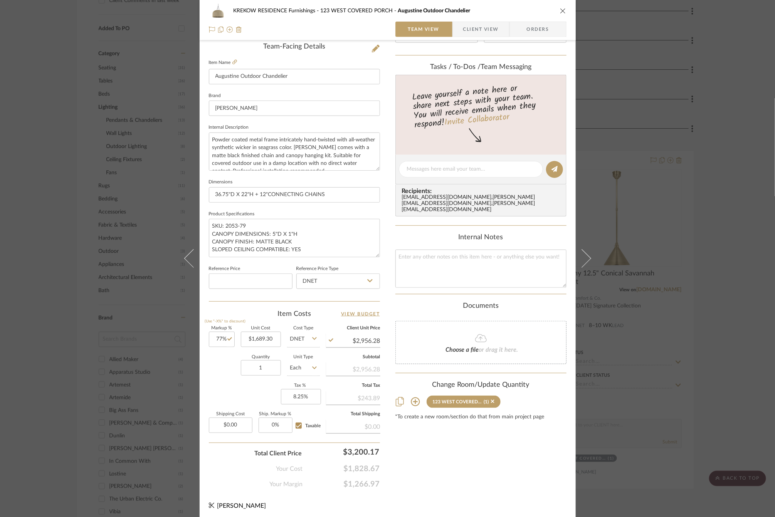
type input "$2,990.06"
click at [219, 339] on input "77" at bounding box center [222, 339] width 26 height 15
type input "78%"
click at [219, 385] on div "Markup % (Use "-X%" to discount) 78% Unit Cost $1,689.30 Cost Type DNET Client …" at bounding box center [294, 382] width 171 height 112
type input "$3,006.95"
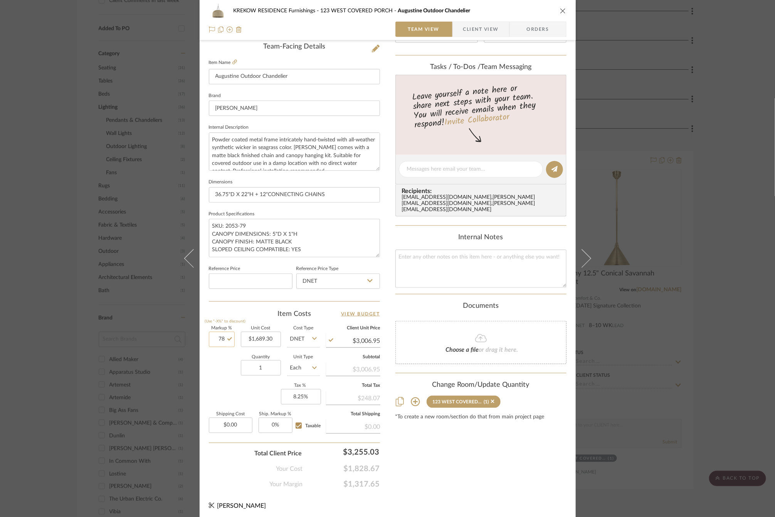
click at [220, 339] on input "78" at bounding box center [222, 339] width 26 height 15
type input "77.5%"
click at [224, 363] on div "Quantity 1 Unit Type Each" at bounding box center [264, 368] width 111 height 27
type input "$2,998.51"
click at [217, 335] on input "77.5" at bounding box center [222, 339] width 26 height 15
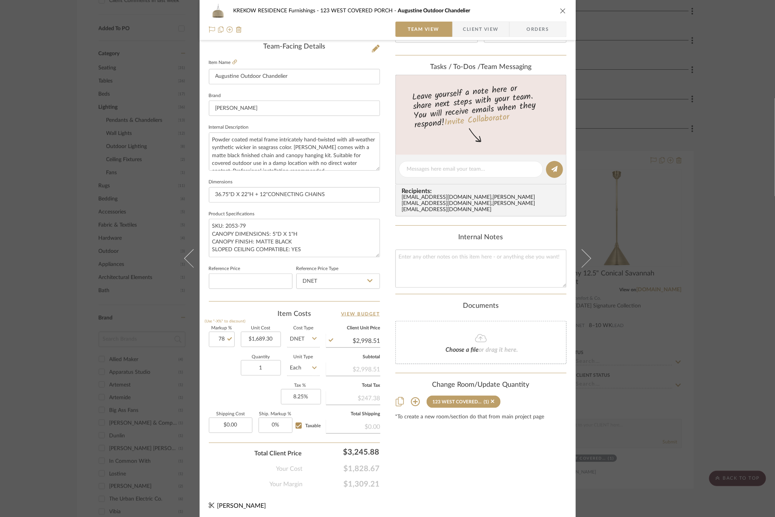
type input "78%"
click at [219, 386] on div "Markup % (Use "-X%" to discount) 78% Unit Cost $1,689.30 Cost Type DNET Client …" at bounding box center [294, 382] width 171 height 112
type input "$3,006.95"
click at [154, 349] on div "KREKOW RESIDENCE Furnishings 123 WEST COVERED PORCH Augustine Outdoor Chandelie…" at bounding box center [387, 258] width 775 height 517
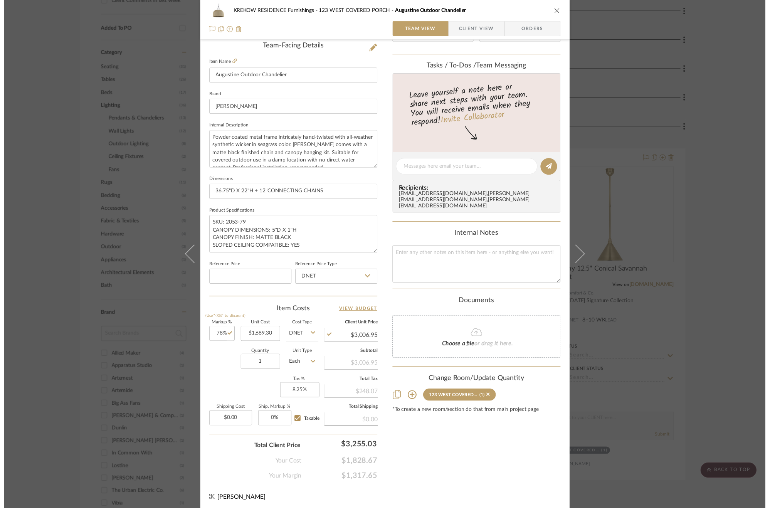
scroll to position [445, 0]
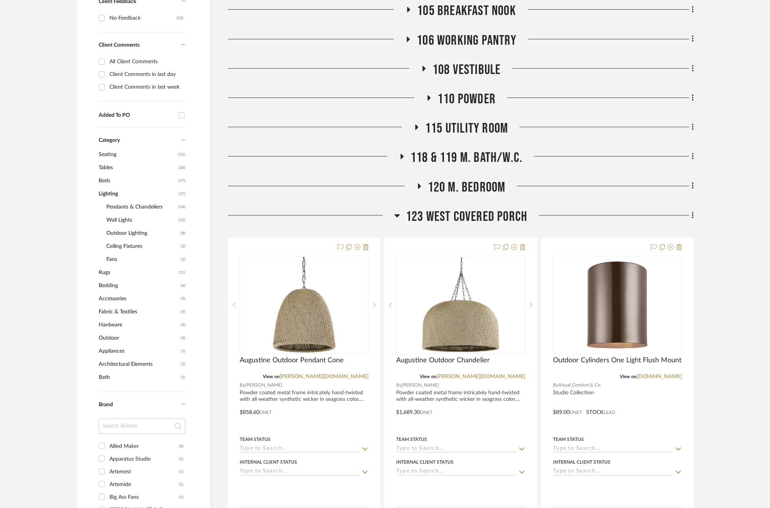
scroll to position [364, 0]
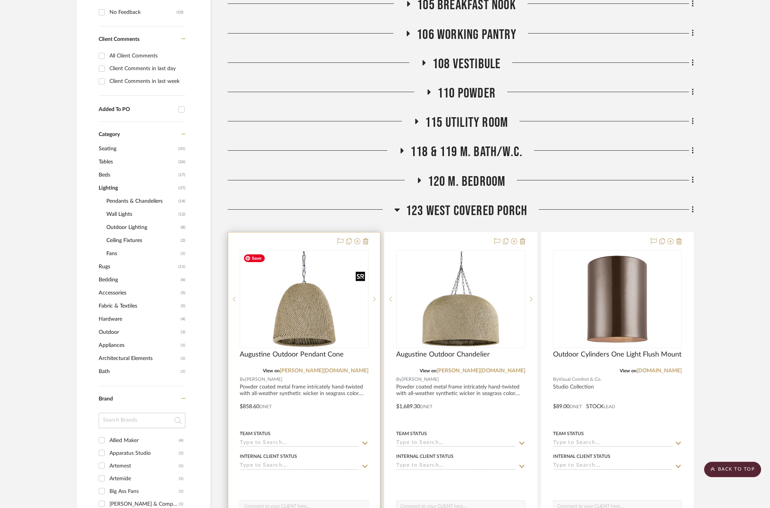
click at [0, 0] on img at bounding box center [0, 0] width 0 height 0
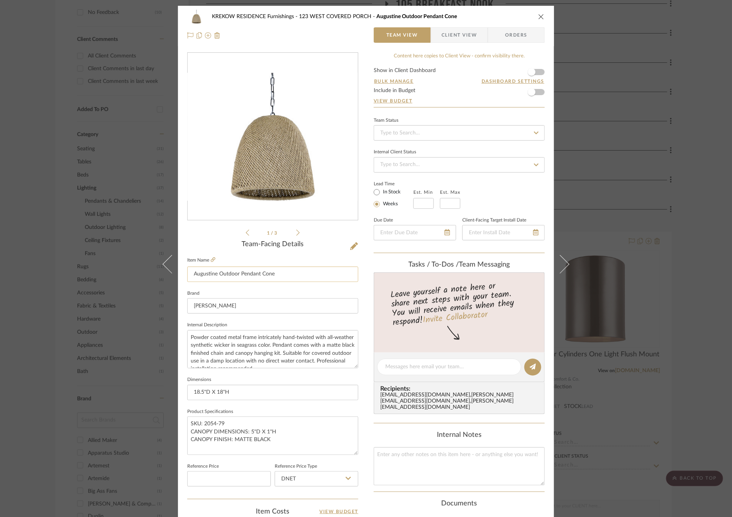
scroll to position [198, 0]
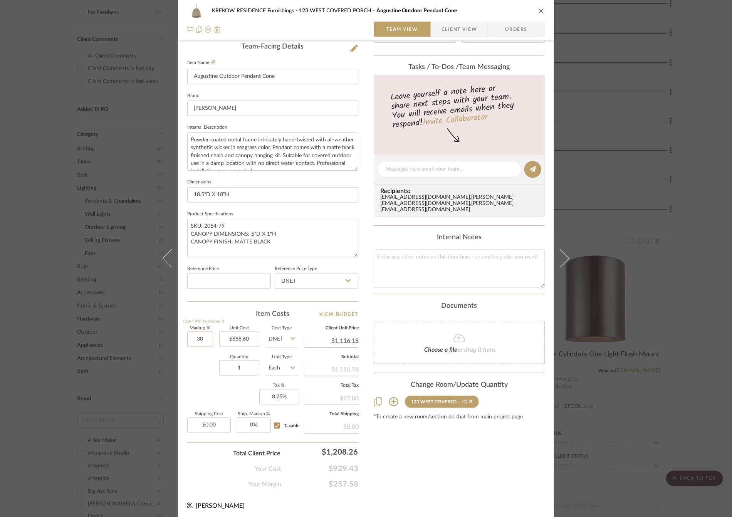
click at [201, 338] on input "30" at bounding box center [200, 339] width 26 height 15
type input "78%"
click at [198, 372] on div "Quantity 1 Unit Type Each" at bounding box center [242, 368] width 111 height 27
type input "$1,528.31"
click at [198, 337] on input "78" at bounding box center [200, 339] width 26 height 15
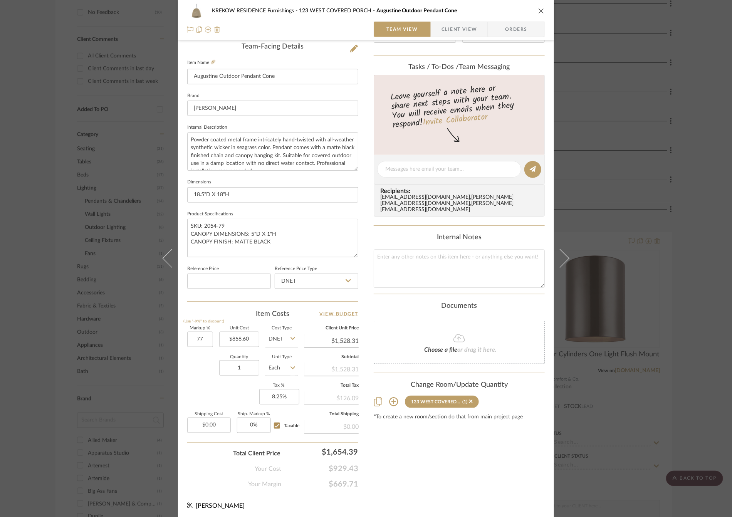
type input "77%"
click at [201, 375] on div "Quantity 1 Unit Type Each" at bounding box center [242, 368] width 111 height 27
type input "$1,519.72"
click at [197, 342] on input "77" at bounding box center [200, 339] width 26 height 15
type input "78%"
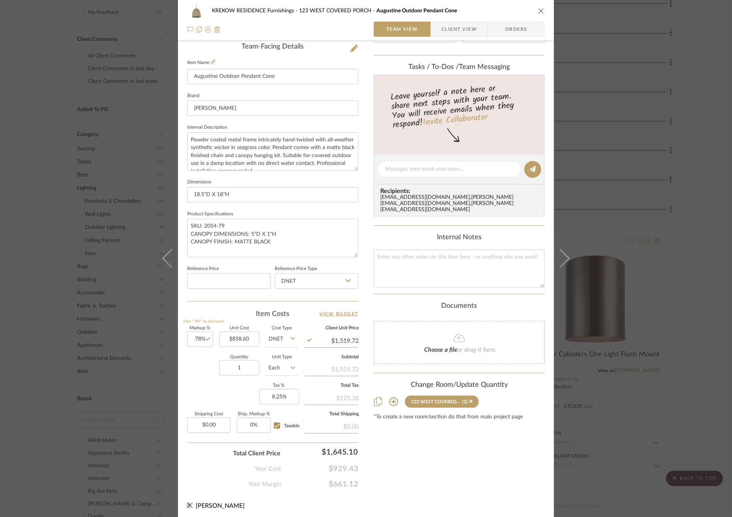
click at [192, 368] on div "Quantity 1 Unit Type Each" at bounding box center [242, 368] width 111 height 27
type input "$1,528.31"
click at [121, 337] on div "KREKOW RESIDENCE Furnishings 123 WEST COVERED PORCH Augustine Outdoor Pendant C…" at bounding box center [366, 258] width 732 height 517
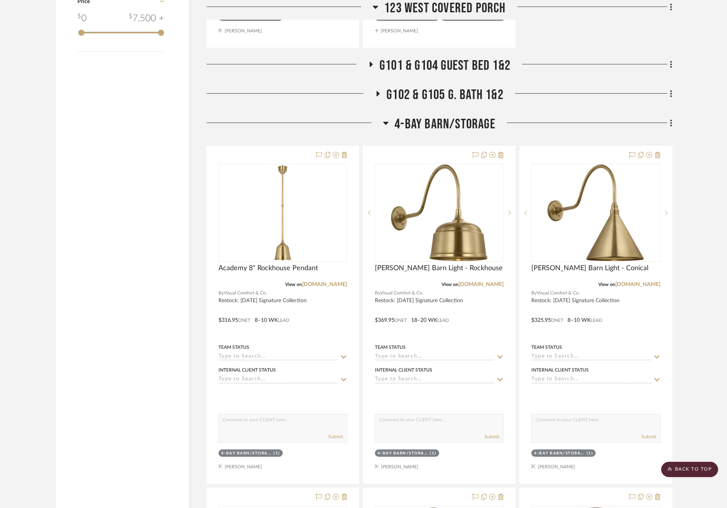
scroll to position [1231, 0]
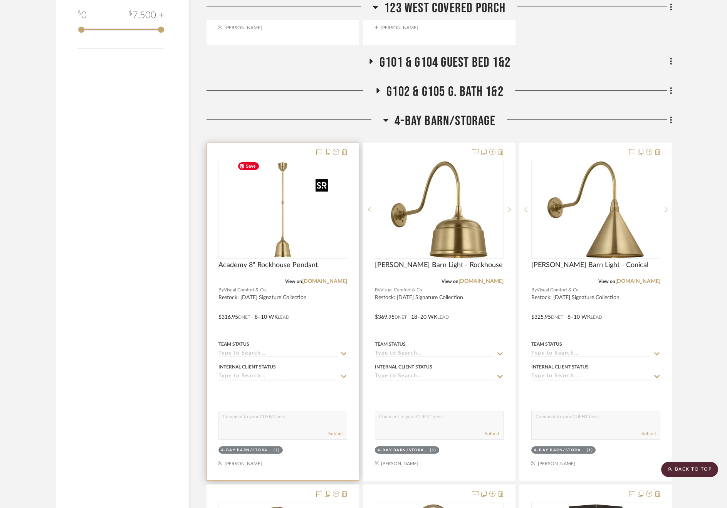
click at [0, 0] on img at bounding box center [0, 0] width 0 height 0
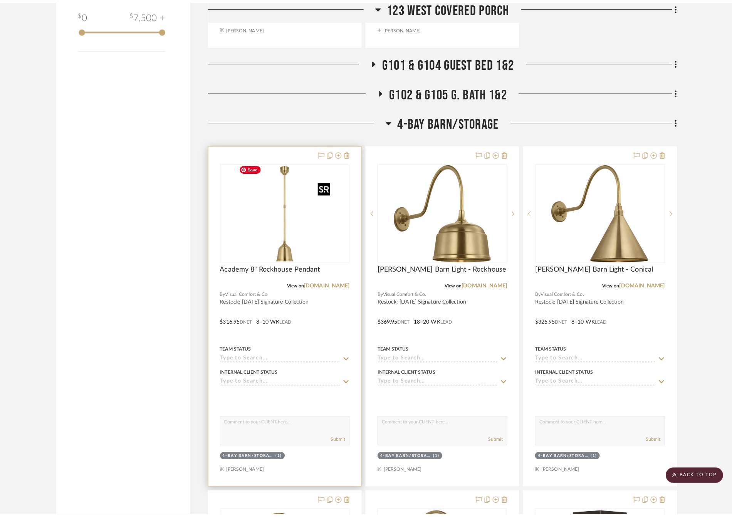
scroll to position [0, 0]
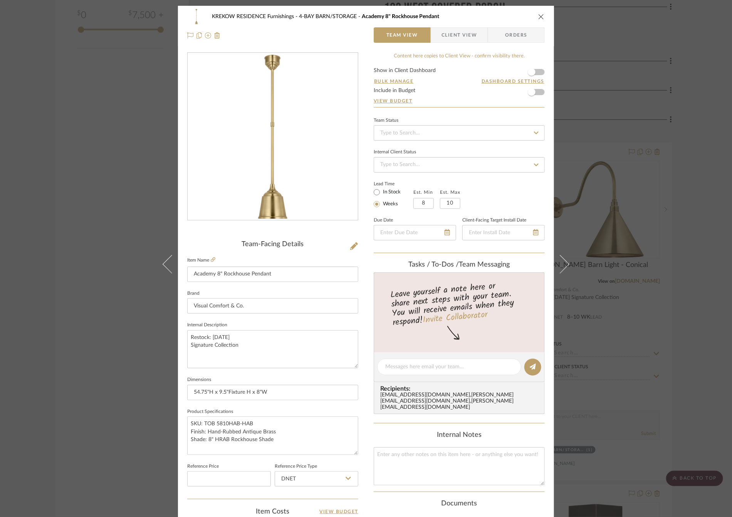
click at [661, 295] on div "KREKOW RESIDENCE Furnishings 4-BAY BARN/STORAGE Academy 8" Rockhouse Pendant Te…" at bounding box center [366, 258] width 732 height 517
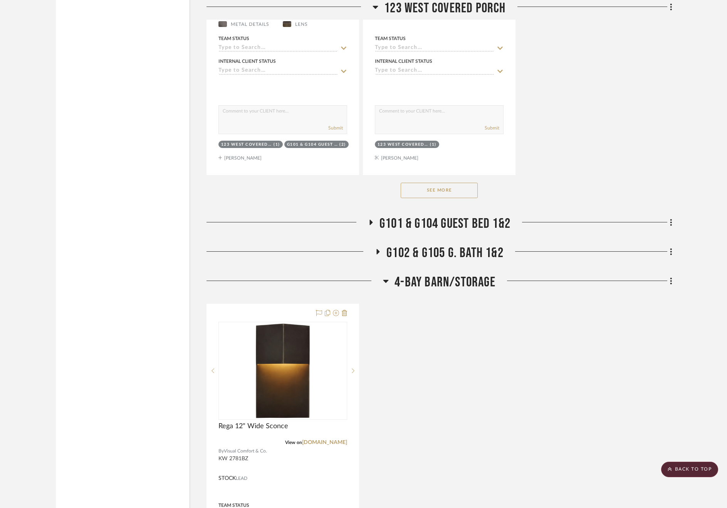
scroll to position [1444, 0]
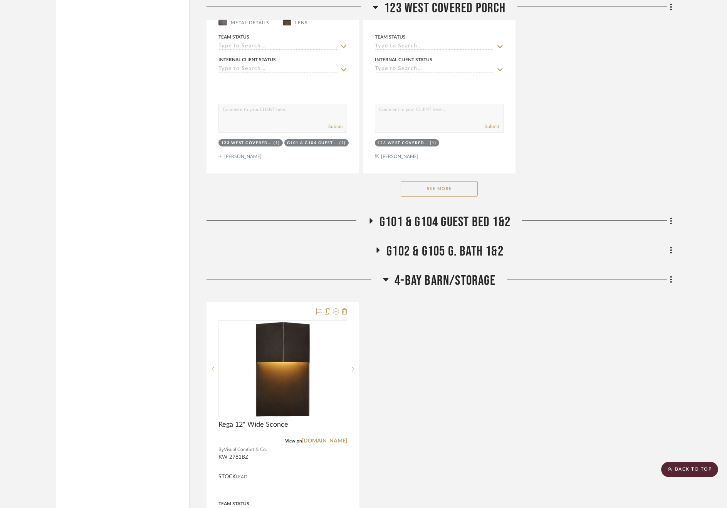
click at [438, 190] on button "See More" at bounding box center [439, 188] width 77 height 15
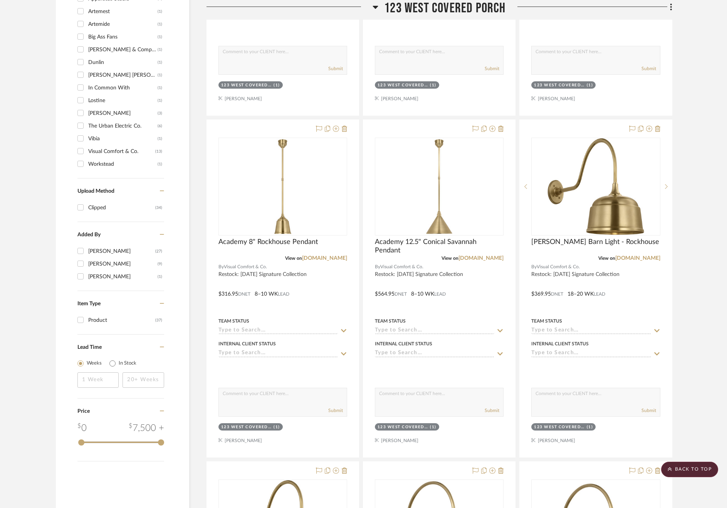
scroll to position [838, 0]
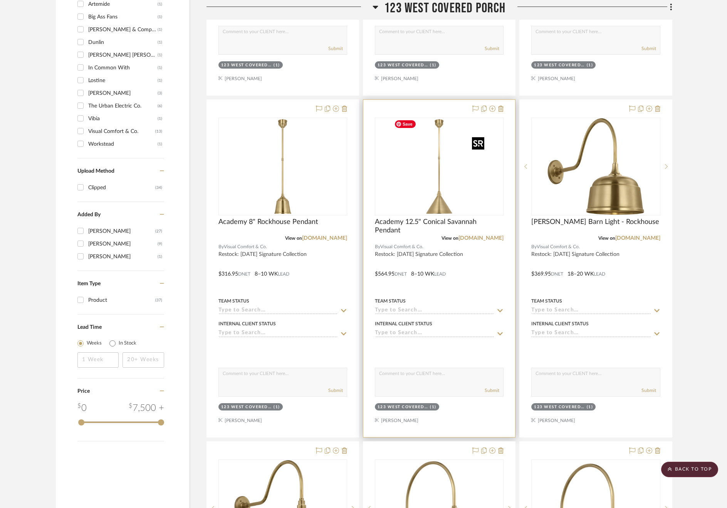
click at [0, 0] on img at bounding box center [0, 0] width 0 height 0
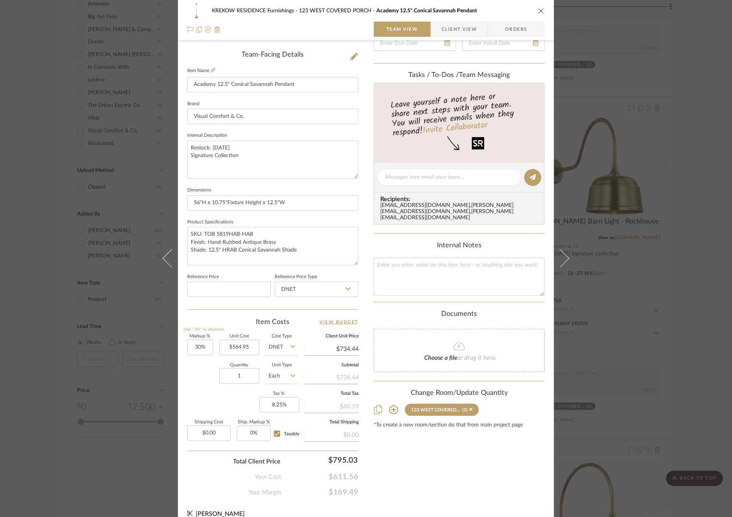
scroll to position [198, 0]
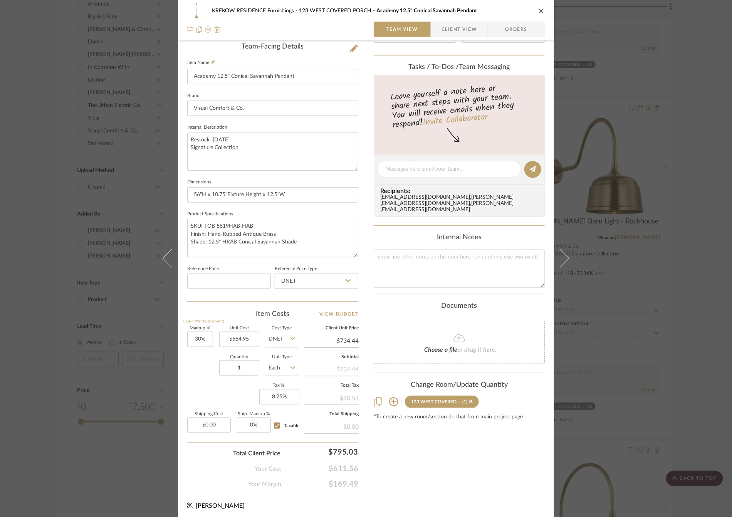
click at [662, 272] on div "KREKOW RESIDENCE Furnishings 123 WEST COVERED PORCH Academy 12.5" Conical Savan…" at bounding box center [366, 258] width 732 height 517
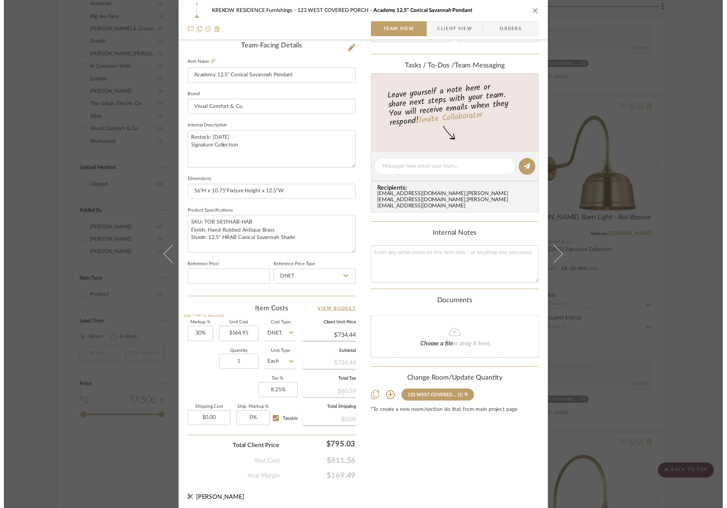
scroll to position [838, 0]
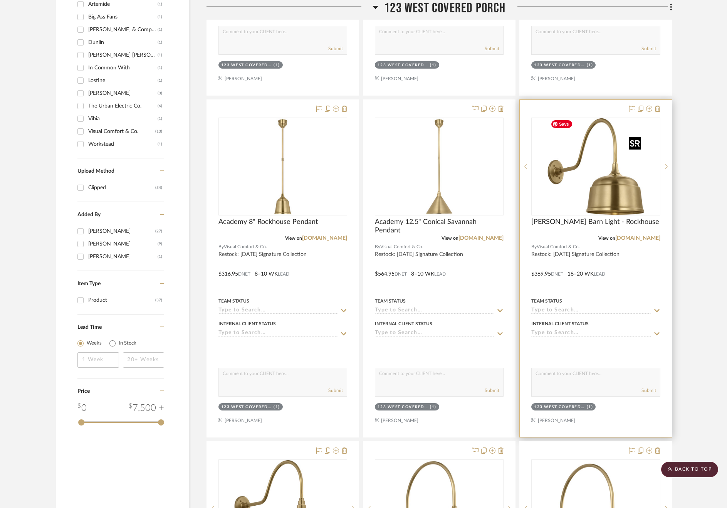
click at [623, 187] on img "0" at bounding box center [595, 166] width 96 height 96
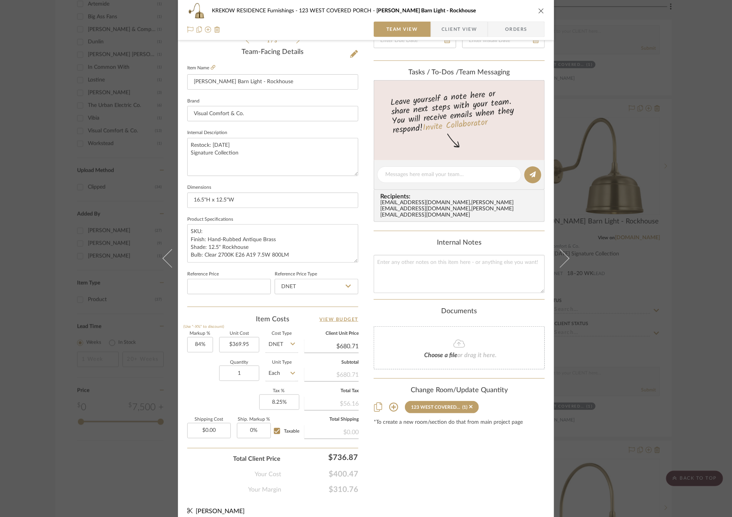
scroll to position [198, 0]
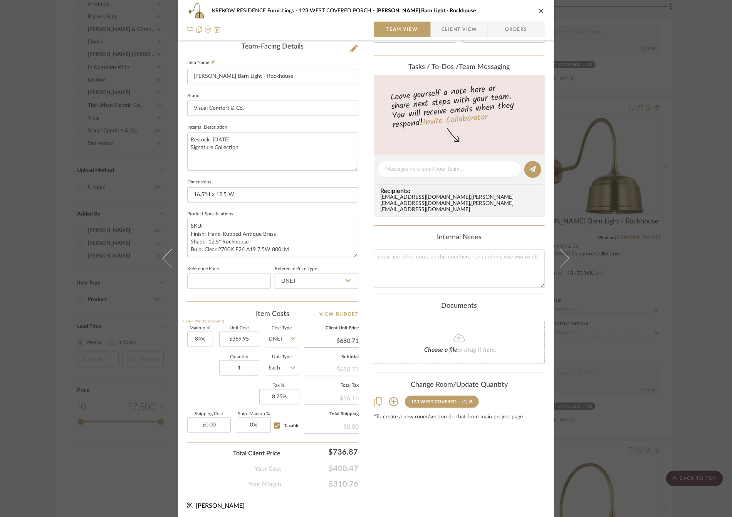
click at [649, 330] on div "KREKOW RESIDENCE Furnishings 123 WEST COVERED PORCH Flynn Barn Light - Rockhous…" at bounding box center [366, 258] width 732 height 517
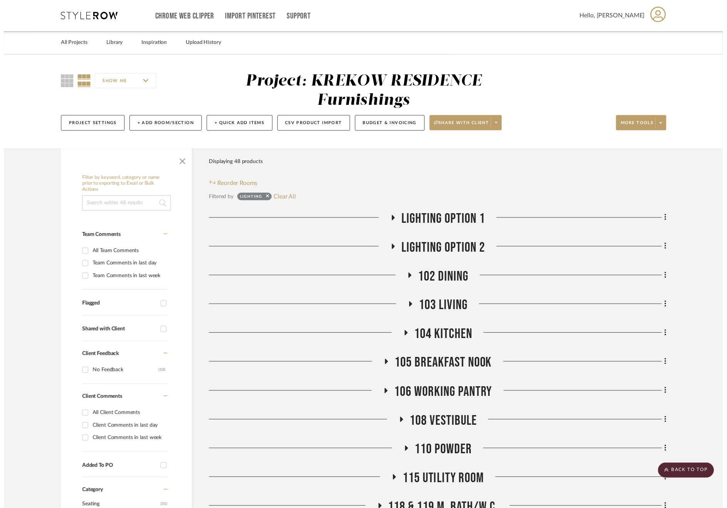
scroll to position [838, 0]
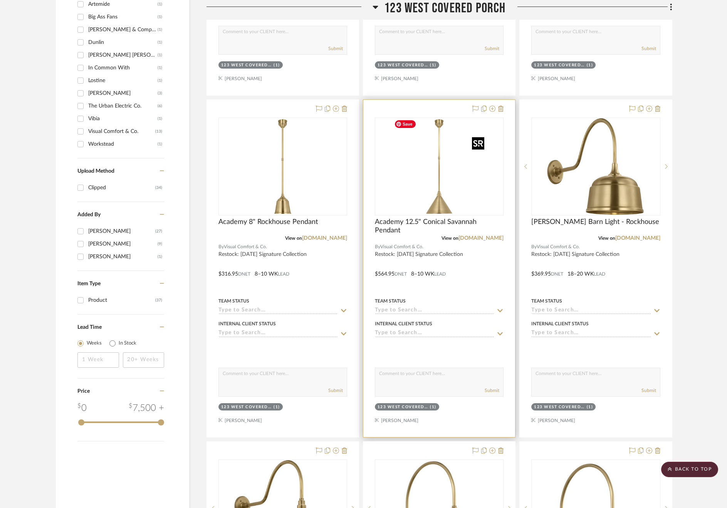
click at [462, 139] on img "0" at bounding box center [439, 166] width 96 height 96
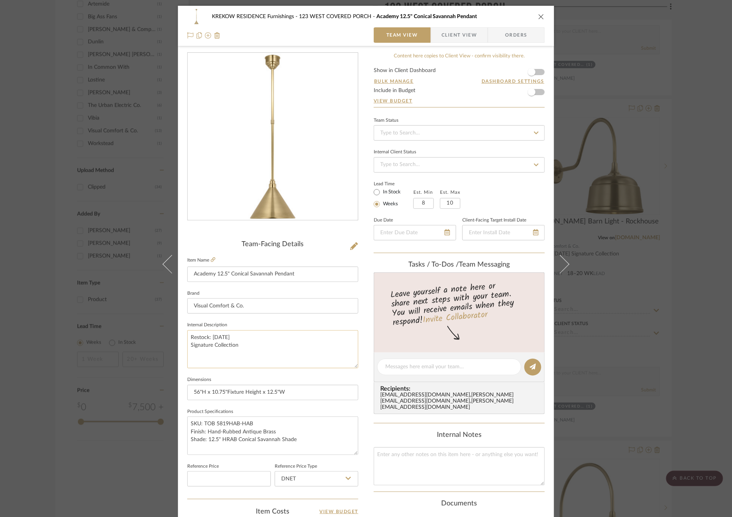
scroll to position [198, 0]
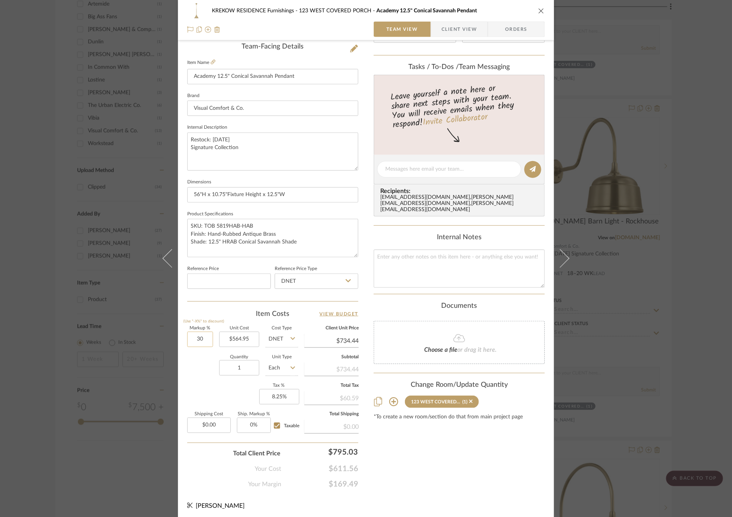
click at [196, 344] on input "30" at bounding box center [200, 339] width 26 height 15
type input "84%"
click at [197, 370] on div "Quantity 1 Unit Type Each" at bounding box center [242, 368] width 111 height 27
type input "$1,039.51"
click at [125, 349] on div "KREKOW RESIDENCE Furnishings 123 WEST COVERED PORCH Academy 12.5" Conical Savan…" at bounding box center [366, 258] width 732 height 517
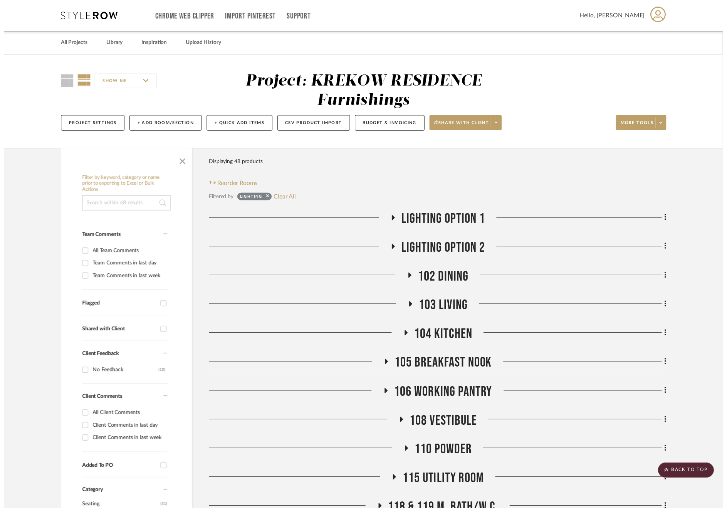
scroll to position [838, 0]
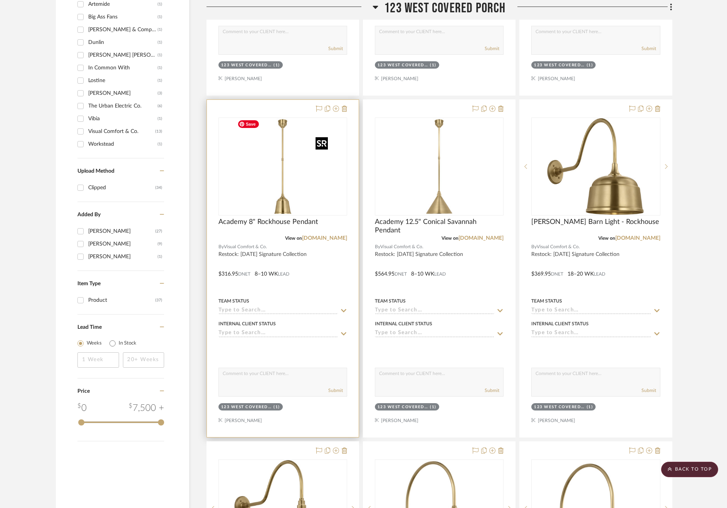
click at [296, 182] on img "0" at bounding box center [283, 166] width 96 height 96
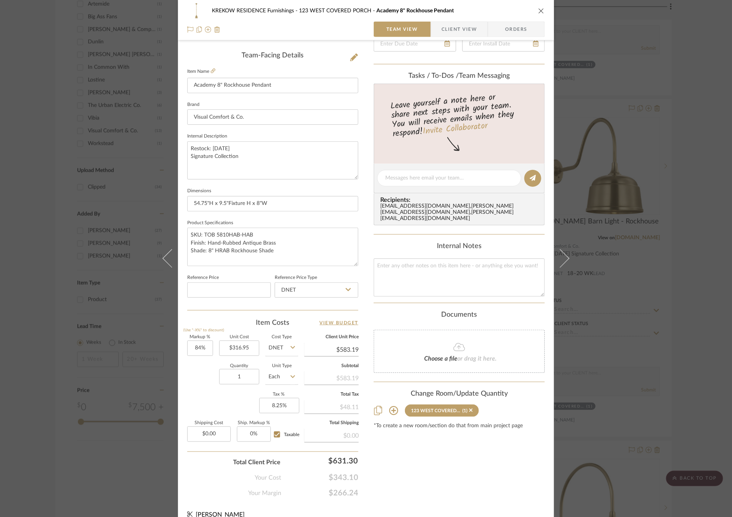
scroll to position [198, 0]
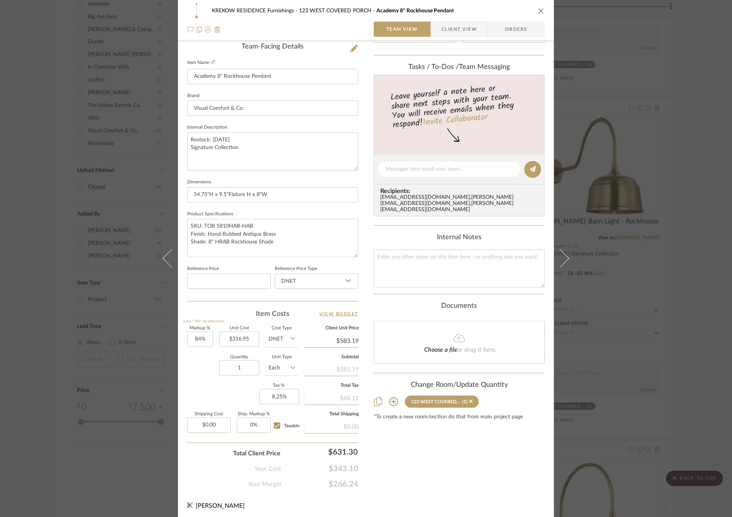
click at [143, 418] on div "KREKOW RESIDENCE Furnishings 123 WEST COVERED PORCH Academy 8" Rockhouse Pendan…" at bounding box center [366, 258] width 732 height 517
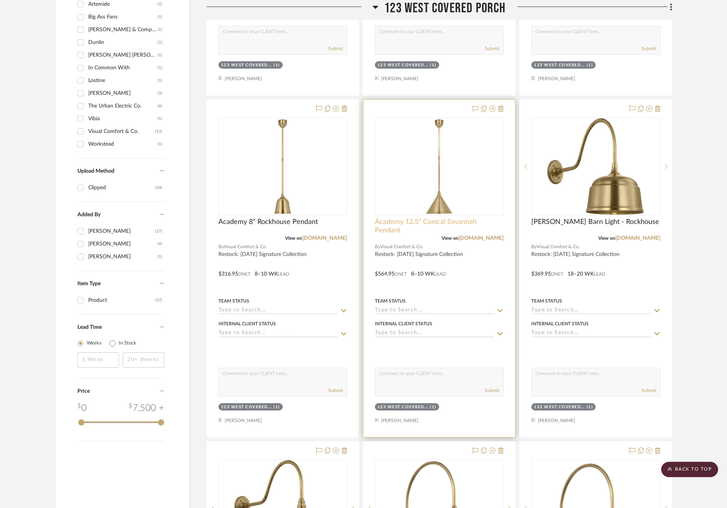
scroll to position [505, 0]
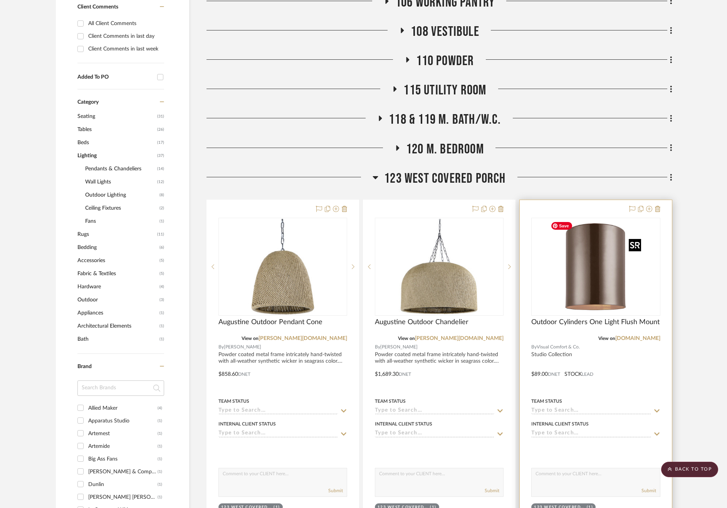
click at [582, 280] on img "0" at bounding box center [595, 266] width 96 height 96
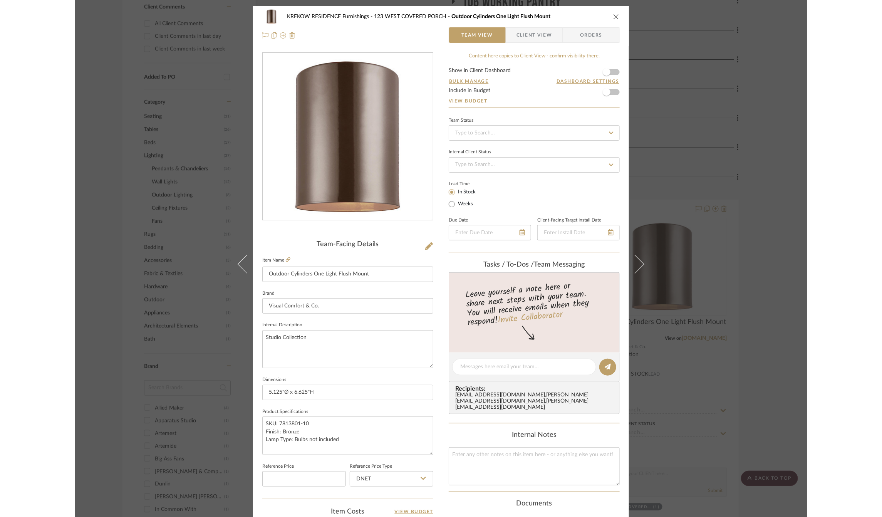
scroll to position [198, 0]
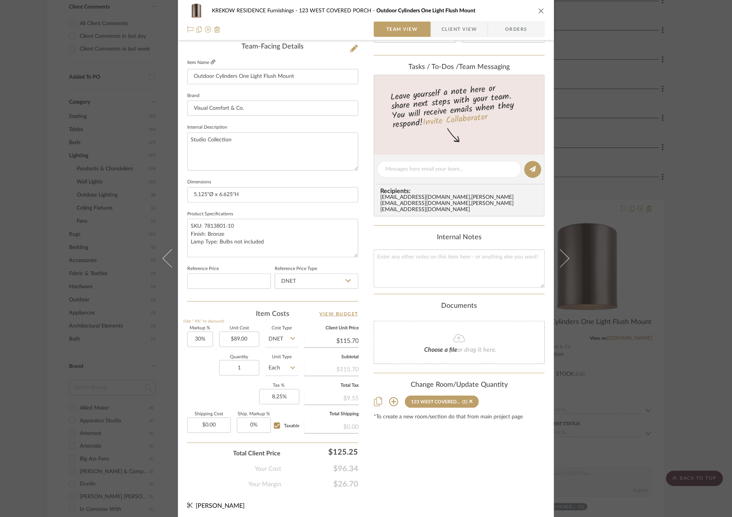
click at [212, 62] on icon at bounding box center [213, 62] width 5 height 5
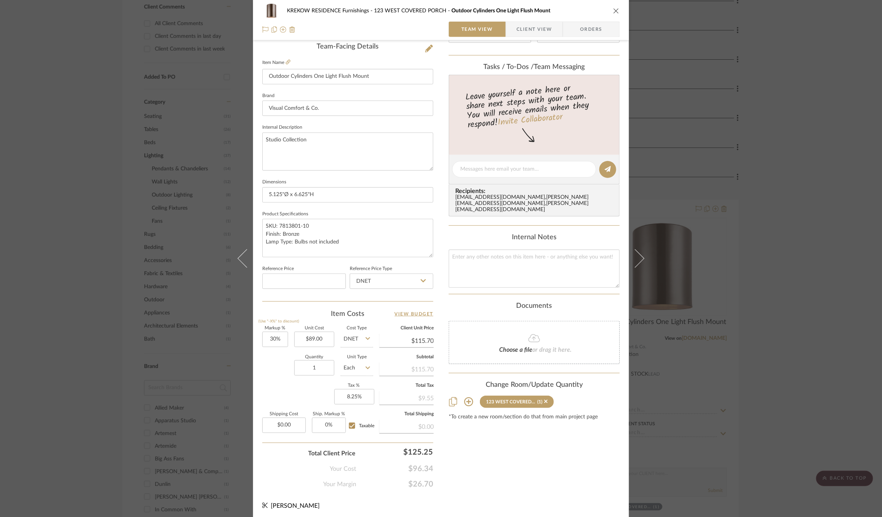
click at [283, 64] on label "Item Name" at bounding box center [276, 62] width 28 height 7
click at [290, 60] on fieldset "Item Name Outdoor Cylinders One Light Flush Mount" at bounding box center [347, 70] width 171 height 27
click at [283, 63] on label "Item Name" at bounding box center [276, 62] width 28 height 7
click at [286, 62] on icon at bounding box center [288, 62] width 5 height 5
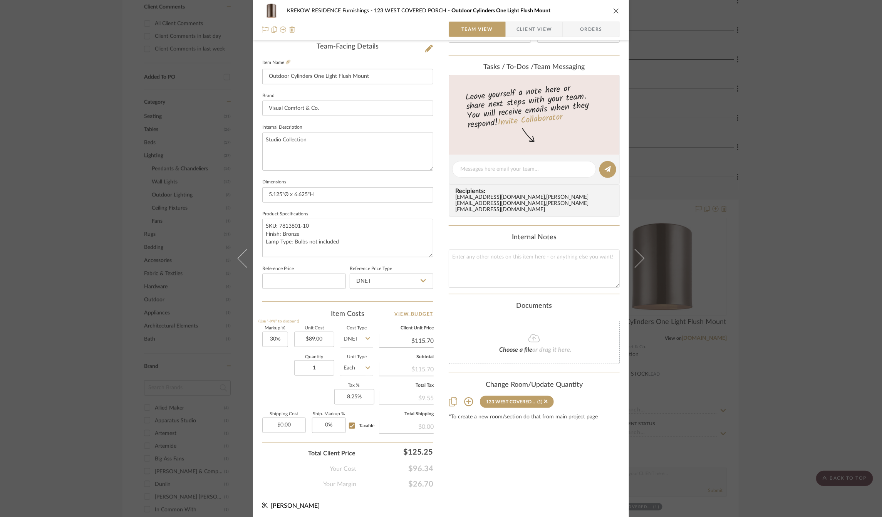
click at [365, 342] on input "DNET" at bounding box center [356, 339] width 33 height 15
click at [363, 373] on div "Retail" at bounding box center [385, 376] width 95 height 20
type input "Retail"
click at [271, 337] on input "30" at bounding box center [275, 339] width 26 height 15
type input "0%"
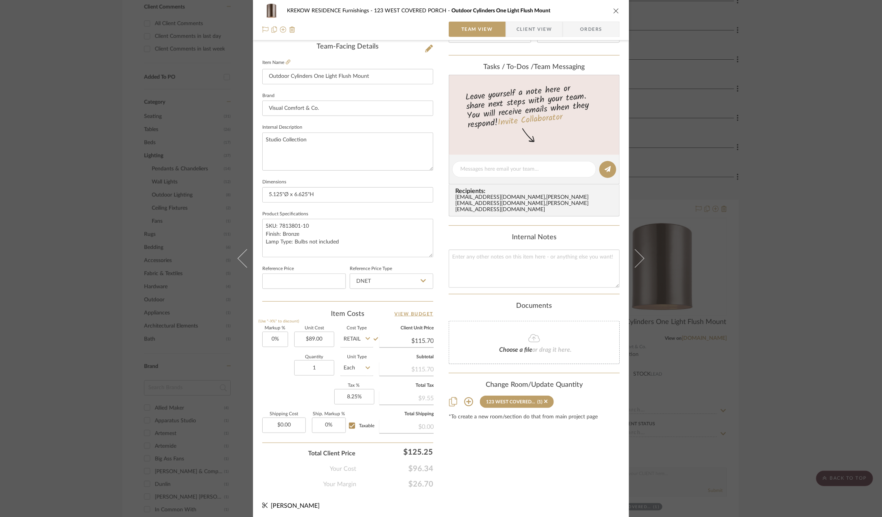
click at [263, 362] on div "Quantity 1 Unit Type Each" at bounding box center [317, 368] width 111 height 27
type input "$89.00"
click at [188, 319] on div "KREKOW RESIDENCE Furnishings 123 WEST COVERED PORCH Outdoor Cylinders One Light…" at bounding box center [441, 258] width 882 height 517
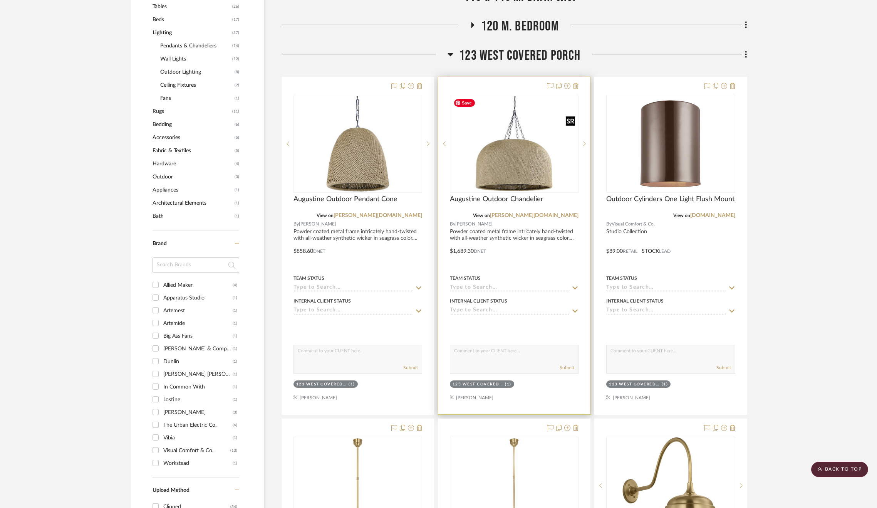
scroll to position [520, 5]
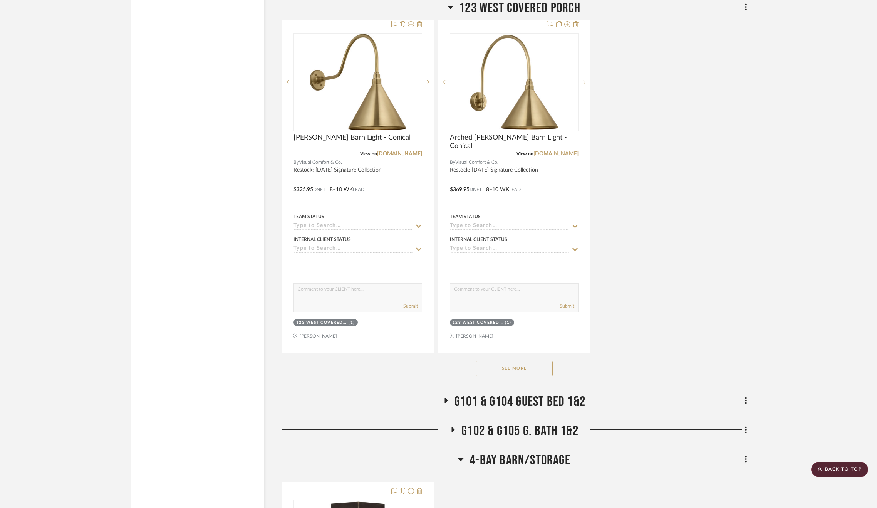
scroll to position [1484, 0]
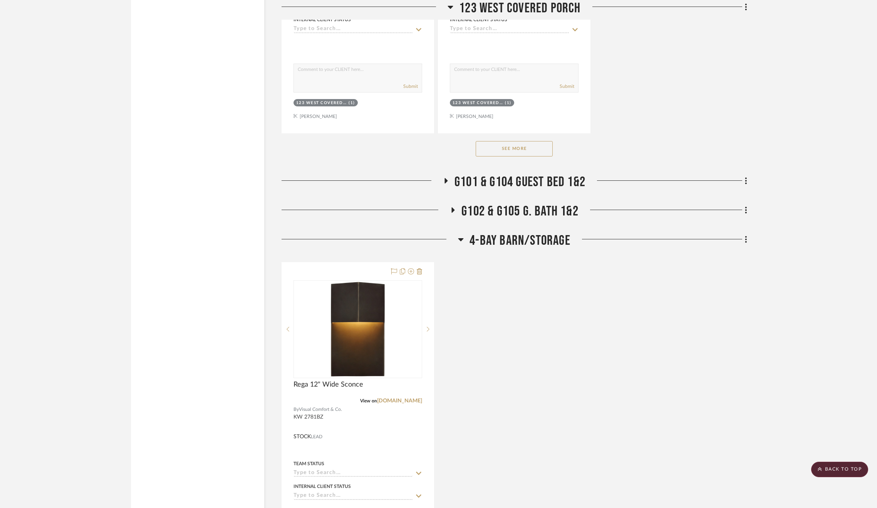
click at [537, 208] on span "G102 & G105 G. BATH 1&2" at bounding box center [519, 211] width 117 height 17
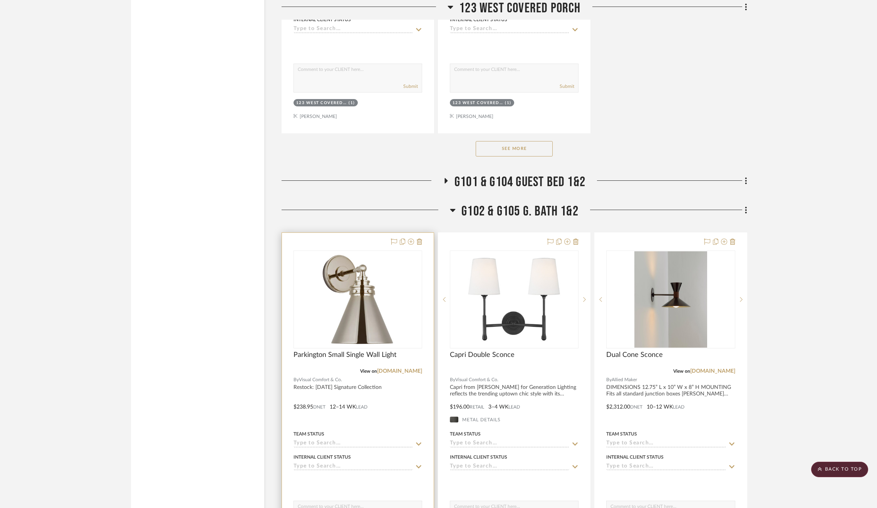
click at [372, 300] on div "0" at bounding box center [358, 299] width 128 height 97
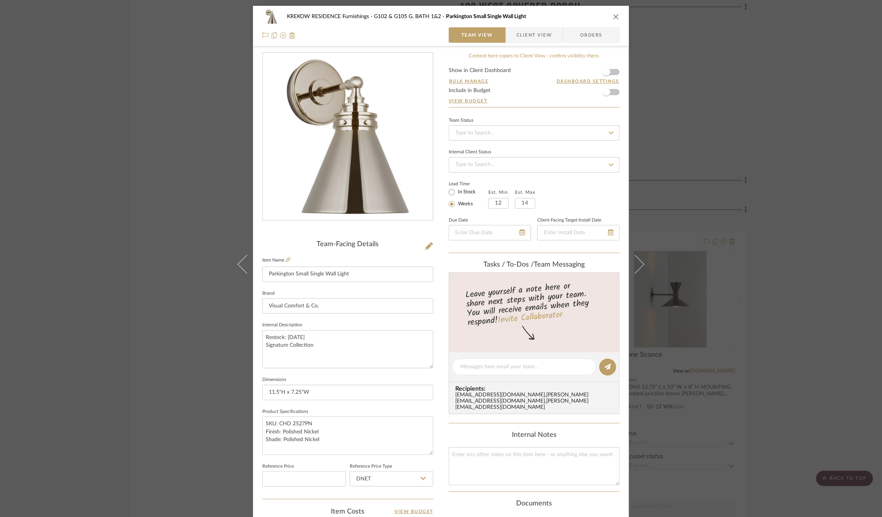
scroll to position [198, 0]
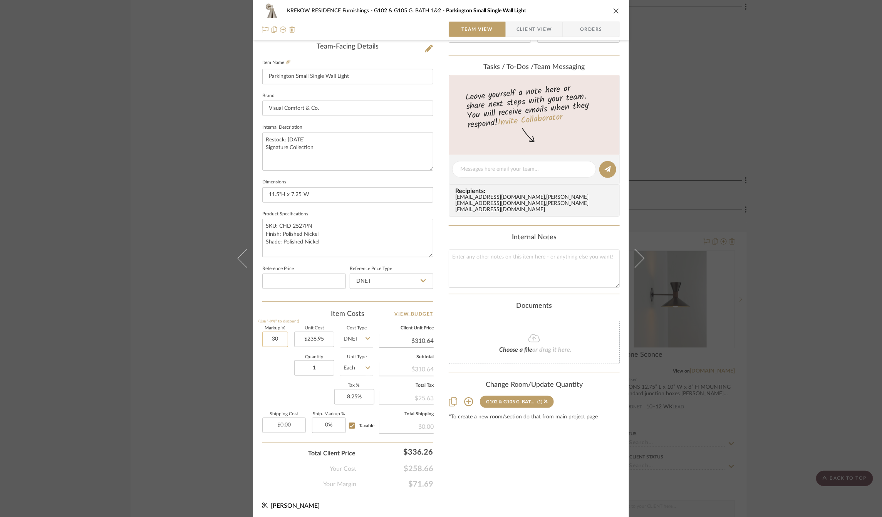
click at [273, 337] on input "30" at bounding box center [275, 339] width 26 height 15
type input "50%"
click at [308, 417] on div "Shipping Cost $0.00 Ship. Markup % 0% Taxable" at bounding box center [317, 425] width 111 height 27
type input "$358.43"
click at [273, 335] on input "50" at bounding box center [275, 339] width 26 height 15
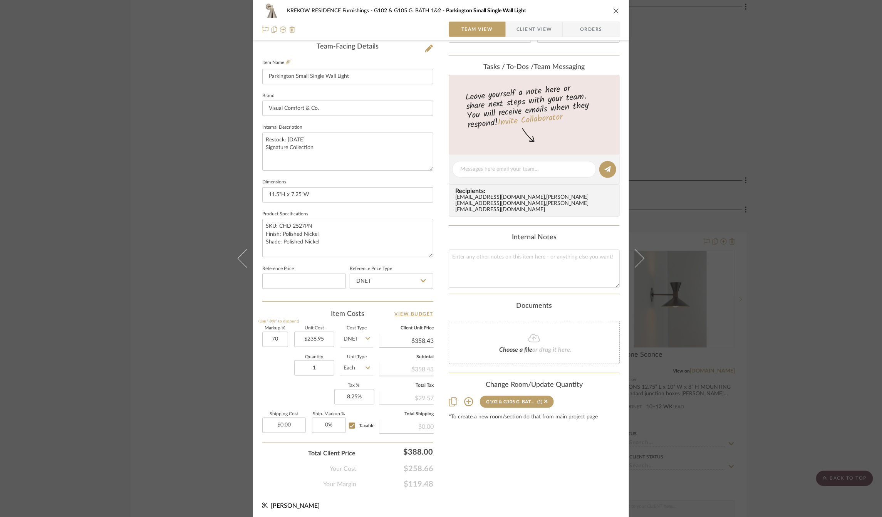
type input "70%"
click at [274, 365] on div "Quantity 1 Unit Type Each" at bounding box center [317, 368] width 111 height 27
type input "$406.22"
click at [274, 339] on input "70" at bounding box center [275, 339] width 26 height 15
type input "80%"
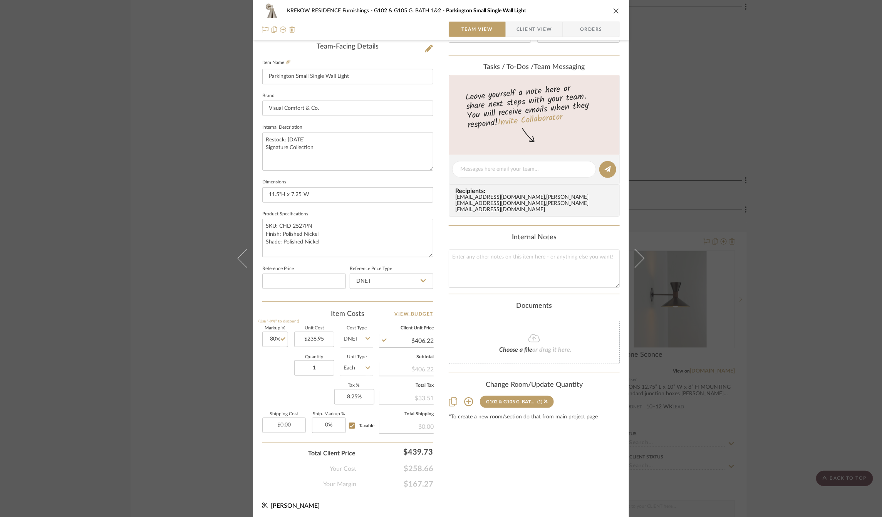
click at [276, 375] on div "Quantity 1 Unit Type Each" at bounding box center [317, 368] width 111 height 27
type input "$430.11"
click at [271, 327] on label "Markup %" at bounding box center [275, 328] width 26 height 4
click at [271, 335] on input "80" at bounding box center [275, 339] width 26 height 15
type input "84%"
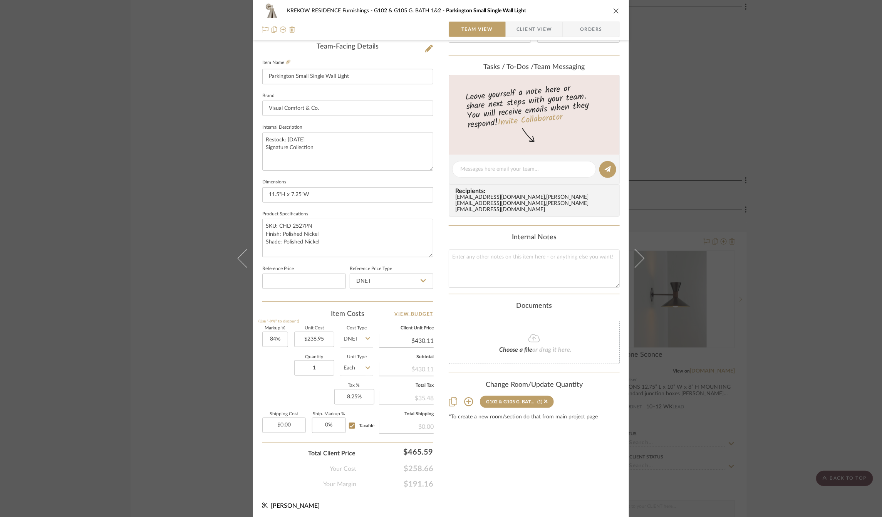
click at [275, 369] on div "Quantity 1 Unit Type Each" at bounding box center [317, 368] width 111 height 27
type input "$439.67"
click at [183, 325] on div "KREKOW RESIDENCE Furnishings G102 & G105 G. BATH 1&2 Parkington Small Single Wa…" at bounding box center [441, 258] width 882 height 517
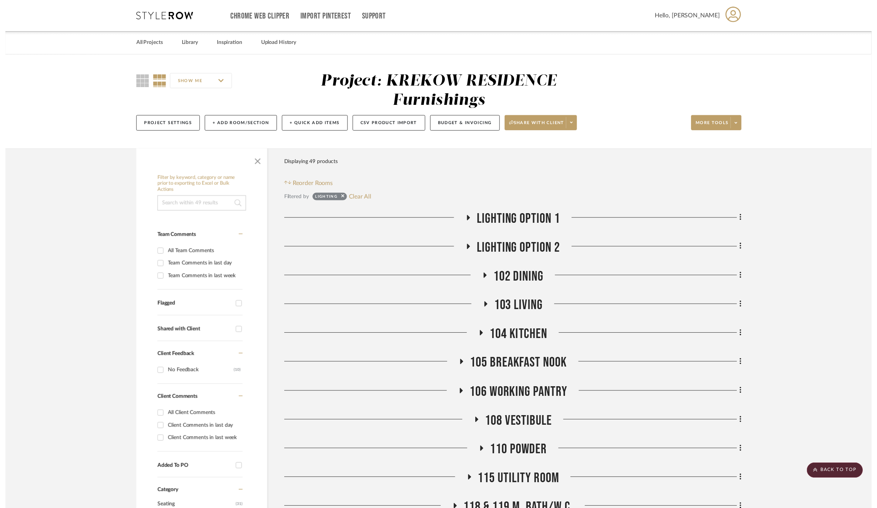
scroll to position [1484, 0]
